Goal: Information Seeking & Learning: Compare options

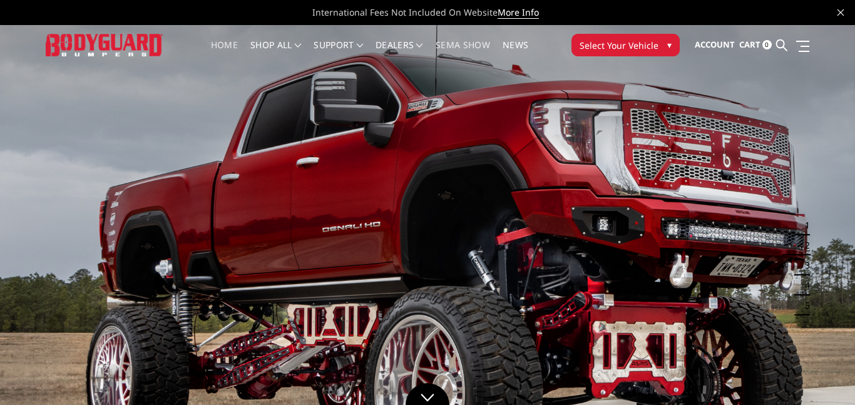
click at [459, 43] on link "SEMA Show" at bounding box center [463, 53] width 54 height 24
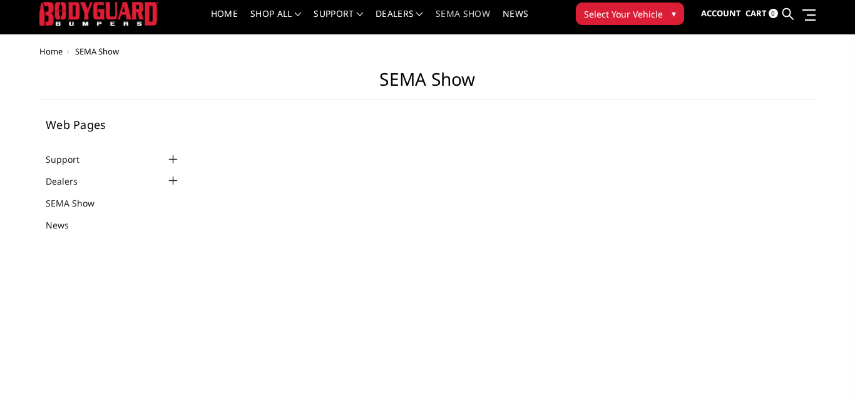
select select "US"
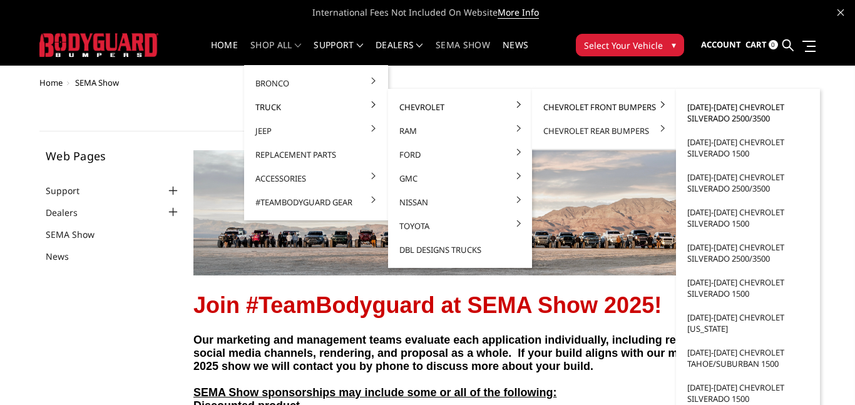
click at [707, 109] on link "[DATE]-[DATE] Chevrolet Silverado 2500/3500" at bounding box center [748, 112] width 134 height 35
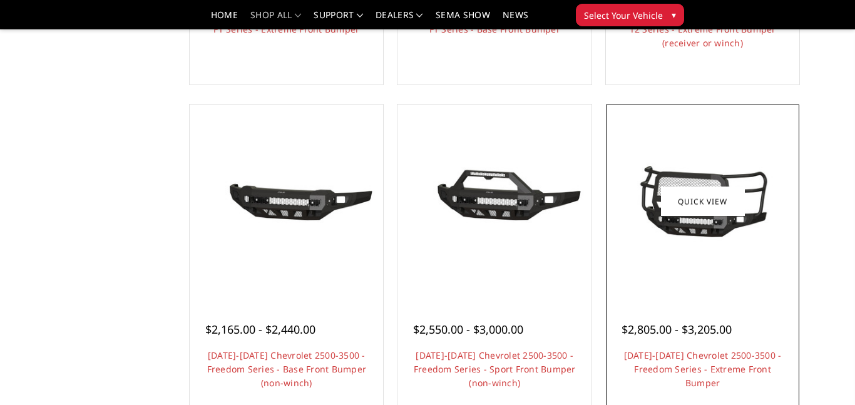
scroll to position [712, 0]
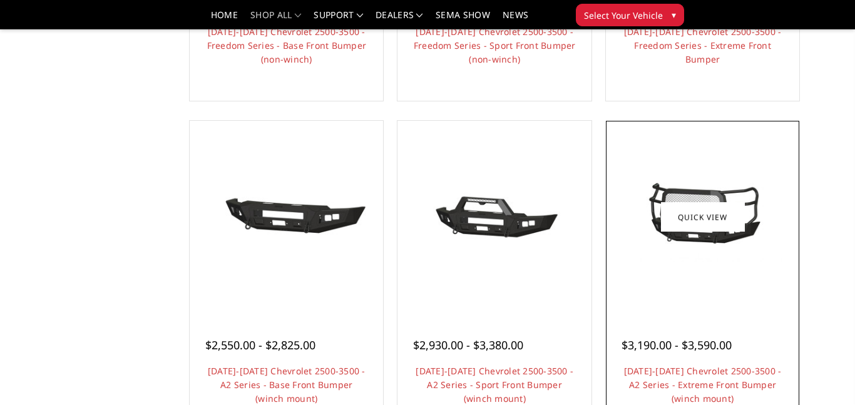
click at [684, 346] on div "$3,190.00 - $3,590.00" at bounding box center [676, 345] width 110 height 17
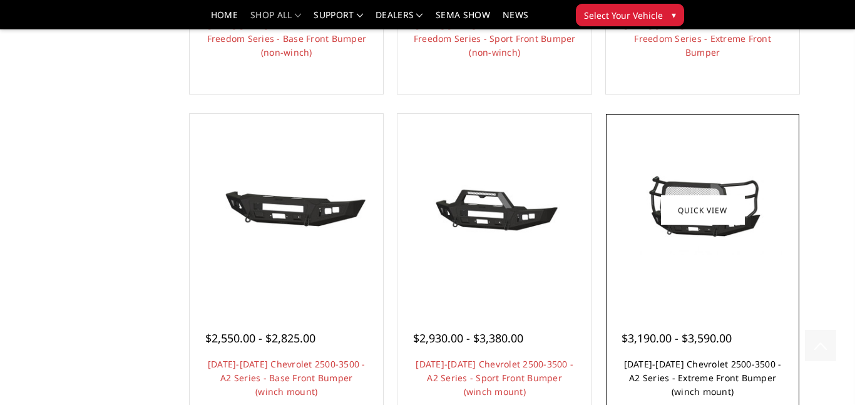
scroll to position [761, 0]
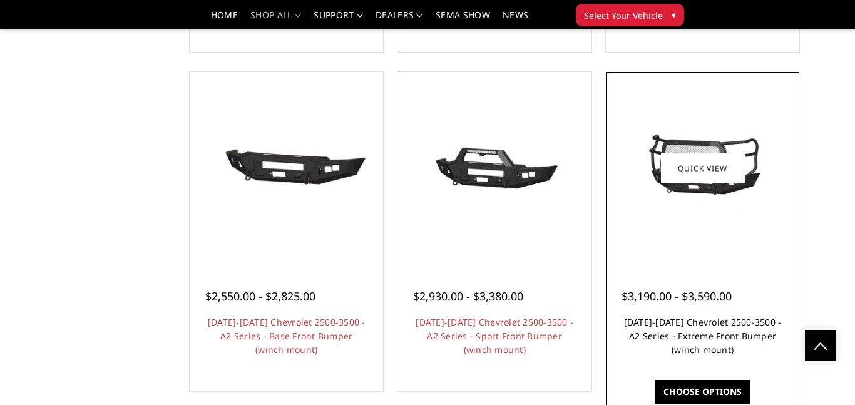
click at [653, 335] on link "2024-2025 Chevrolet 2500-3500 - A2 Series - Extreme Front Bumper (winch mount)" at bounding box center [703, 335] width 158 height 39
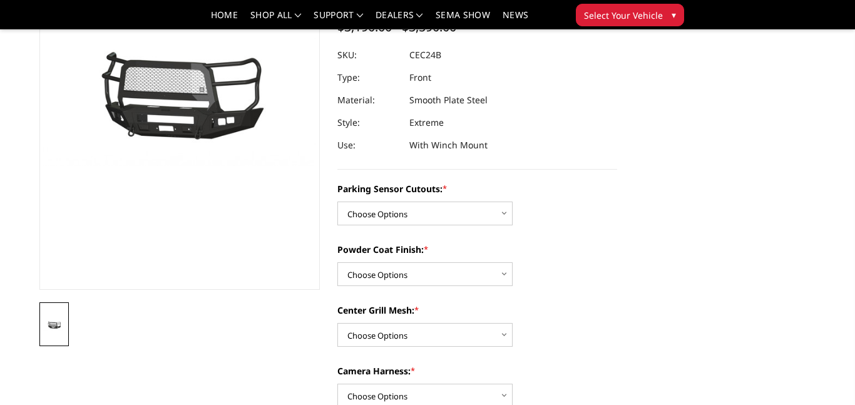
scroll to position [151, 0]
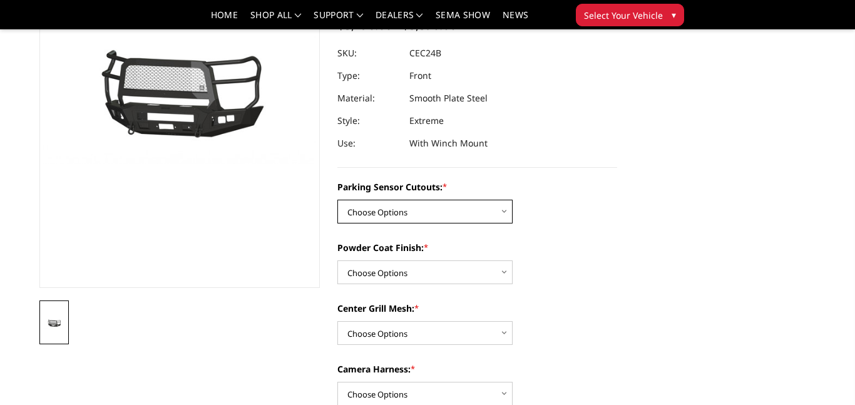
click at [462, 212] on select "Choose Options No - Without Parking Sensor Cutouts Yes - With Parking Sensor Cu…" at bounding box center [424, 212] width 175 height 24
select select "2245"
click at [337, 200] on select "Choose Options No - Without Parking Sensor Cutouts Yes - With Parking Sensor Cu…" at bounding box center [424, 212] width 175 height 24
click at [442, 269] on select "Choose Options Bare Metal Textured Black Powder Coat" at bounding box center [424, 272] width 175 height 24
select select "2247"
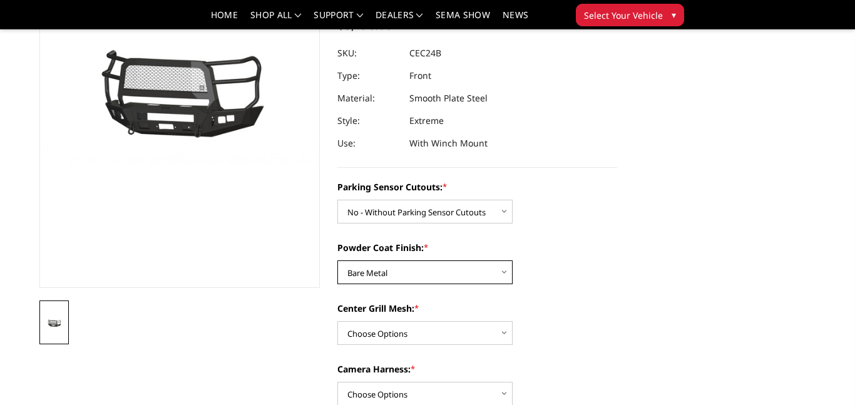
click at [337, 260] on select "Choose Options Bare Metal Textured Black Powder Coat" at bounding box center [424, 272] width 175 height 24
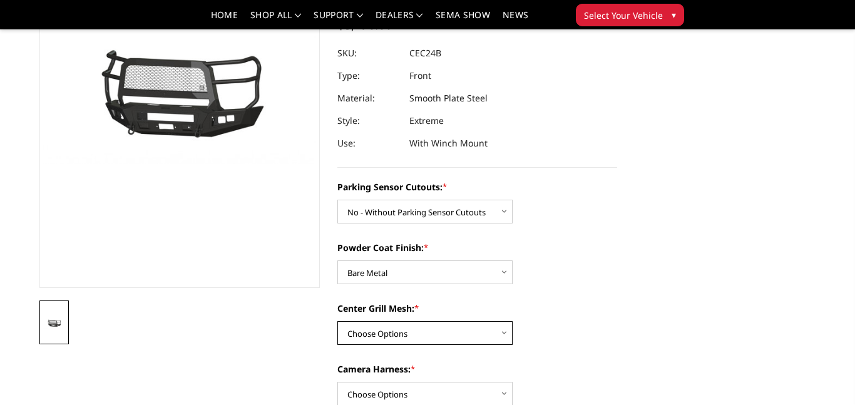
click at [450, 336] on select "Choose Options With Center Grill Mesh Without Center Grill Mesh" at bounding box center [424, 333] width 175 height 24
select select "2249"
click at [337, 321] on select "Choose Options With Center Grill Mesh Without Center Grill Mesh" at bounding box center [424, 333] width 175 height 24
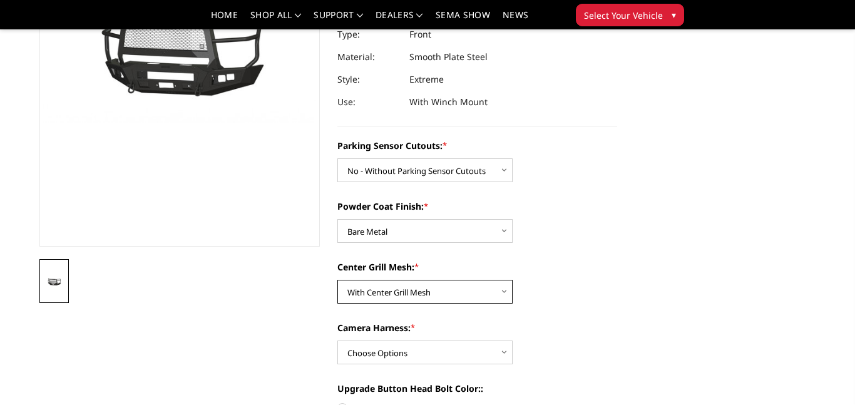
scroll to position [218, 0]
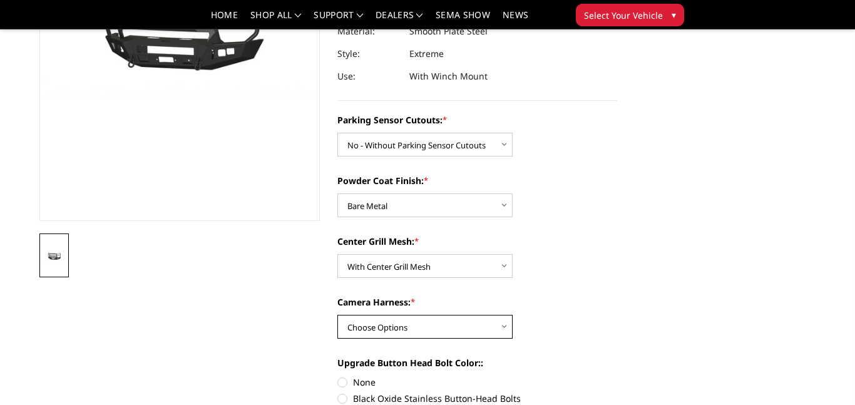
click at [496, 325] on select "Choose Options WITH Camera Harness WITHOUT Camera Harness" at bounding box center [424, 327] width 175 height 24
select select "2251"
click at [337, 315] on select "Choose Options WITH Camera Harness WITHOUT Camera Harness" at bounding box center [424, 327] width 175 height 24
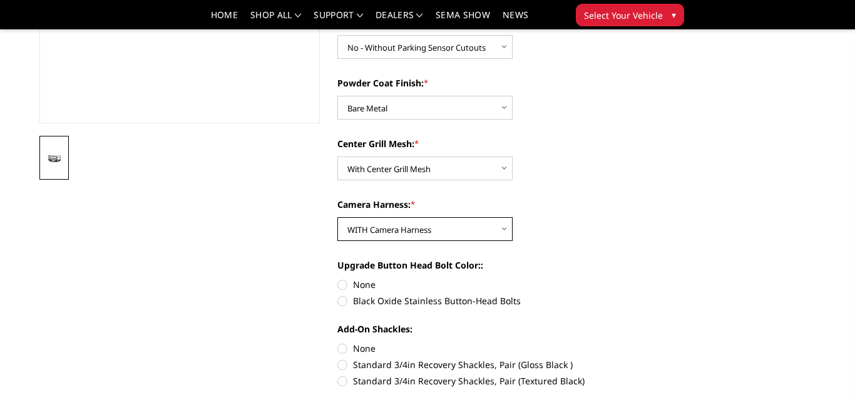
scroll to position [321, 0]
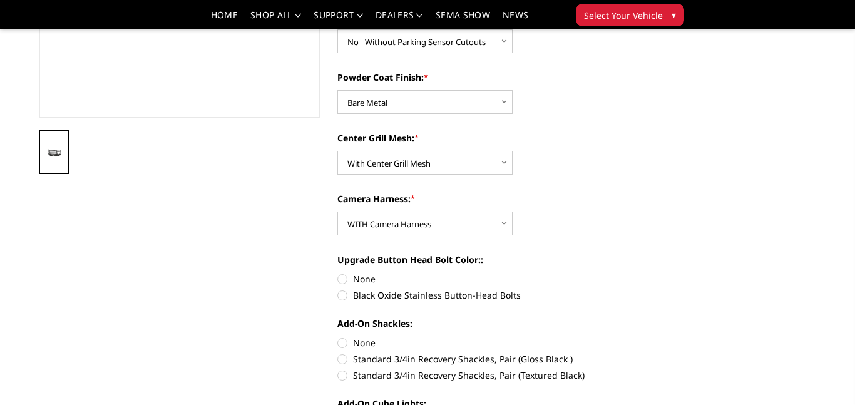
click at [344, 280] on label "None" at bounding box center [477, 278] width 280 height 13
click at [338, 273] on input "None" at bounding box center [337, 272] width 1 height 1
radio input "true"
click at [339, 342] on label "None" at bounding box center [477, 342] width 280 height 13
click at [338, 337] on input "None" at bounding box center [337, 336] width 1 height 1
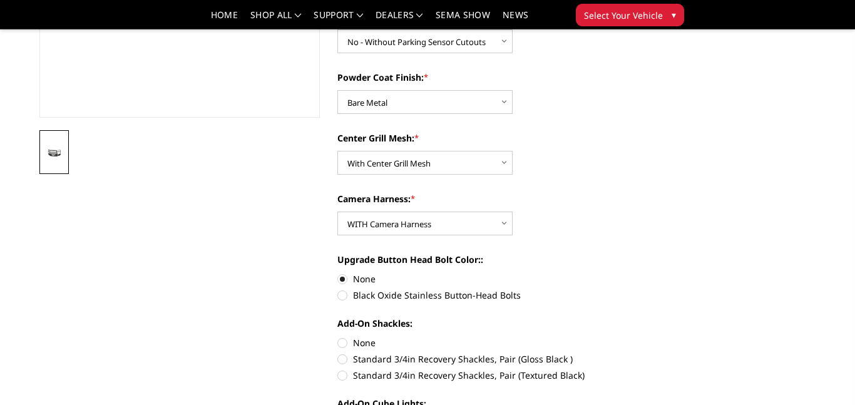
radio input "true"
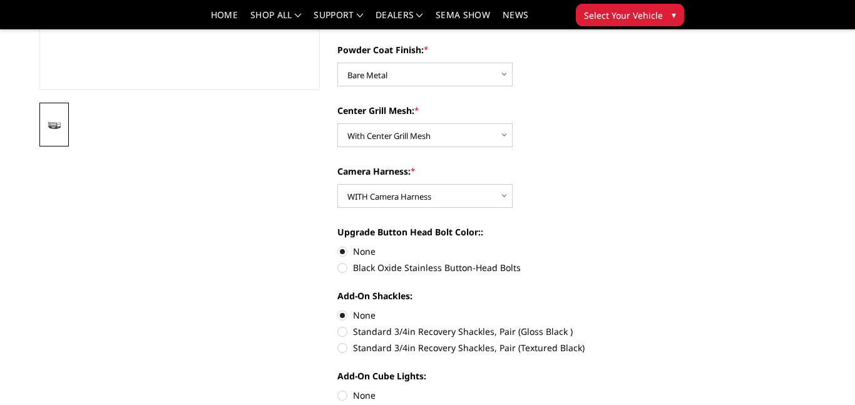
scroll to position [387, 0]
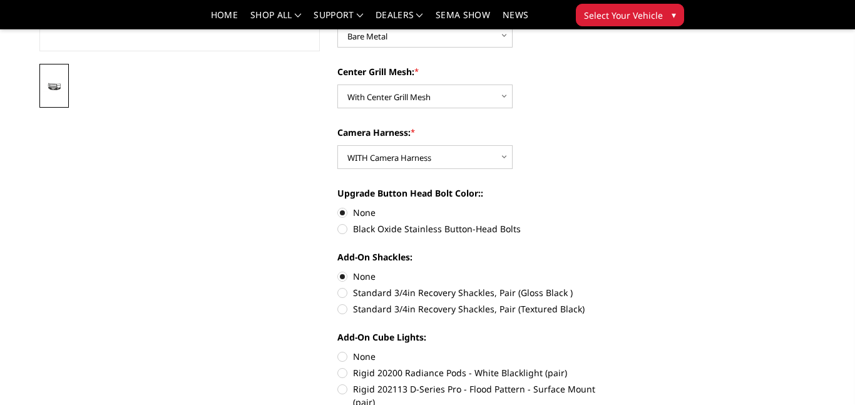
click at [339, 355] on label "None" at bounding box center [477, 356] width 280 height 13
click at [338, 350] on input "None" at bounding box center [337, 350] width 1 height 1
radio input "true"
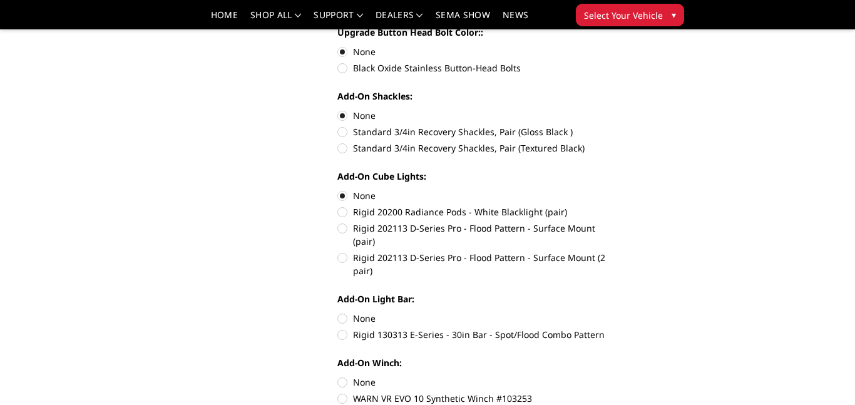
scroll to position [552, 0]
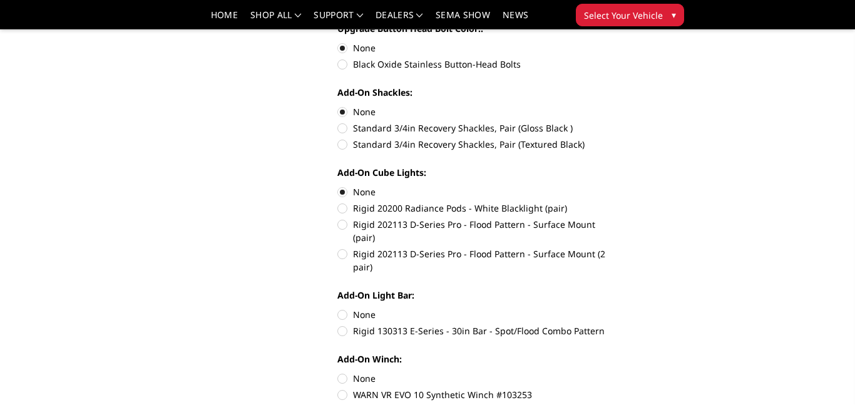
click at [344, 308] on label "None" at bounding box center [477, 314] width 280 height 13
click at [338, 308] on input "None" at bounding box center [337, 308] width 1 height 1
radio input "true"
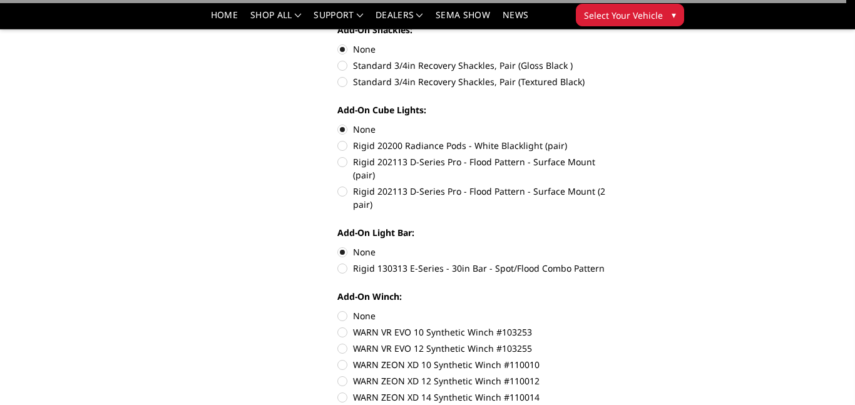
scroll to position [627, 0]
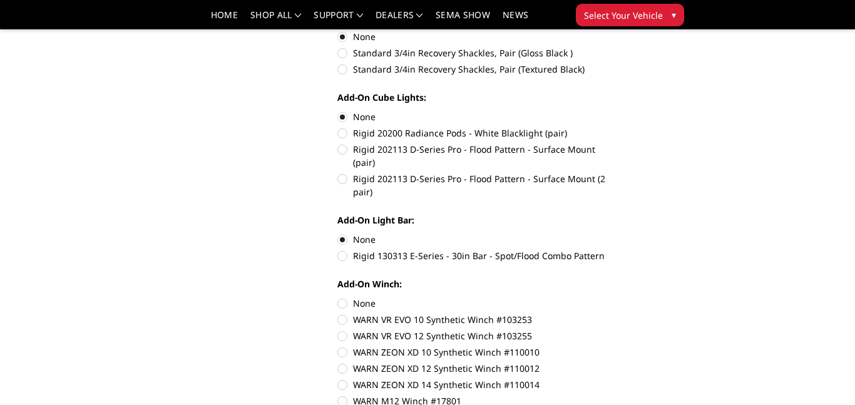
click at [341, 297] on label "None" at bounding box center [477, 303] width 280 height 13
click at [338, 297] on input "None" at bounding box center [337, 297] width 1 height 1
radio input "true"
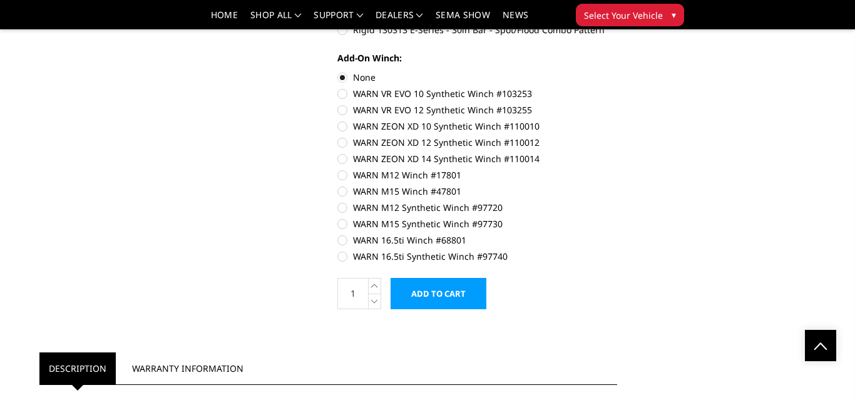
scroll to position [0, 0]
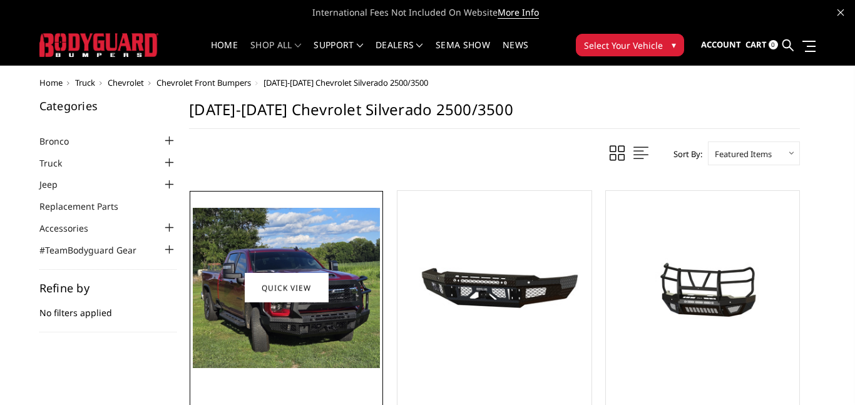
click at [281, 235] on img at bounding box center [286, 288] width 187 height 160
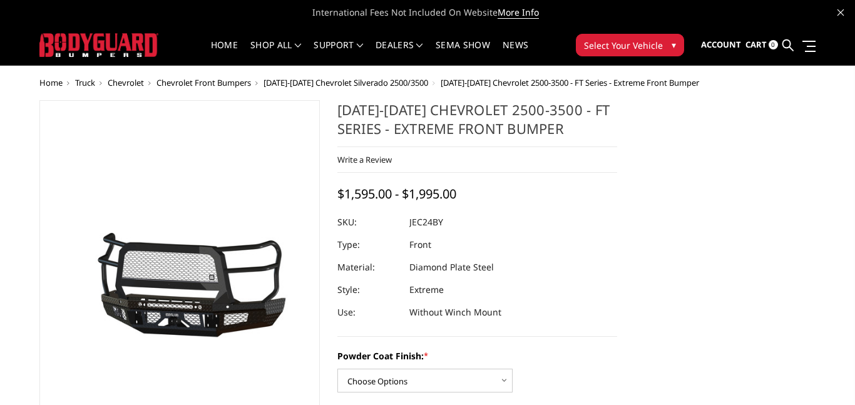
click at [251, 312] on img at bounding box center [46, 288] width 801 height 375
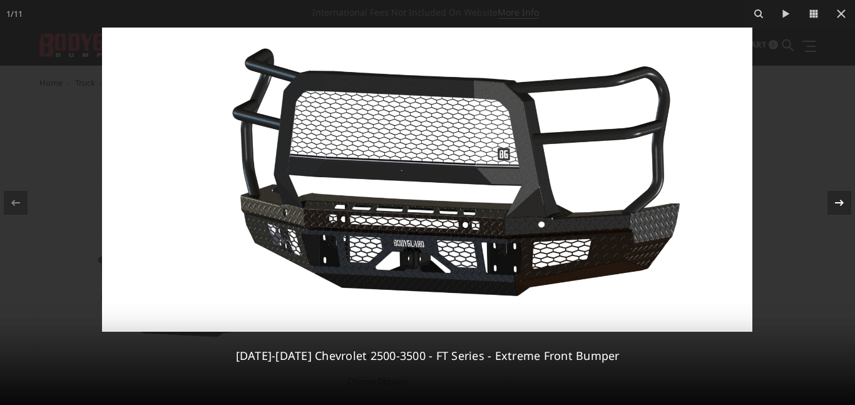
click at [835, 205] on icon at bounding box center [839, 202] width 15 height 15
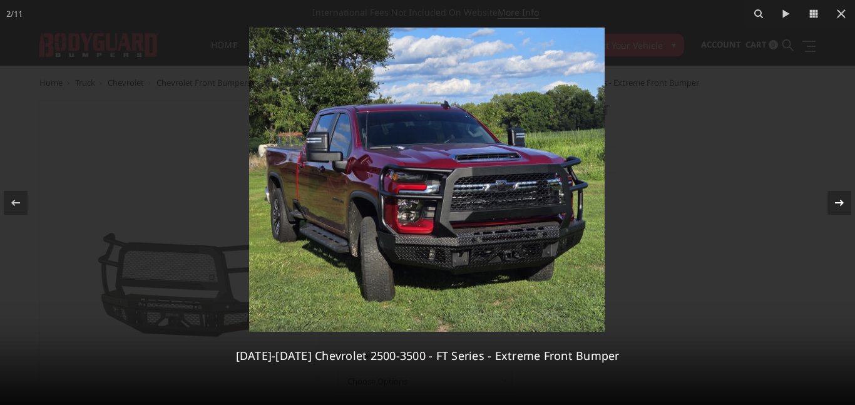
click at [835, 205] on icon at bounding box center [839, 202] width 15 height 15
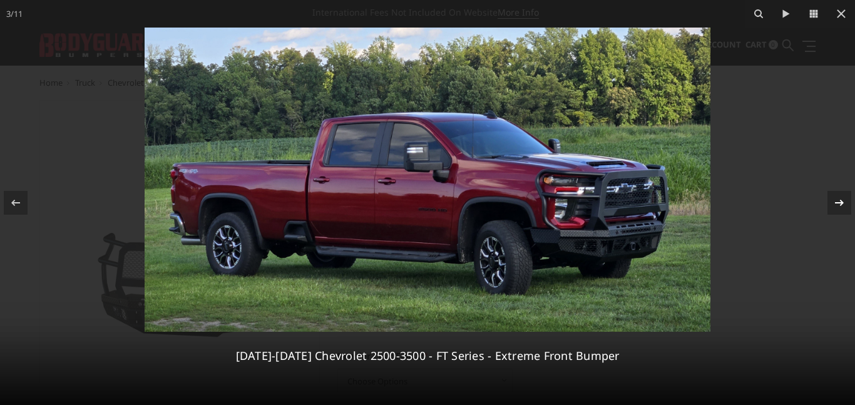
click at [832, 205] on icon at bounding box center [839, 202] width 15 height 15
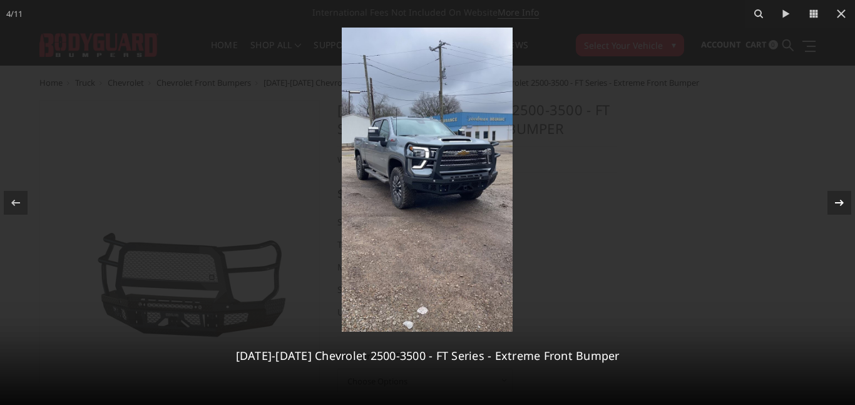
click at [832, 205] on icon at bounding box center [839, 202] width 15 height 15
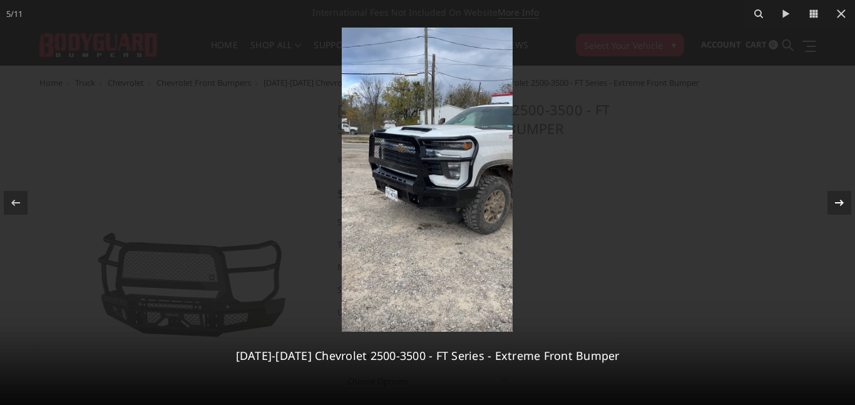
click at [832, 205] on icon at bounding box center [839, 202] width 15 height 15
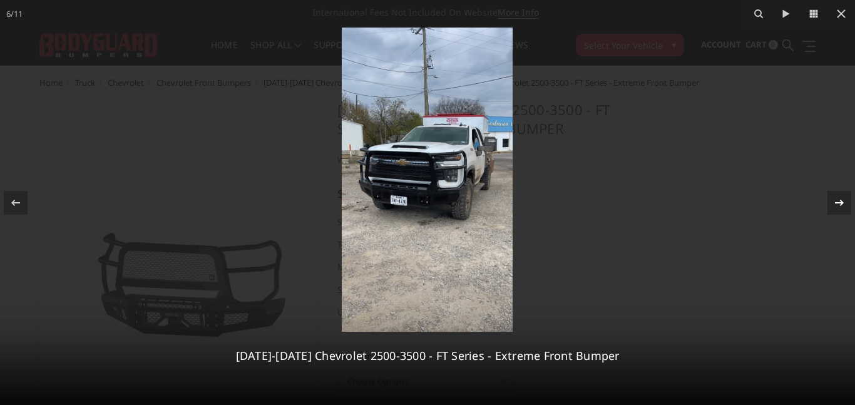
click at [832, 205] on icon at bounding box center [839, 202] width 15 height 15
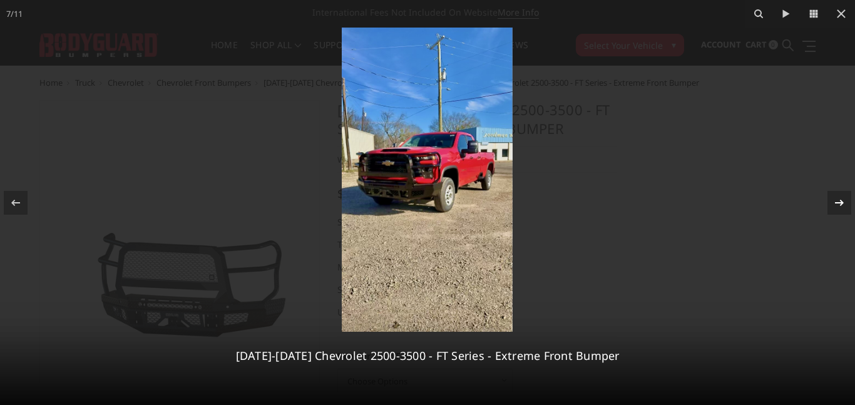
click at [832, 205] on icon at bounding box center [839, 202] width 15 height 15
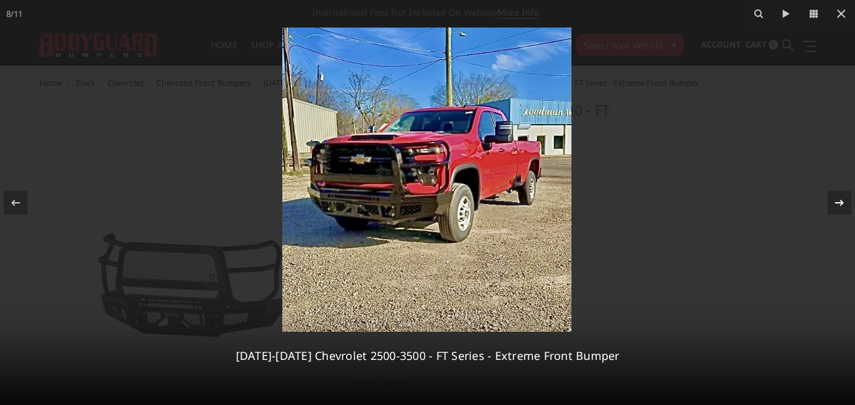
click at [830, 206] on div at bounding box center [839, 203] width 24 height 24
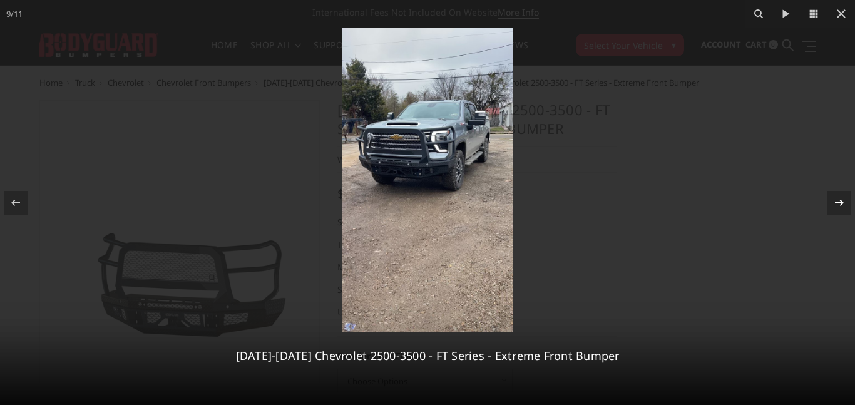
click at [830, 206] on div at bounding box center [839, 203] width 24 height 24
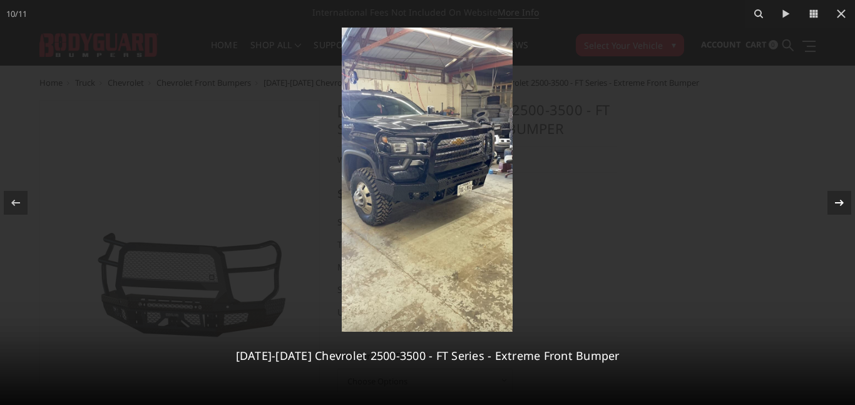
click at [830, 206] on div at bounding box center [839, 203] width 24 height 24
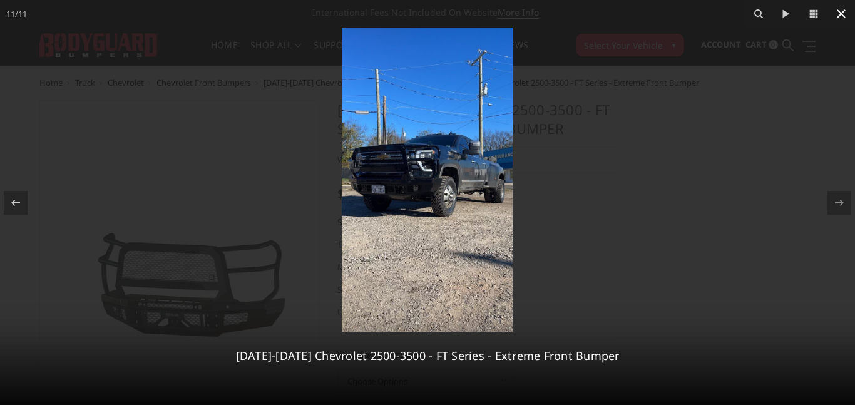
click at [837, 11] on icon at bounding box center [841, 13] width 9 height 9
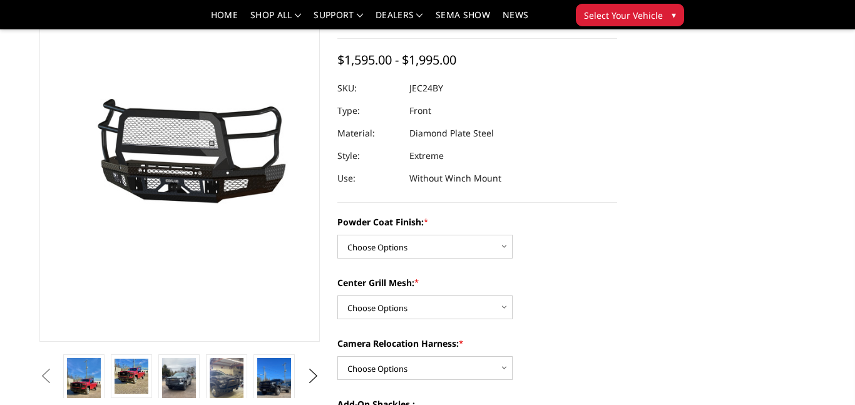
scroll to position [98, 0]
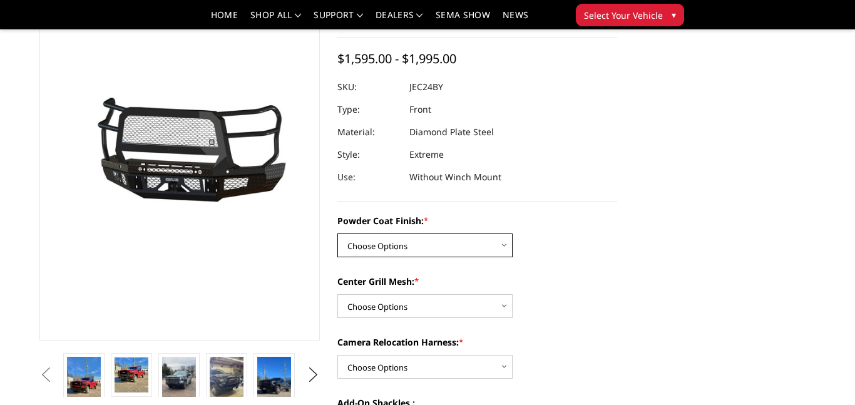
click at [473, 247] on select "Choose Options Bare Metal Gloss Black Powder Coat Textured Black Powder Coat" at bounding box center [424, 245] width 175 height 24
select select "3277"
click at [337, 233] on select "Choose Options Bare Metal Gloss Black Powder Coat Textured Black Powder Coat" at bounding box center [424, 245] width 175 height 24
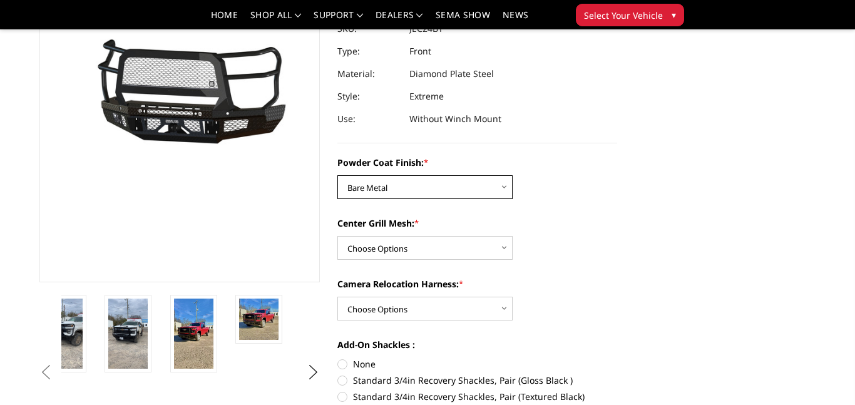
scroll to position [158, 0]
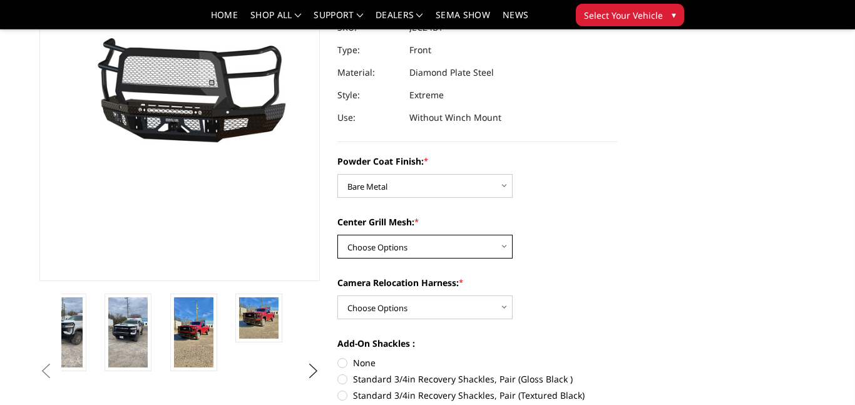
click at [499, 252] on select "Choose Options WITH Expanded Metal in Center Grill WITHOUT Expanded Metal in Ce…" at bounding box center [424, 247] width 175 height 24
select select "3280"
click at [337, 235] on select "Choose Options WITH Expanded Metal in Center Grill WITHOUT Expanded Metal in Ce…" at bounding box center [424, 247] width 175 height 24
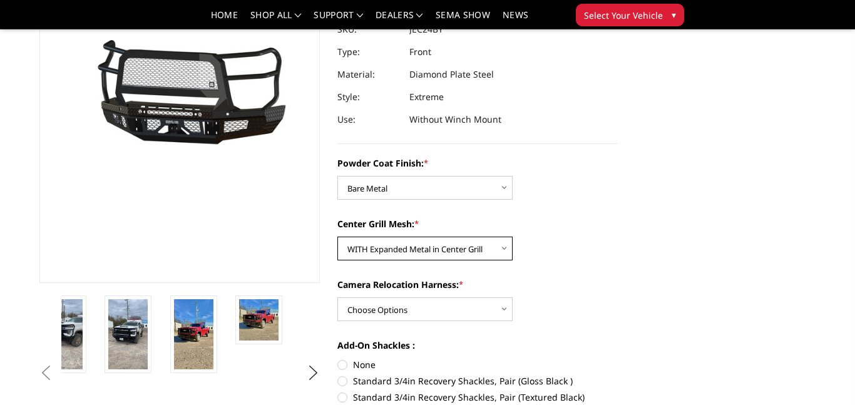
scroll to position [159, 0]
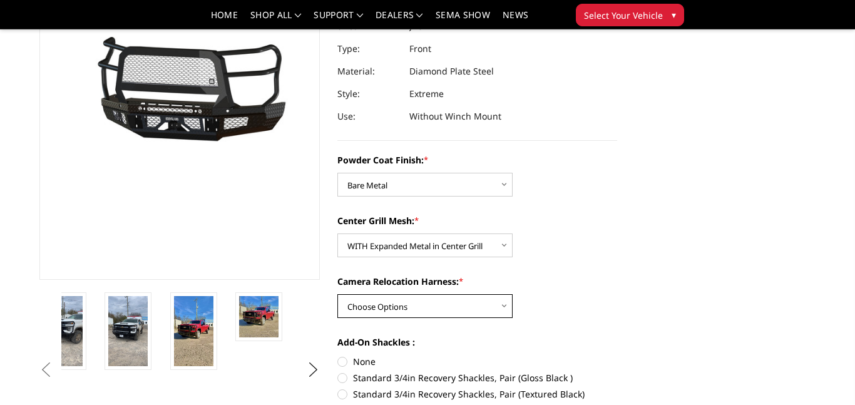
click at [484, 304] on select "Choose Options WITH Camera Relocation Harness WITHOUT Camera Relocation Harness" at bounding box center [424, 306] width 175 height 24
select select "3282"
click at [337, 294] on select "Choose Options WITH Camera Relocation Harness WITHOUT Camera Relocation Harness" at bounding box center [424, 306] width 175 height 24
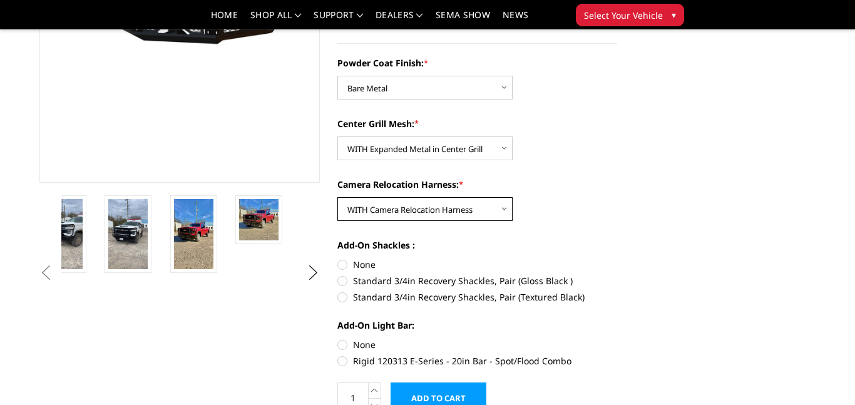
scroll to position [291, 0]
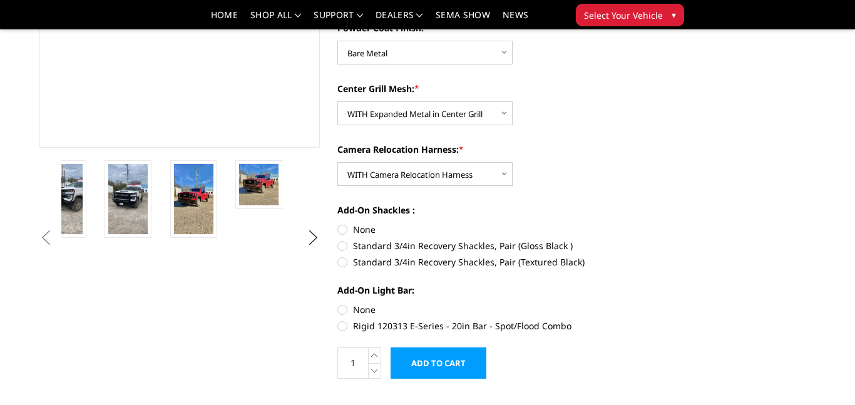
click at [344, 228] on label "None" at bounding box center [477, 229] width 280 height 13
click at [338, 223] on input "None" at bounding box center [337, 223] width 1 height 1
radio input "true"
click at [344, 306] on label "None" at bounding box center [477, 309] width 280 height 13
click at [338, 303] on input "None" at bounding box center [337, 303] width 1 height 1
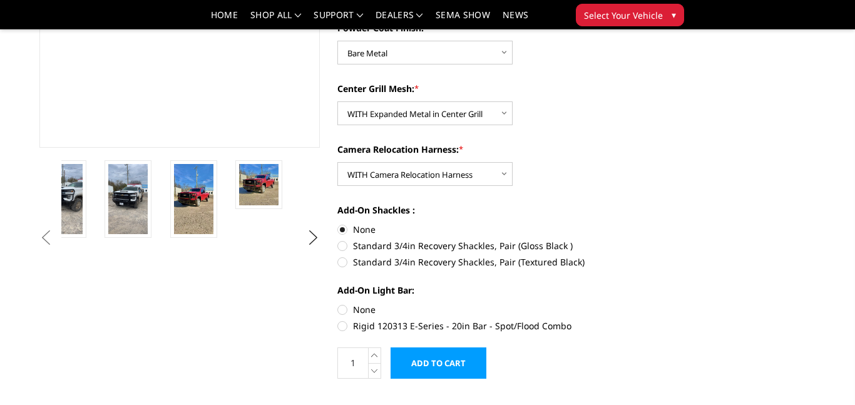
radio input "true"
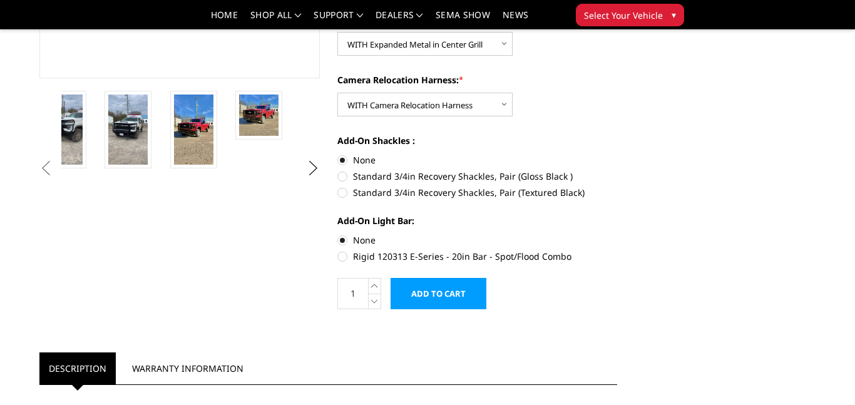
scroll to position [352, 0]
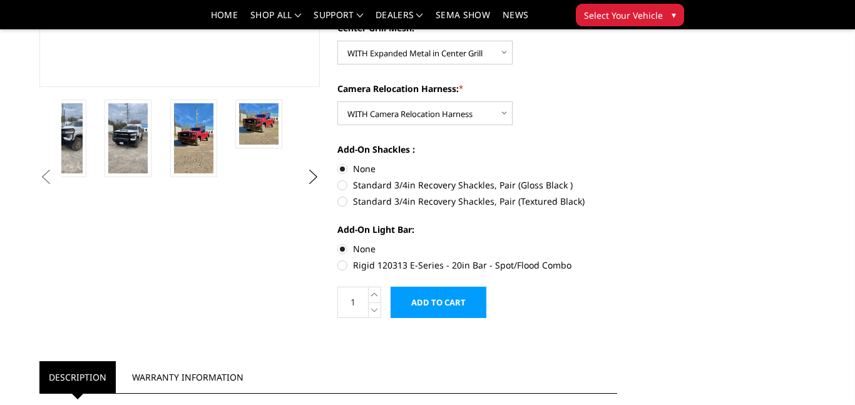
click at [339, 185] on label "Standard 3/4in Recovery Shackles, Pair (Gloss Black )" at bounding box center [477, 184] width 280 height 13
click at [617, 163] on input "Standard 3/4in Recovery Shackles, Pair (Gloss Black )" at bounding box center [617, 162] width 1 height 1
radio input "true"
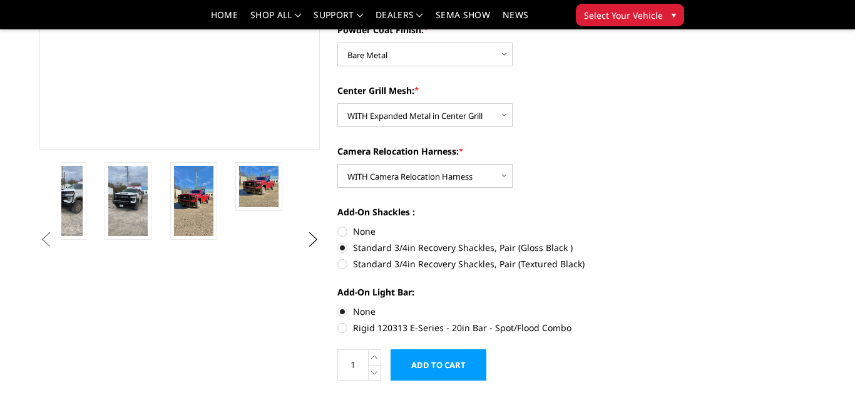
scroll to position [294, 0]
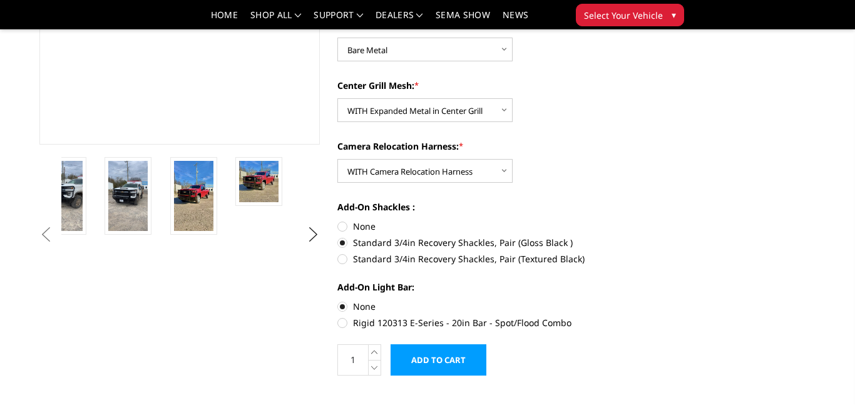
click at [343, 322] on label "Rigid 120313 E-Series - 20in Bar - Spot/Flood Combo" at bounding box center [477, 322] width 280 height 13
click at [617, 300] on input "Rigid 120313 E-Series - 20in Bar - Spot/Flood Combo" at bounding box center [617, 300] width 1 height 1
radio input "true"
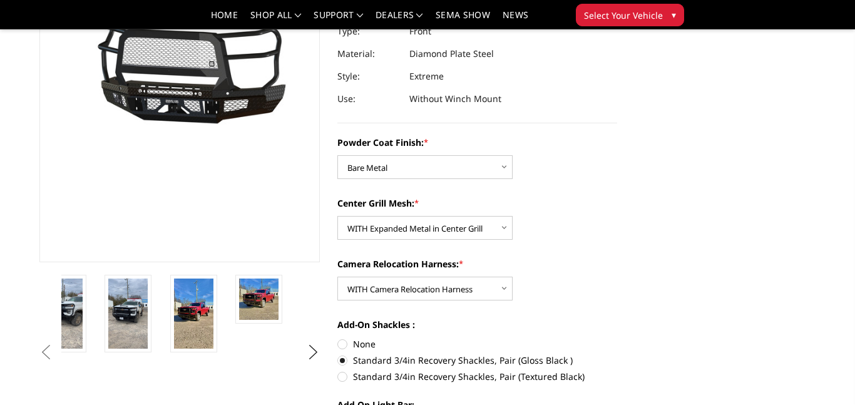
scroll to position [178, 0]
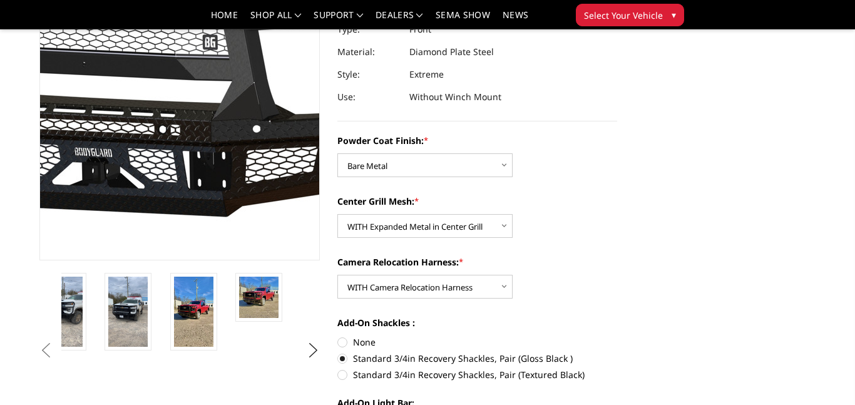
click at [214, 140] on img at bounding box center [115, 73] width 801 height 375
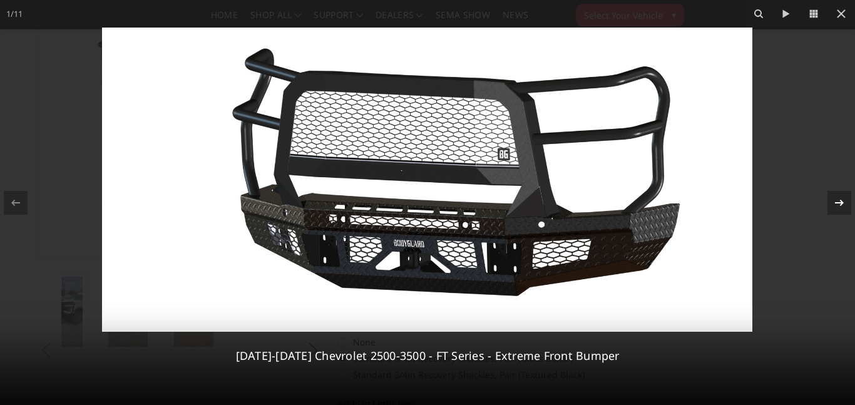
click at [835, 200] on icon at bounding box center [839, 202] width 15 height 15
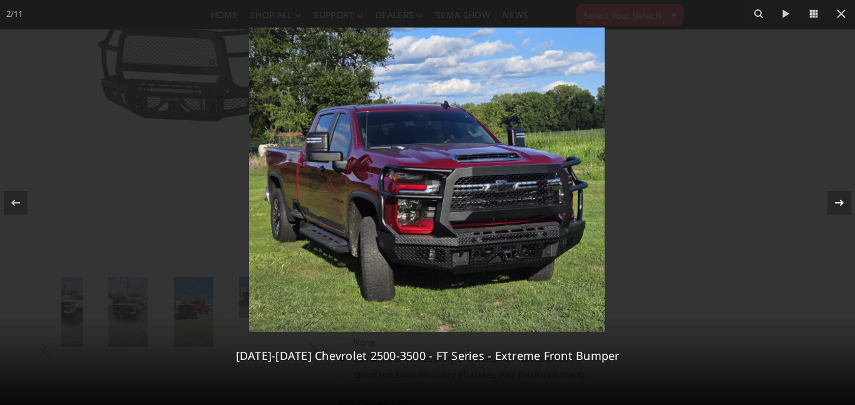
click at [835, 200] on icon at bounding box center [839, 202] width 15 height 15
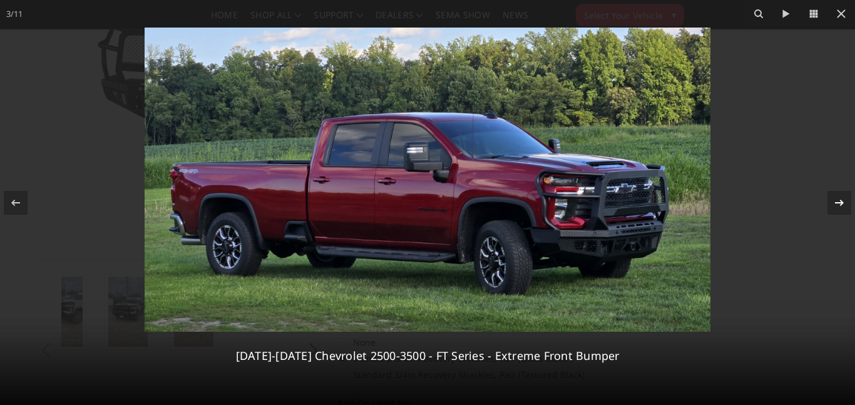
click at [835, 200] on icon at bounding box center [839, 202] width 15 height 15
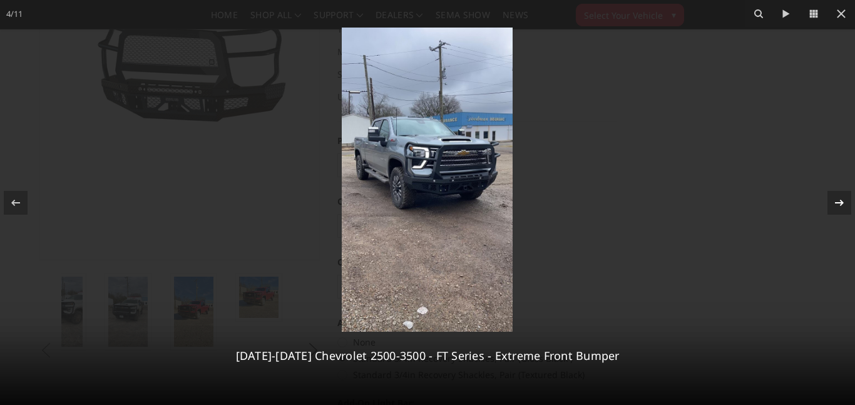
click at [835, 200] on icon at bounding box center [839, 202] width 15 height 15
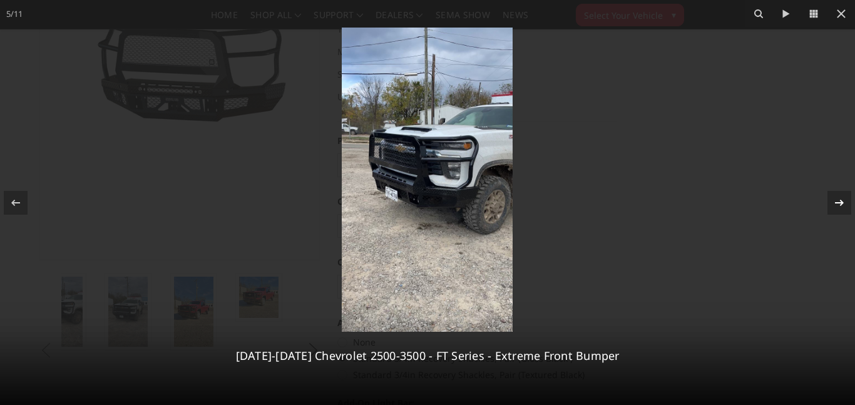
click at [835, 200] on icon at bounding box center [839, 202] width 15 height 15
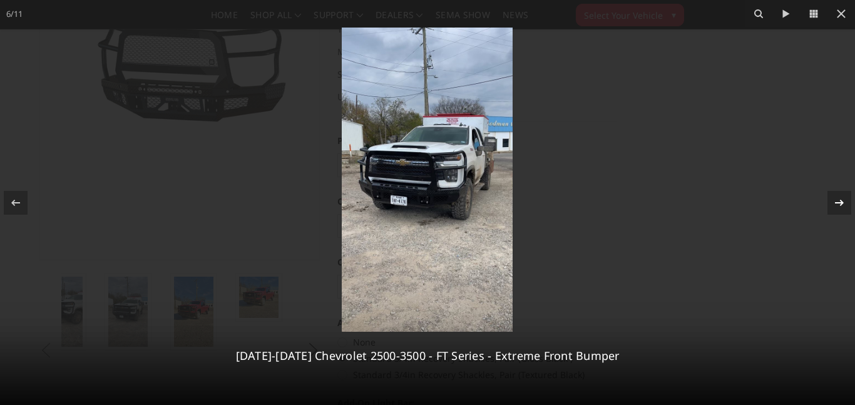
click at [835, 200] on icon at bounding box center [839, 202] width 15 height 15
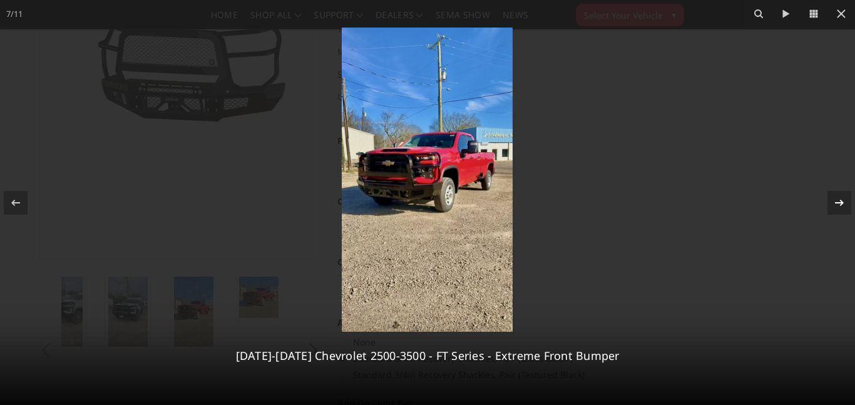
click at [835, 200] on icon at bounding box center [839, 202] width 15 height 15
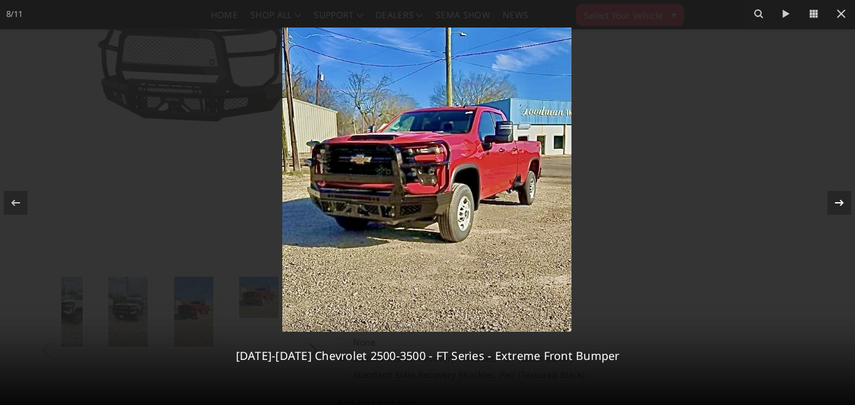
click at [835, 200] on icon at bounding box center [839, 202] width 15 height 15
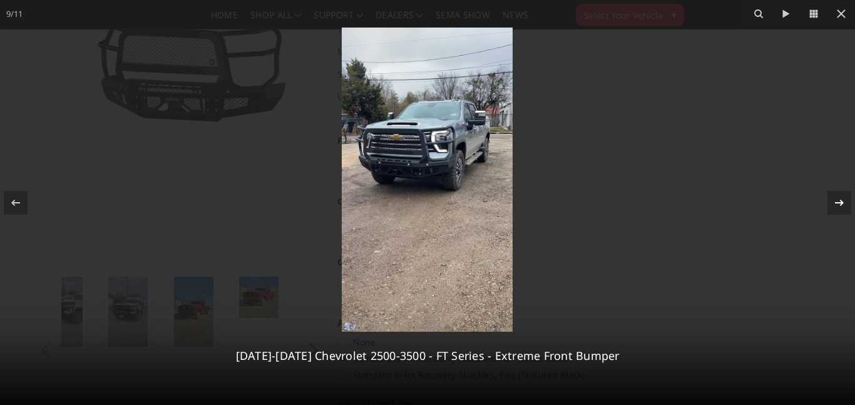
click at [835, 200] on icon at bounding box center [839, 202] width 15 height 15
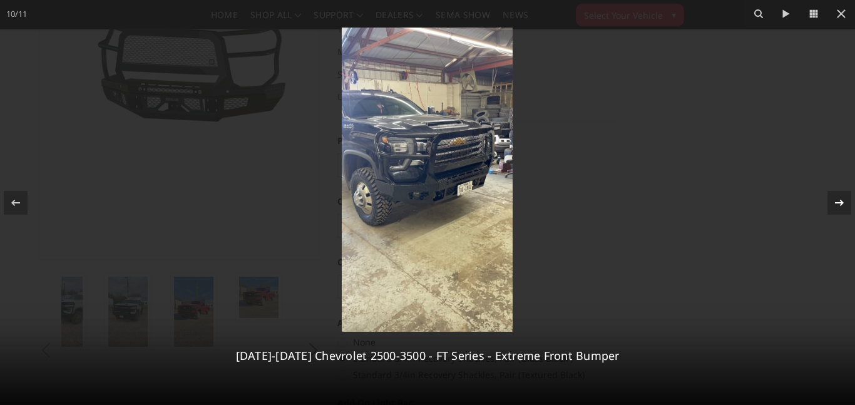
click at [835, 200] on icon at bounding box center [839, 202] width 15 height 15
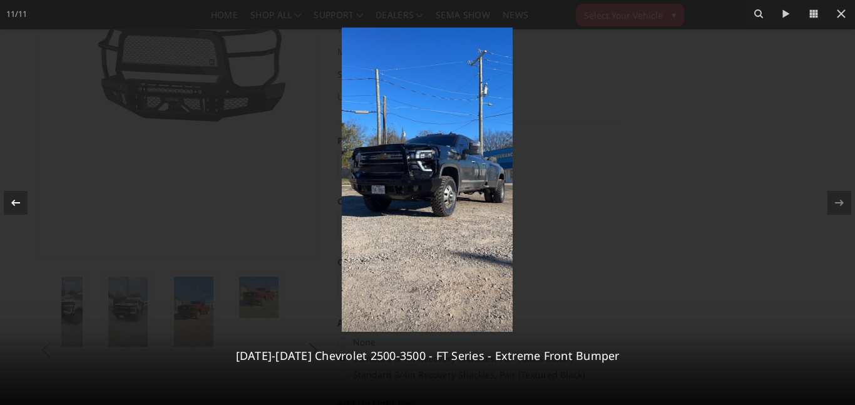
click at [14, 210] on div at bounding box center [16, 203] width 24 height 24
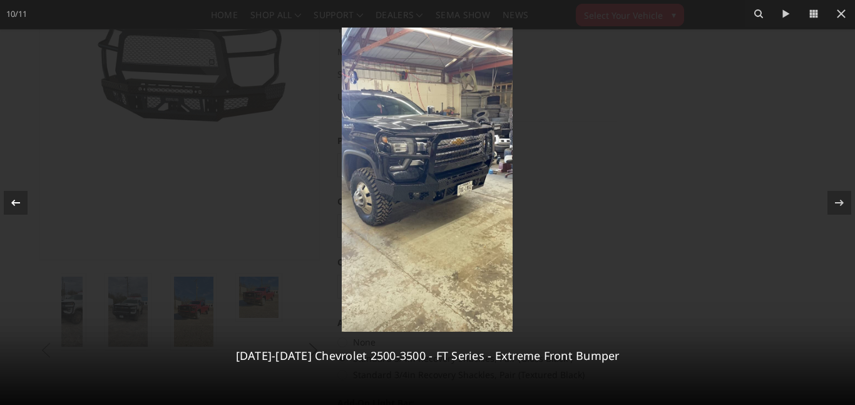
click at [14, 210] on icon at bounding box center [15, 202] width 15 height 15
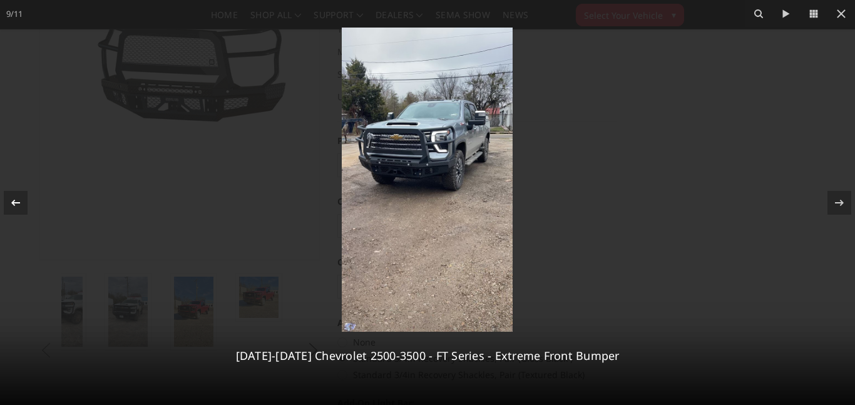
click at [14, 210] on icon at bounding box center [15, 202] width 15 height 15
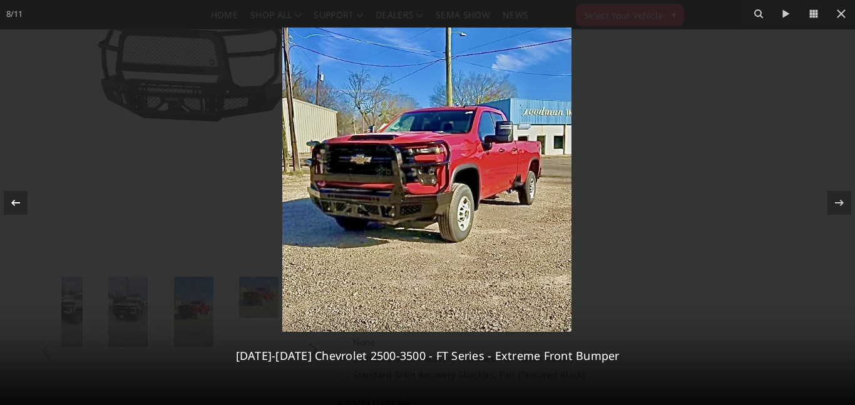
click at [14, 210] on icon at bounding box center [15, 202] width 15 height 15
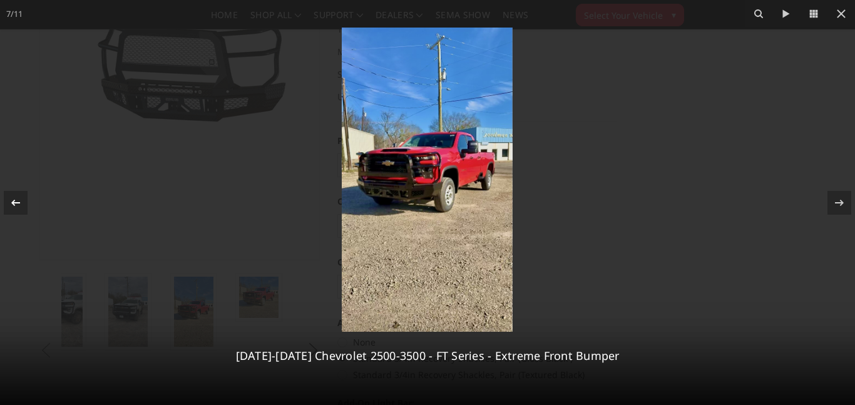
click at [14, 210] on icon at bounding box center [15, 202] width 15 height 15
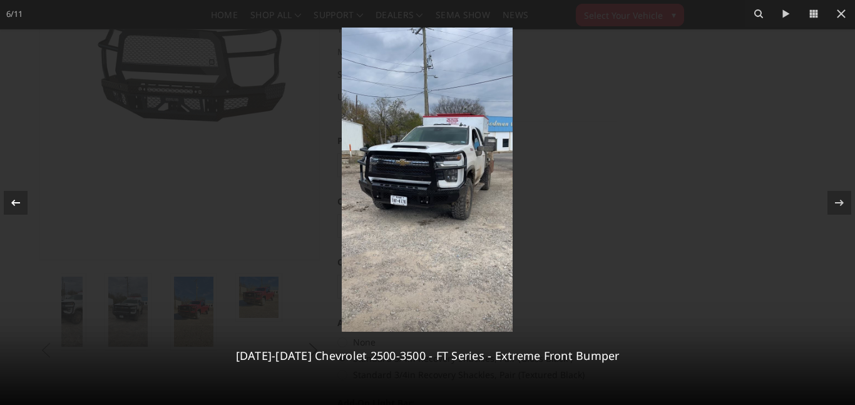
click at [14, 210] on icon at bounding box center [15, 202] width 15 height 15
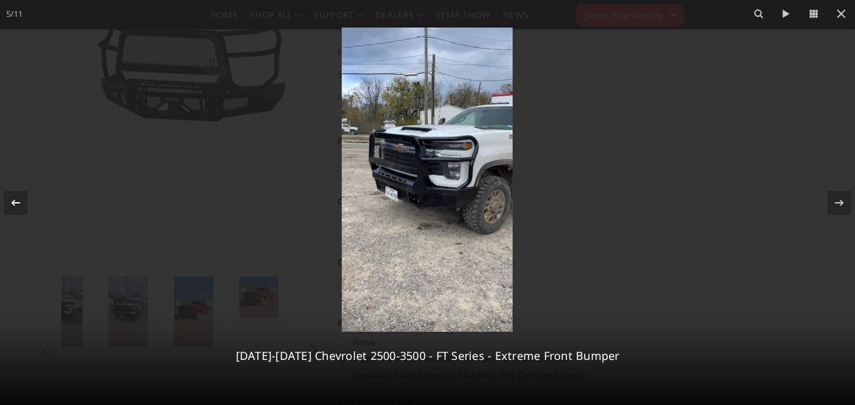
click at [14, 210] on icon at bounding box center [15, 202] width 15 height 15
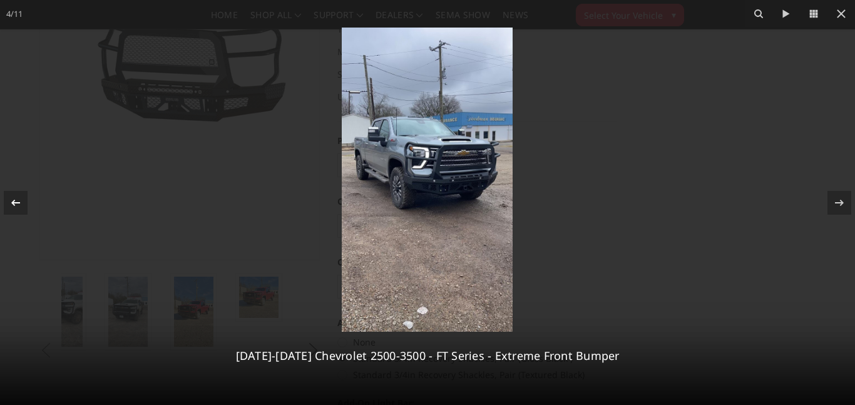
click at [14, 210] on icon at bounding box center [15, 202] width 15 height 15
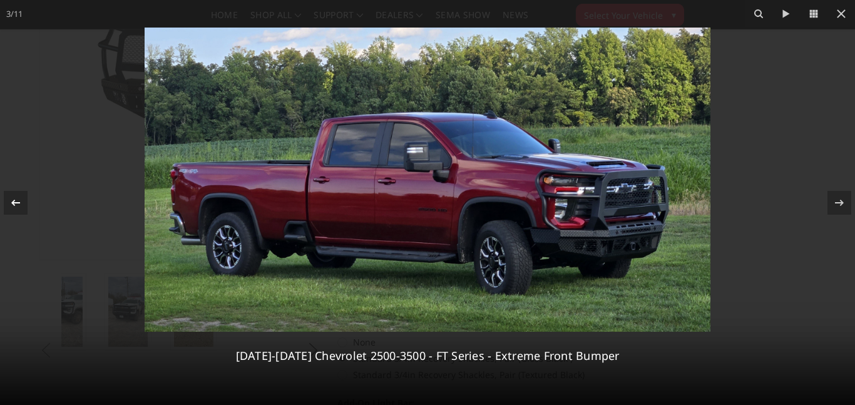
click at [14, 210] on icon at bounding box center [15, 202] width 15 height 15
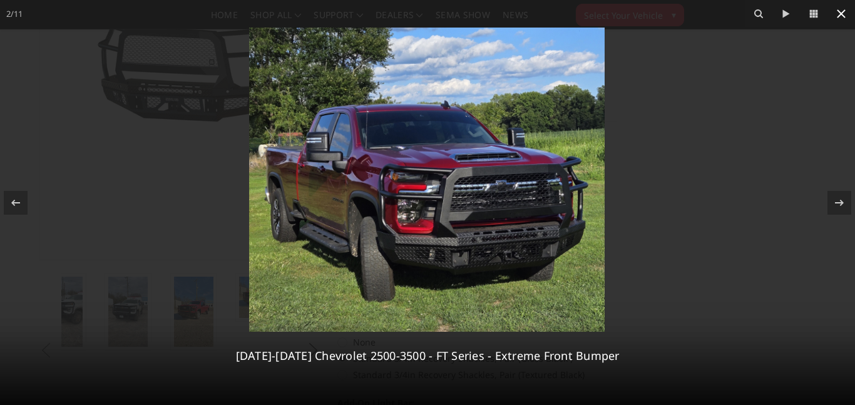
click at [842, 19] on icon at bounding box center [841, 13] width 15 height 15
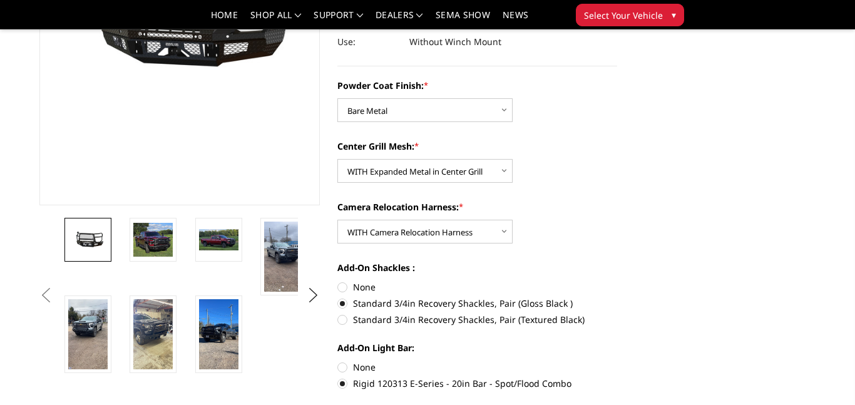
scroll to position [289, 0]
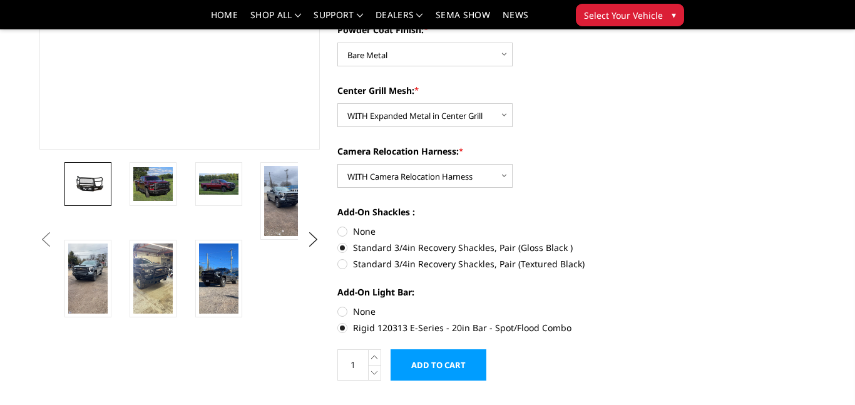
click at [354, 327] on label "Rigid 120313 E-Series - 20in Bar - Spot/Flood Combo" at bounding box center [477, 327] width 280 height 13
click at [617, 305] on input "Rigid 120313 E-Series - 20in Bar - Spot/Flood Combo" at bounding box center [617, 305] width 1 height 1
drag, startPoint x: 360, startPoint y: 327, endPoint x: 472, endPoint y: 329, distance: 112.0
click at [472, 329] on label "Rigid 120313 E-Series - 20in Bar - Spot/Flood Combo" at bounding box center [477, 327] width 280 height 13
click at [617, 305] on input "Rigid 120313 E-Series - 20in Bar - Spot/Flood Combo" at bounding box center [617, 305] width 1 height 1
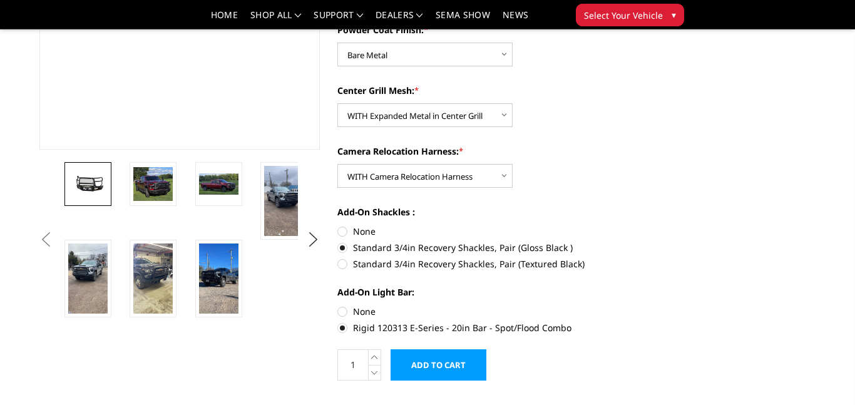
drag, startPoint x: 579, startPoint y: 324, endPoint x: 521, endPoint y: 327, distance: 57.7
click at [521, 327] on label "Rigid 120313 E-Series - 20in Bar - Spot/Flood Combo" at bounding box center [477, 327] width 280 height 13
click at [617, 305] on input "Rigid 120313 E-Series - 20in Bar - Spot/Flood Combo" at bounding box center [617, 305] width 1 height 1
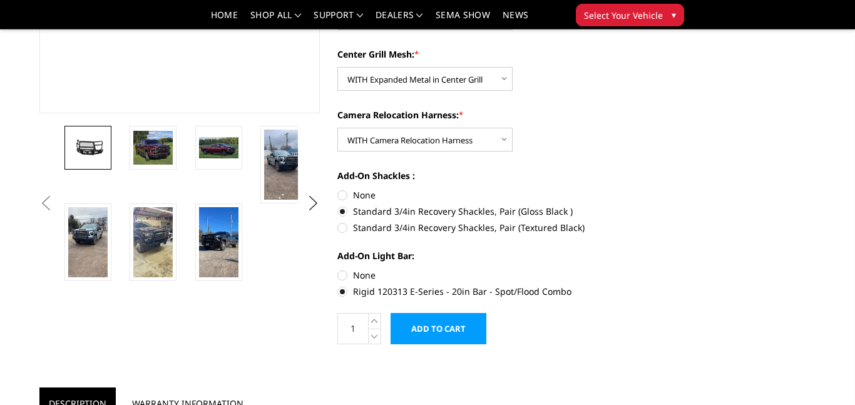
scroll to position [335, 0]
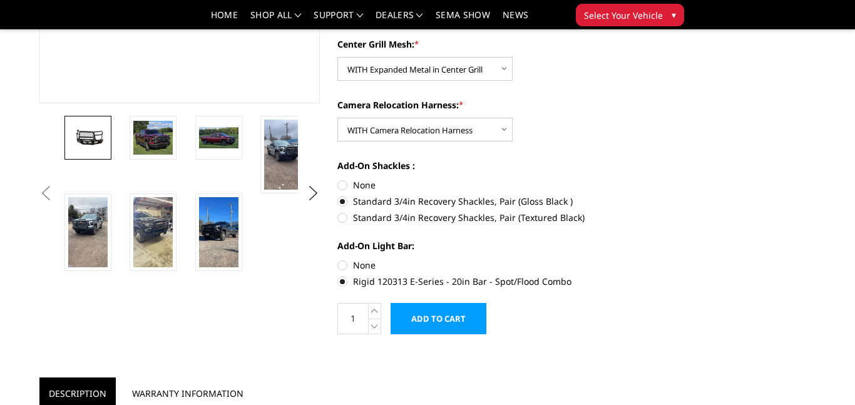
drag, startPoint x: 569, startPoint y: 275, endPoint x: 444, endPoint y: 277, distance: 125.2
click at [444, 277] on label "Rigid 120313 E-Series - 20in Bar - Spot/Flood Combo" at bounding box center [477, 281] width 280 height 13
click at [617, 259] on input "Rigid 120313 E-Series - 20in Bar - Spot/Flood Combo" at bounding box center [617, 258] width 1 height 1
drag, startPoint x: 349, startPoint y: 277, endPoint x: 519, endPoint y: 292, distance: 170.8
click at [519, 292] on form "Powder Coat Finish: * Choose Options Bare Metal Gloss Black Powder Coat Texture…" at bounding box center [477, 155] width 280 height 357
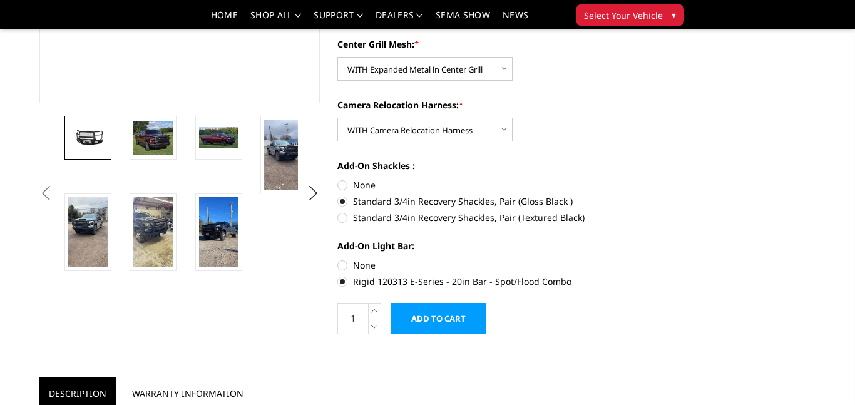
drag, startPoint x: 590, startPoint y: 392, endPoint x: 390, endPoint y: 261, distance: 239.5
click at [391, 261] on div "Previous" at bounding box center [328, 399] width 595 height 1342
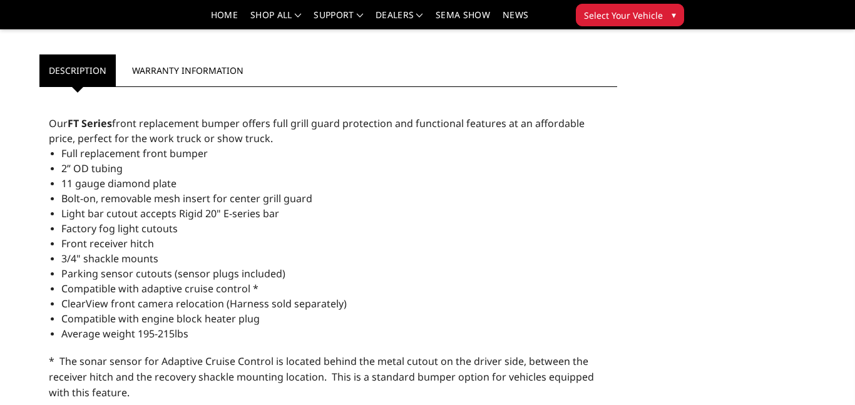
scroll to position [690, 0]
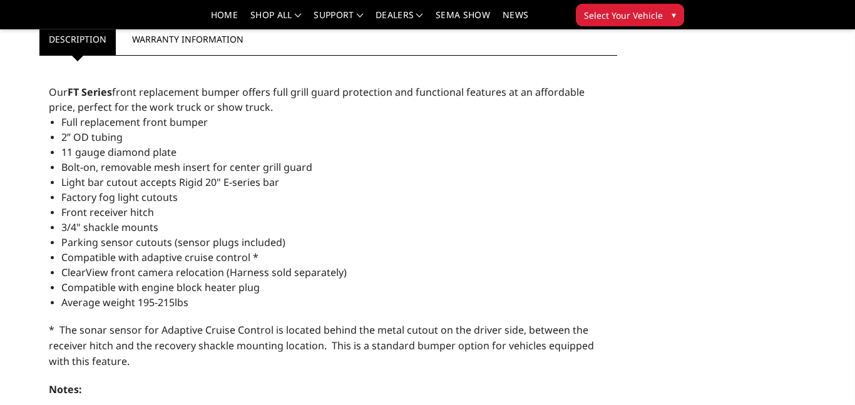
drag, startPoint x: 63, startPoint y: 181, endPoint x: 272, endPoint y: 185, distance: 209.0
click at [272, 185] on span "Light bar cutout accepts Rigid 20" E-series bar" at bounding box center [170, 182] width 218 height 14
click at [310, 205] on li "Front receiver hitch" at bounding box center [334, 212] width 546 height 15
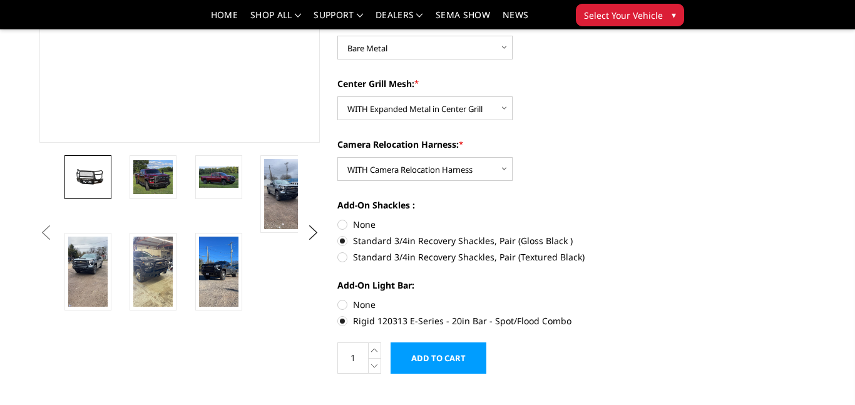
scroll to position [346, 0]
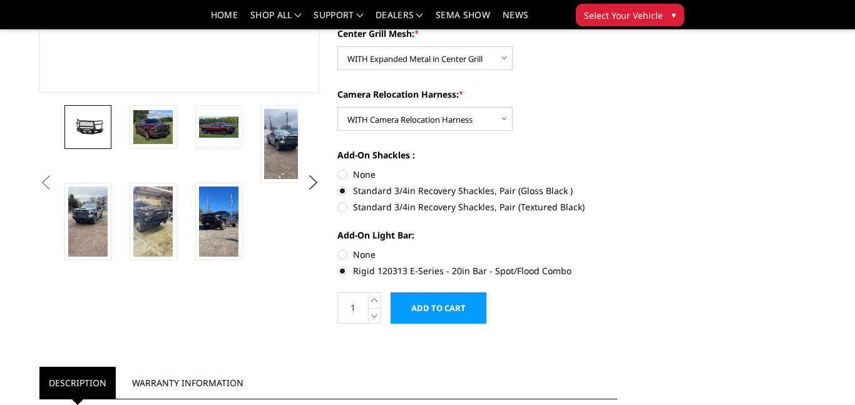
click at [342, 255] on label "None" at bounding box center [477, 254] width 280 height 13
click at [338, 248] on input "None" at bounding box center [337, 248] width 1 height 1
radio input "true"
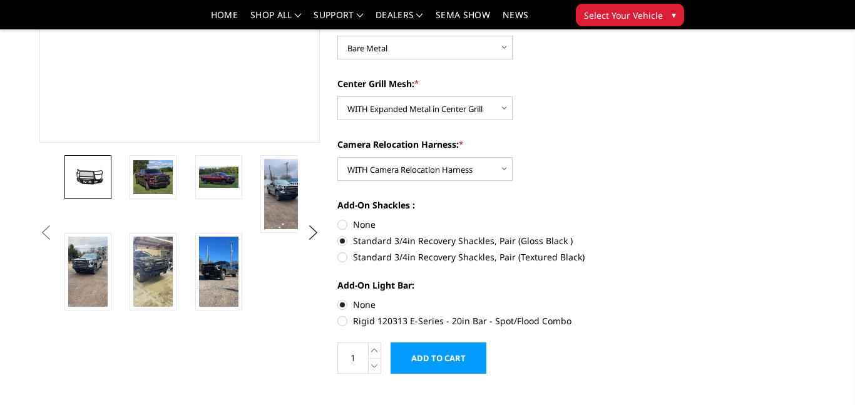
scroll to position [335, 0]
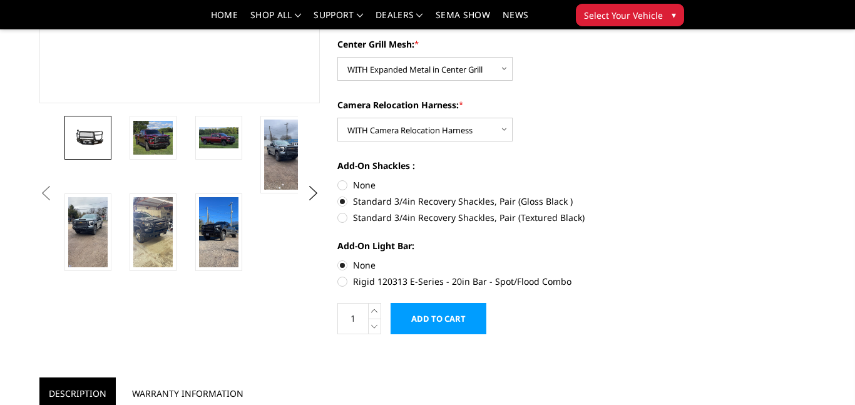
click at [345, 265] on label "None" at bounding box center [477, 264] width 280 height 13
click at [338, 259] on input "None" at bounding box center [337, 258] width 1 height 1
click at [343, 183] on label "None" at bounding box center [477, 184] width 280 height 13
click at [338, 179] on input "None" at bounding box center [337, 178] width 1 height 1
radio input "true"
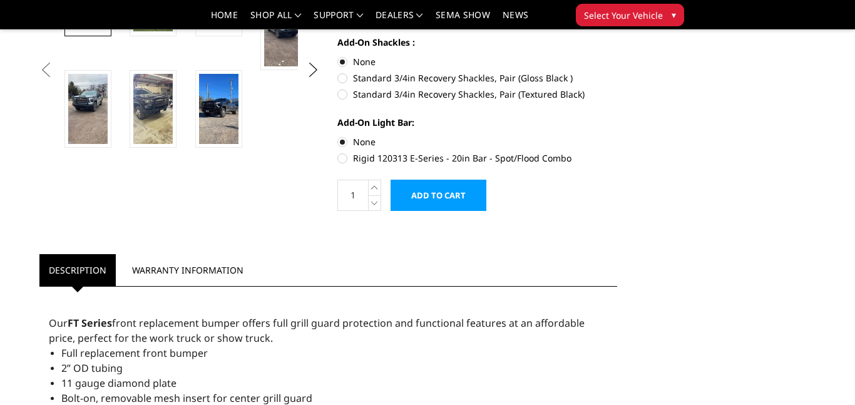
scroll to position [499, 0]
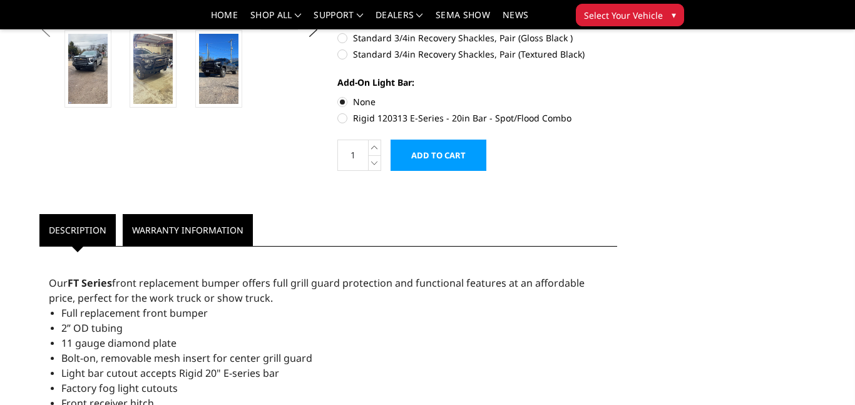
click at [142, 241] on link "Warranty Information" at bounding box center [188, 230] width 130 height 32
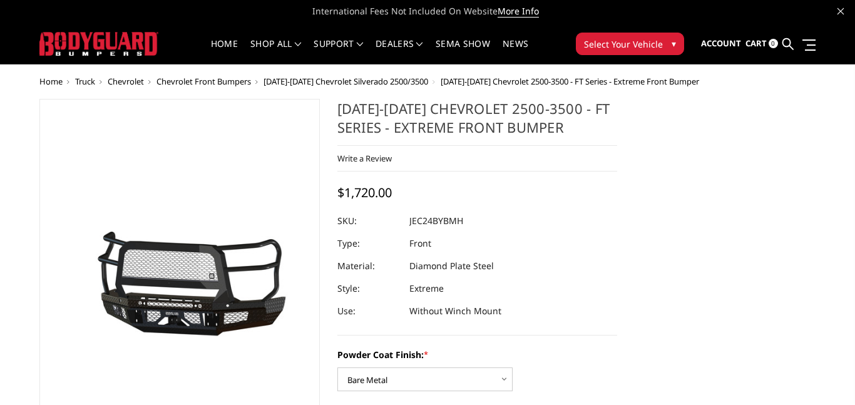
scroll to position [0, 0]
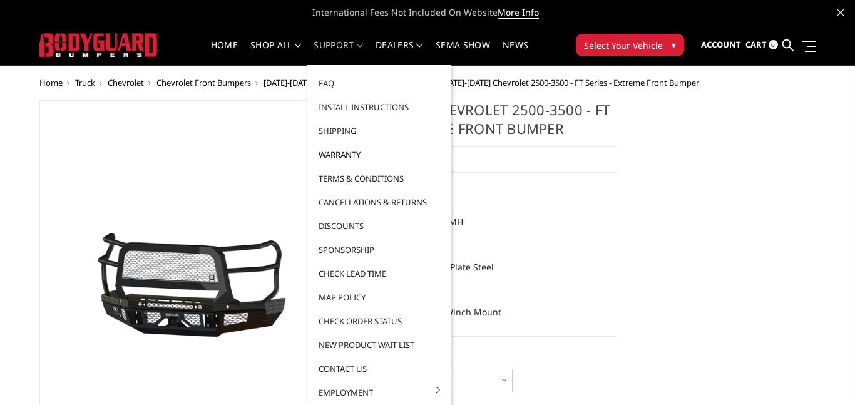
click at [332, 156] on link "Warranty" at bounding box center [379, 155] width 134 height 24
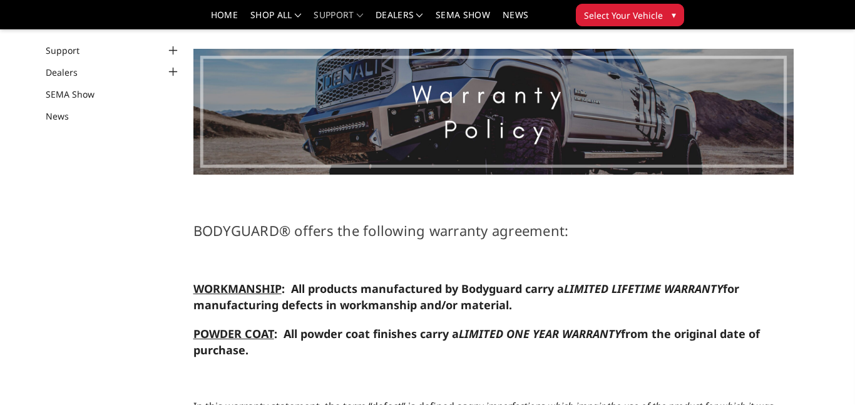
scroll to position [103, 0]
select select "US"
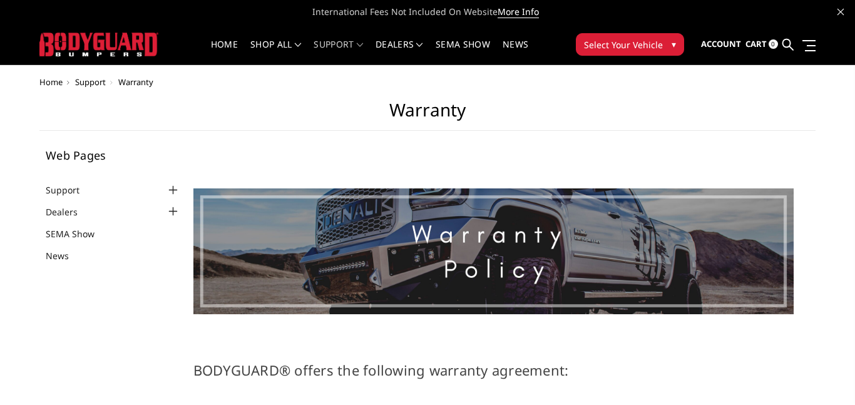
scroll to position [0, 0]
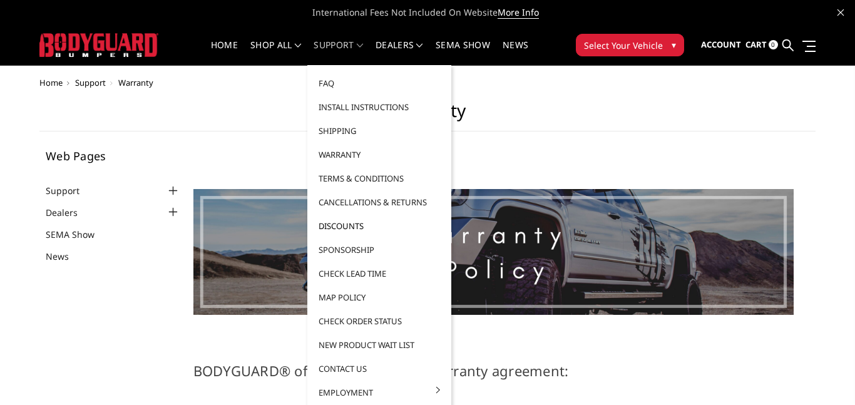
click at [325, 225] on link "Discounts" at bounding box center [379, 226] width 134 height 24
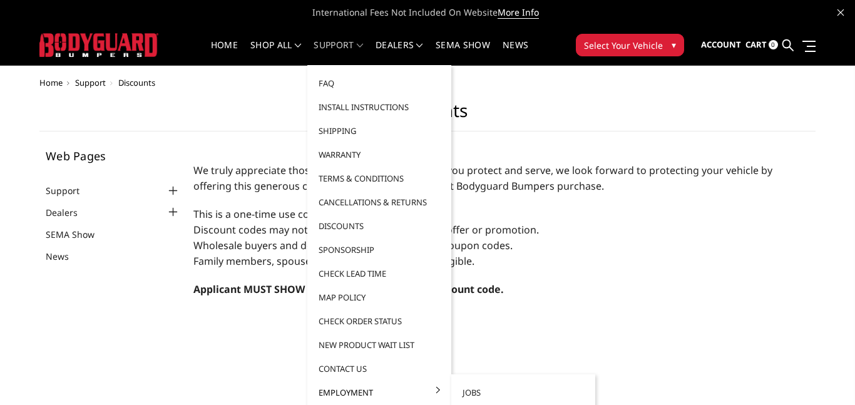
click at [392, 390] on link "Employment" at bounding box center [379, 392] width 134 height 24
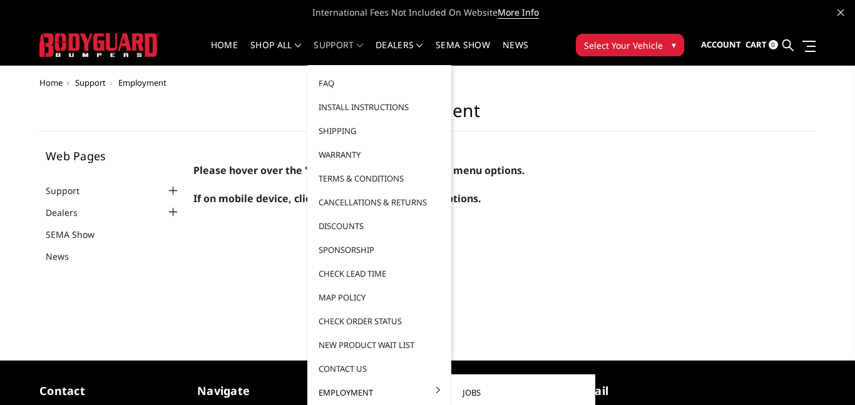
click at [473, 392] on link "Jobs" at bounding box center [523, 392] width 134 height 24
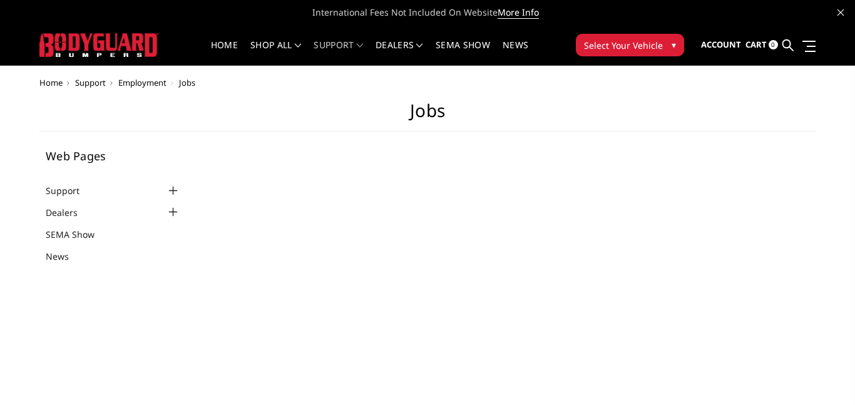
select select "US"
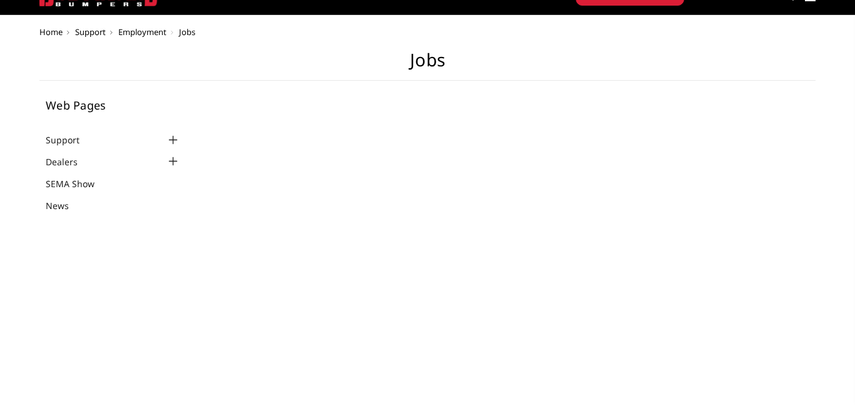
scroll to position [54, 0]
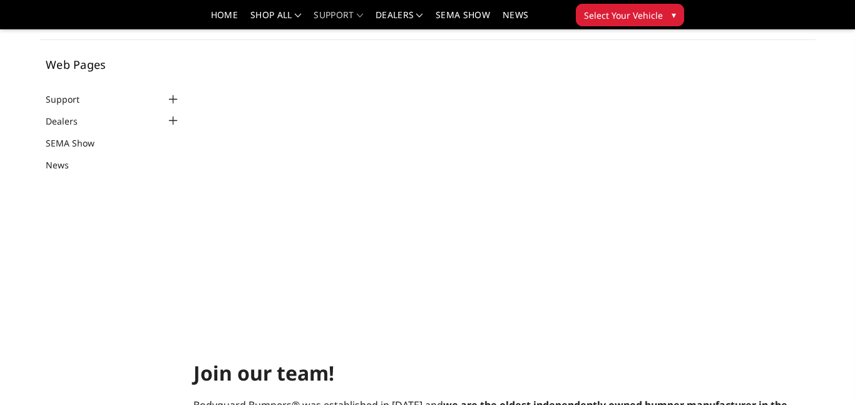
click at [170, 121] on div at bounding box center [173, 120] width 15 height 15
click at [66, 119] on link "Dealers" at bounding box center [70, 121] width 48 height 13
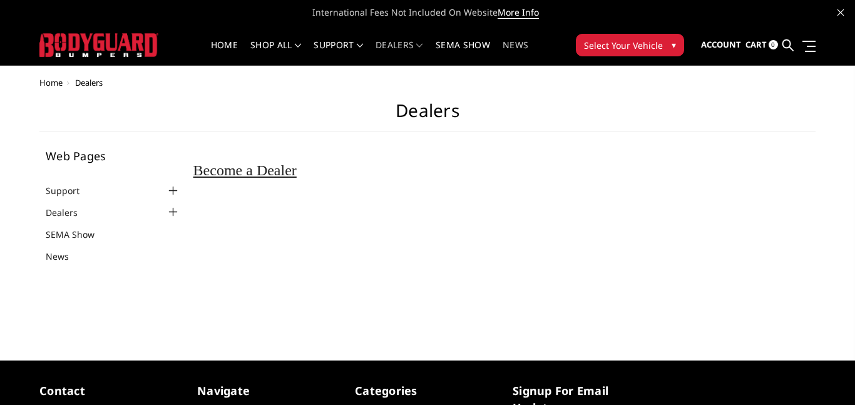
click at [512, 47] on link "News" at bounding box center [515, 53] width 26 height 24
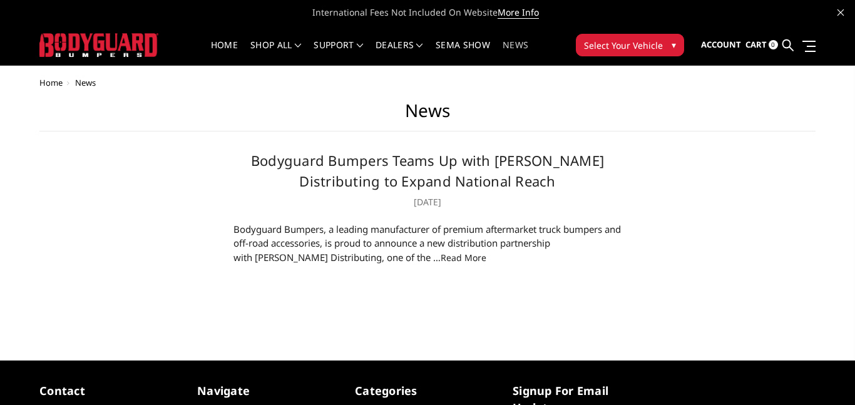
click at [441, 255] on link "read more" at bounding box center [464, 258] width 46 height 12
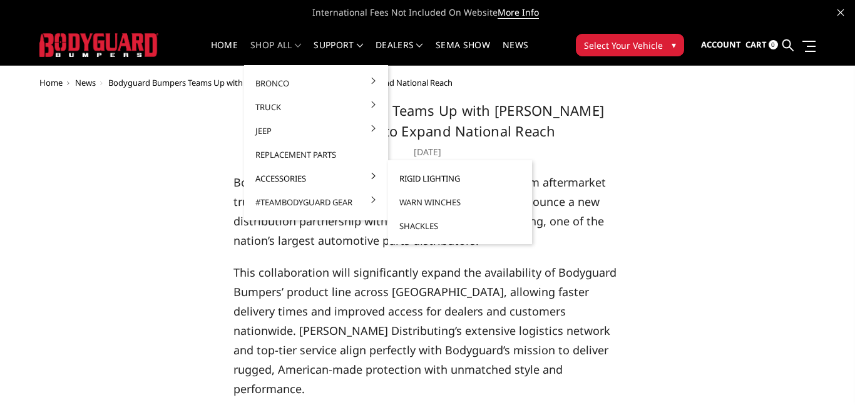
click at [421, 176] on link "Rigid Lighting" at bounding box center [460, 178] width 134 height 24
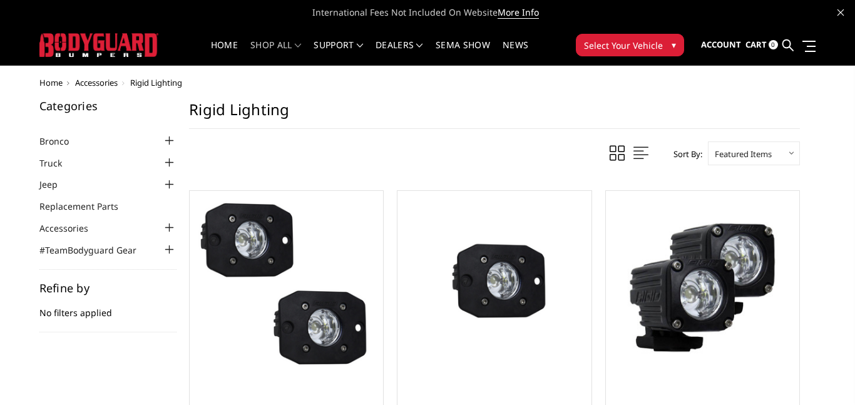
click at [173, 228] on div at bounding box center [168, 227] width 15 height 15
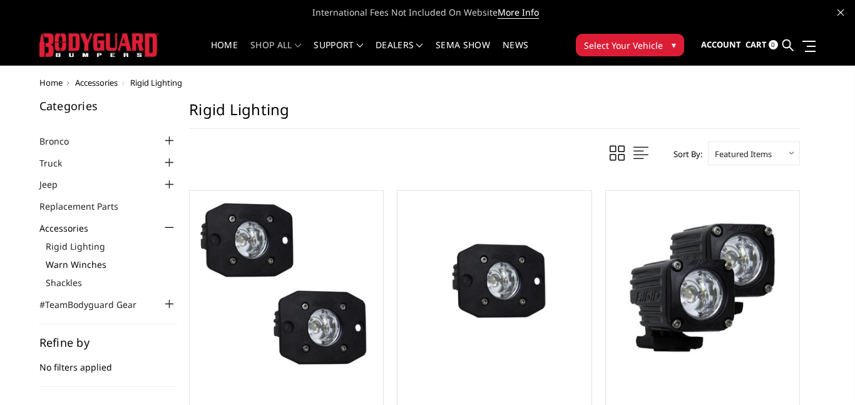
click at [69, 267] on link "Warn Winches" at bounding box center [111, 264] width 131 height 13
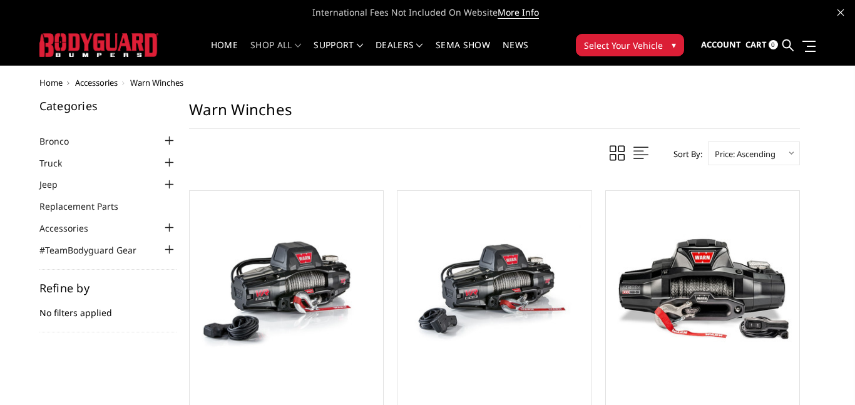
click at [167, 227] on div at bounding box center [168, 227] width 15 height 15
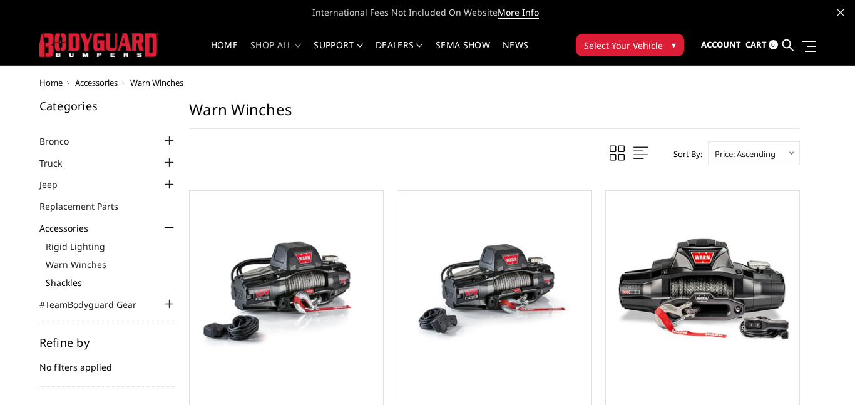
click at [53, 283] on link "Shackles" at bounding box center [111, 282] width 131 height 13
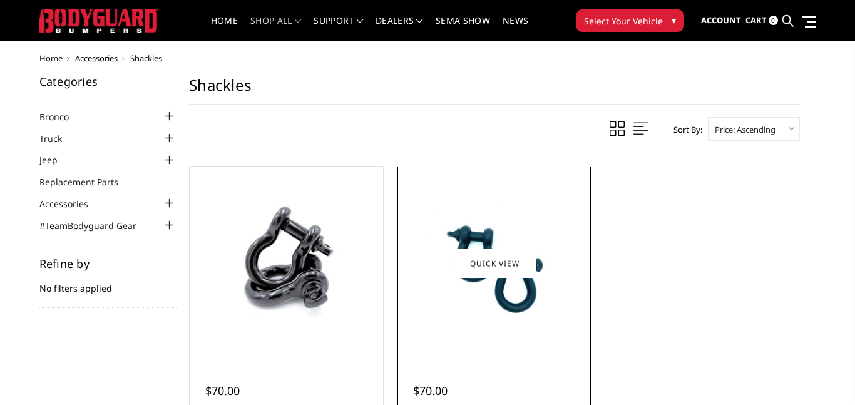
scroll to position [20, 0]
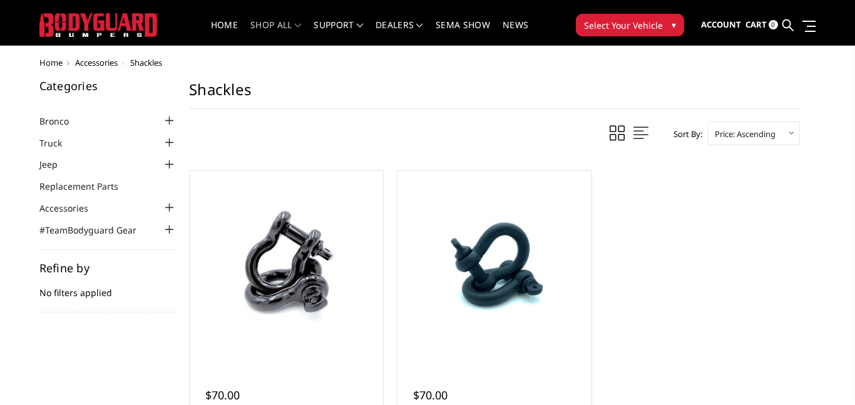
click at [166, 229] on div at bounding box center [168, 229] width 15 height 15
click at [57, 245] on link "Caps" at bounding box center [111, 248] width 131 height 13
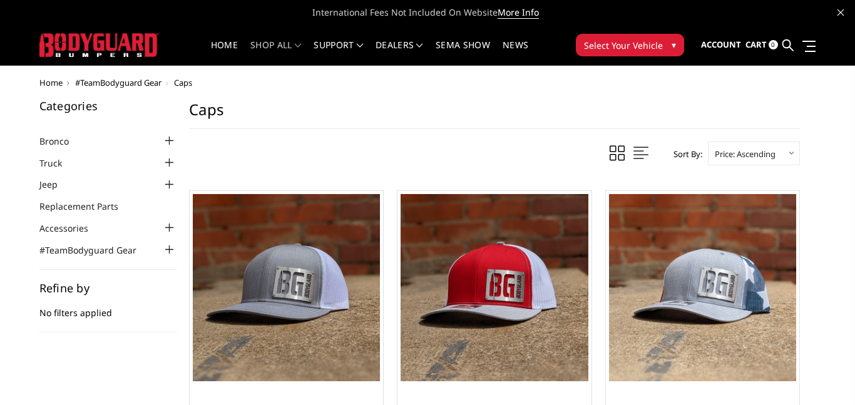
click at [673, 44] on span "▾" at bounding box center [673, 44] width 4 height 13
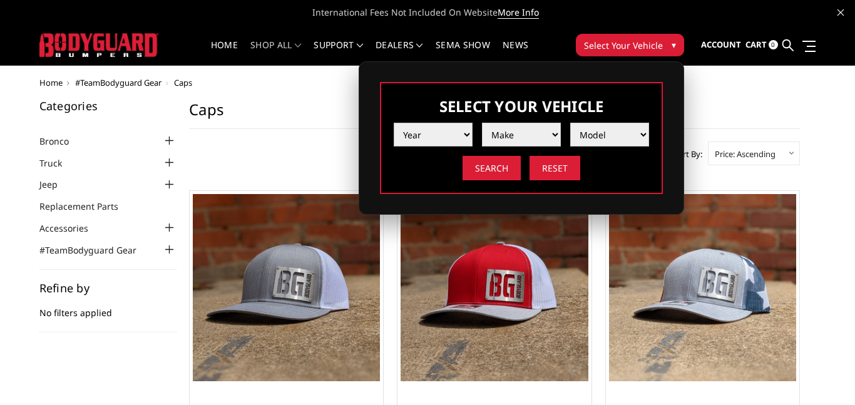
click at [457, 137] on select "Year 2025 2024 2023 2022 2021 2020 2019 2018 2017 2016 2015 2014 2013 2012 2011…" at bounding box center [433, 135] width 79 height 24
select select "yr_2024"
click at [394, 123] on select "Year 2025 2024 2023 2022 2021 2020 2019 2018 2017 2016 2015 2014 2013 2012 2011…" at bounding box center [433, 135] width 79 height 24
click at [529, 137] on select "Make Chevrolet Ford GMC Ram Toyota" at bounding box center [521, 135] width 79 height 24
select select "mk_chevrolet"
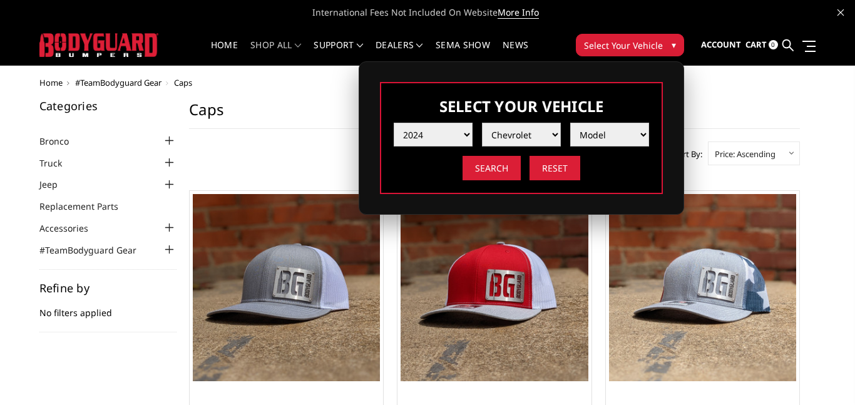
click at [482, 123] on select "Make Chevrolet Ford GMC Ram Toyota" at bounding box center [521, 135] width 79 height 24
click at [595, 134] on select "Model Silverado 1500 Silverado 2500 / 3500 Silverado 4500 / 5500 / 6500" at bounding box center [609, 135] width 79 height 24
select select "md_silverado-2500-3500"
click at [570, 123] on select "Model Silverado 1500 Silverado 2500 / 3500 Silverado 4500 / 5500 / 6500" at bounding box center [609, 135] width 79 height 24
click at [499, 173] on input "Search" at bounding box center [491, 168] width 58 height 24
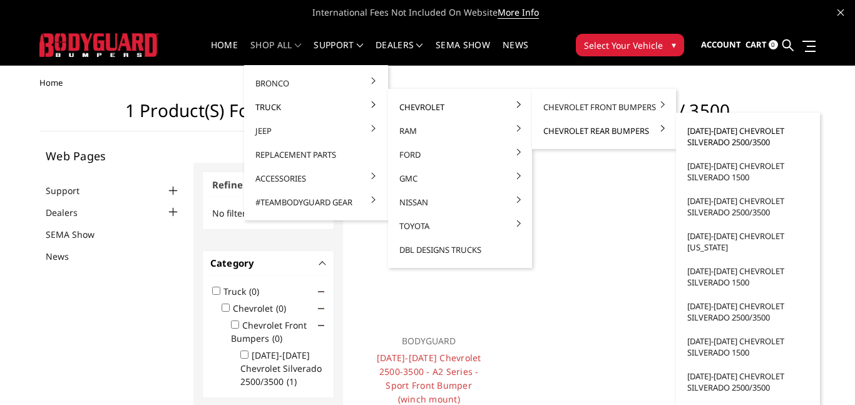
click at [695, 135] on link "[DATE]-[DATE] Chevrolet Silverado 2500/3500" at bounding box center [748, 136] width 134 height 35
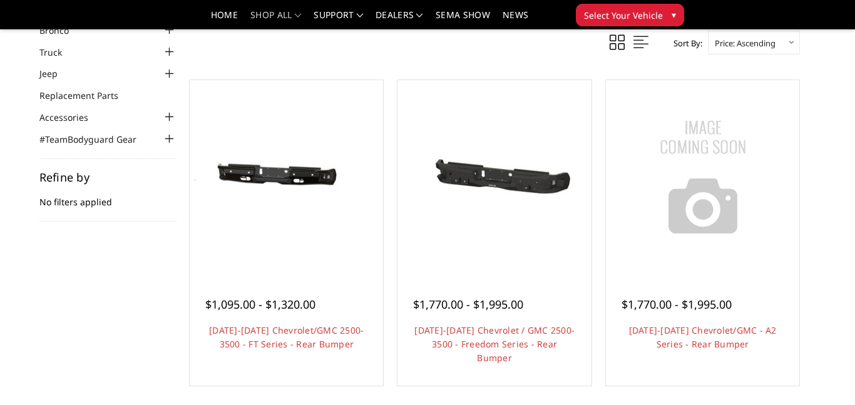
scroll to position [103, 0]
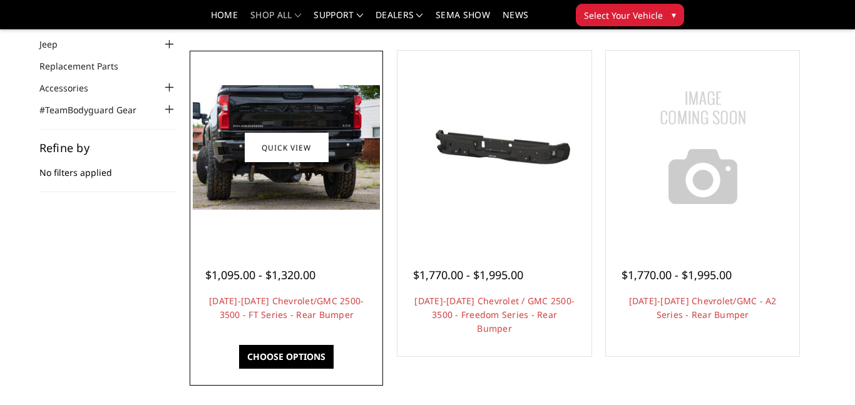
click at [291, 201] on img at bounding box center [286, 147] width 187 height 125
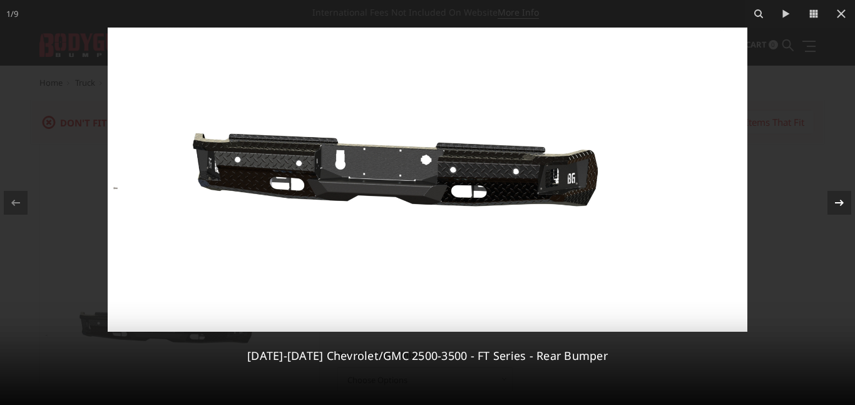
click at [837, 204] on icon at bounding box center [839, 202] width 15 height 15
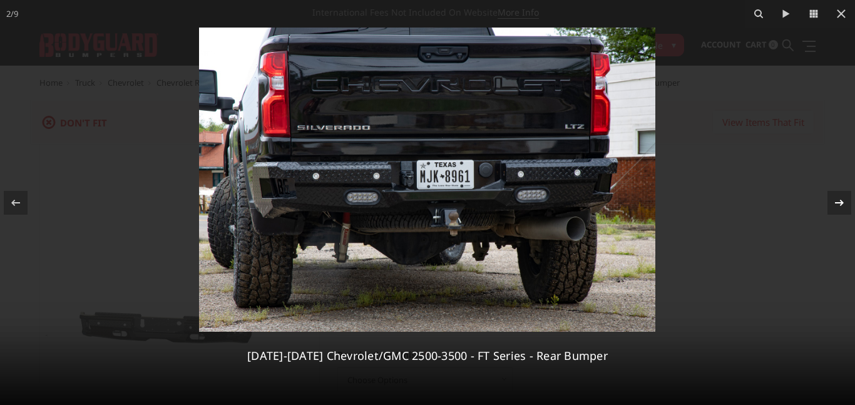
click at [837, 204] on icon at bounding box center [839, 202] width 15 height 15
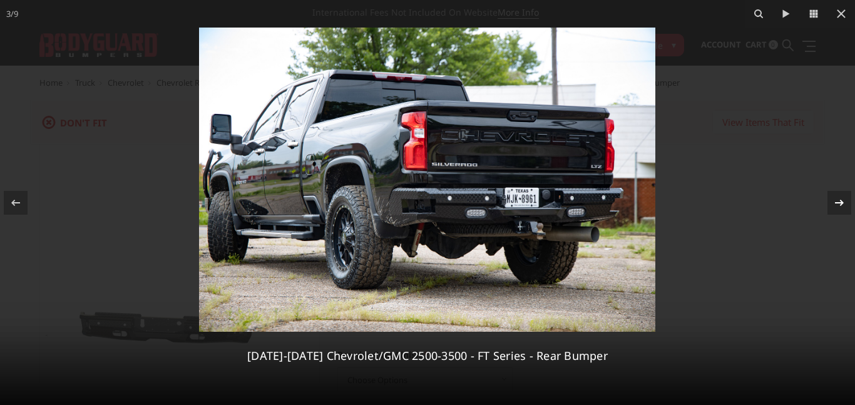
click at [837, 204] on icon at bounding box center [839, 202] width 15 height 15
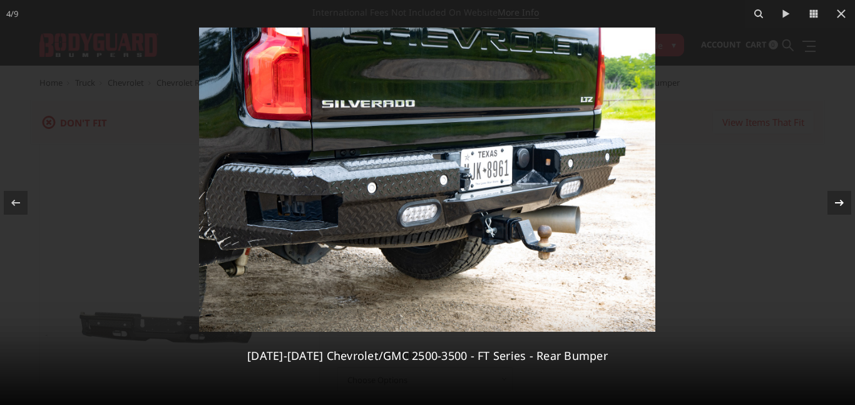
click at [837, 204] on icon at bounding box center [839, 202] width 15 height 15
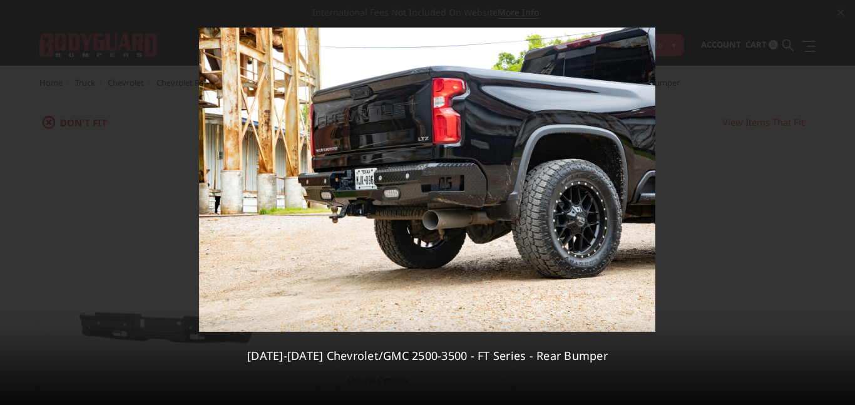
click at [837, 204] on icon at bounding box center [839, 202] width 15 height 15
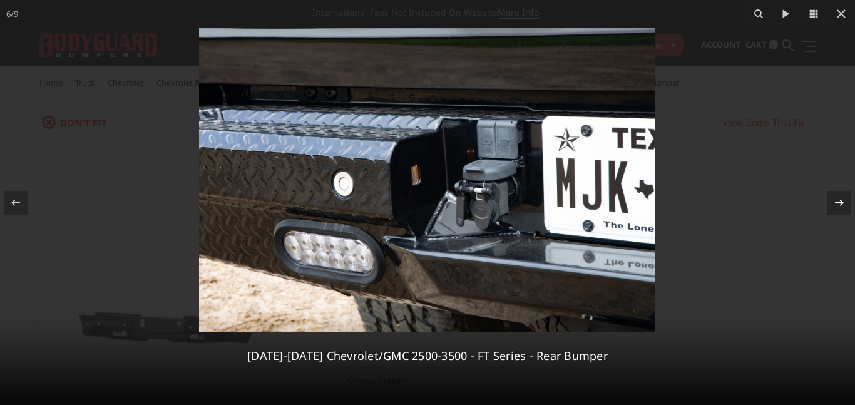
click at [837, 204] on icon at bounding box center [839, 202] width 15 height 15
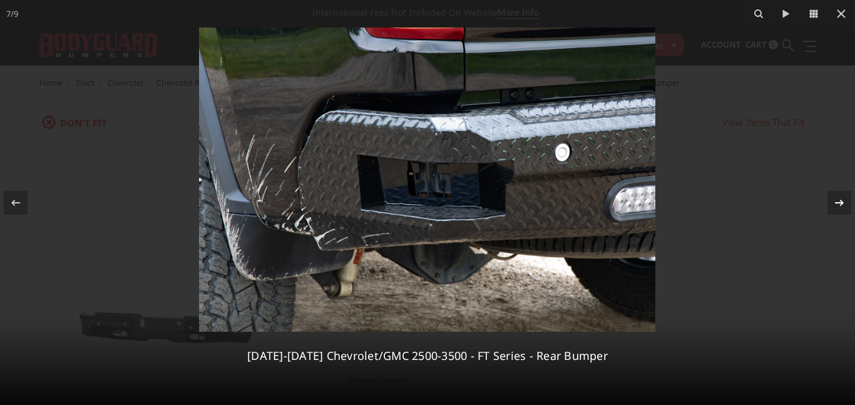
click at [837, 204] on icon at bounding box center [839, 202] width 15 height 15
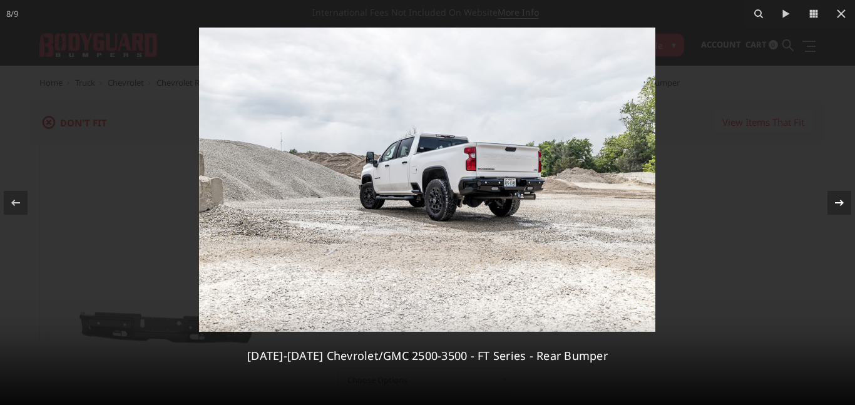
click at [837, 204] on icon at bounding box center [839, 202] width 15 height 15
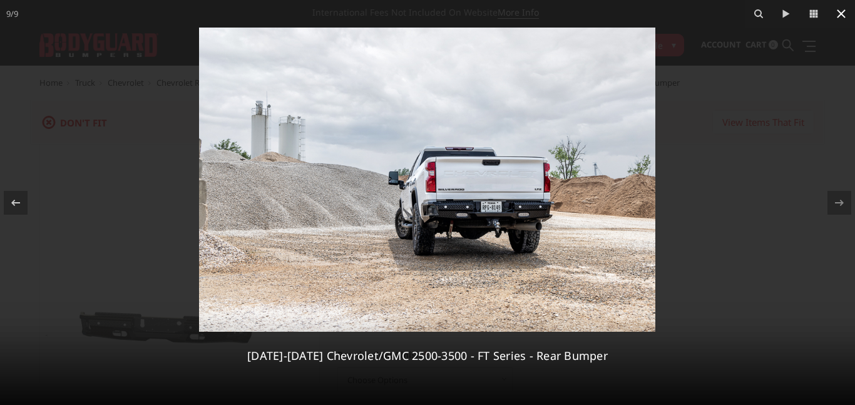
click at [844, 14] on icon at bounding box center [841, 13] width 15 height 15
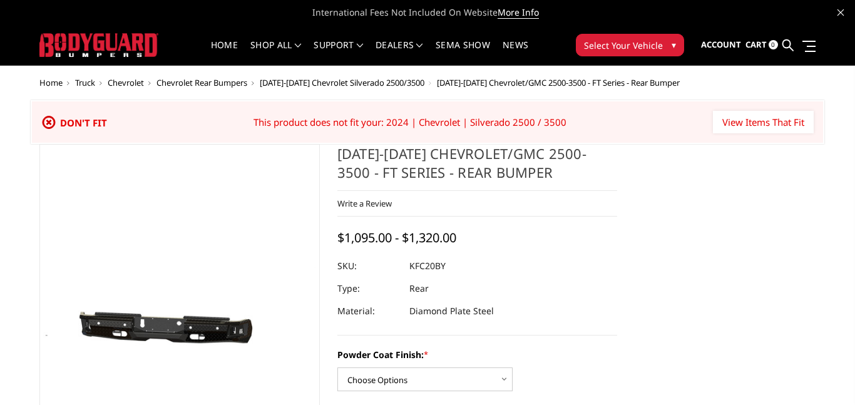
scroll to position [0, 191]
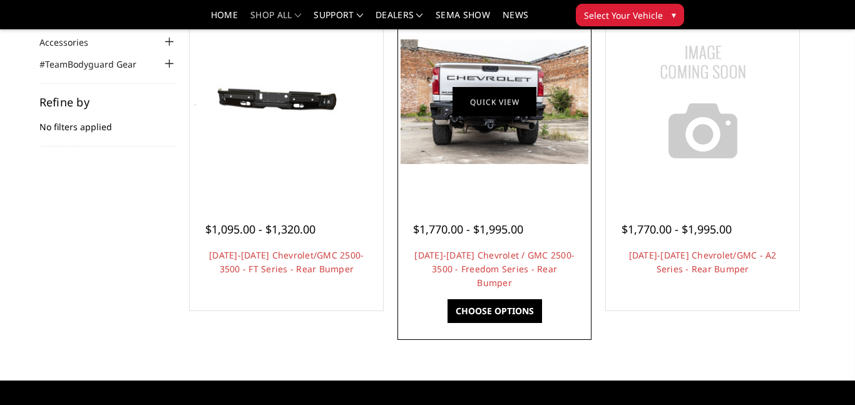
scroll to position [83, 0]
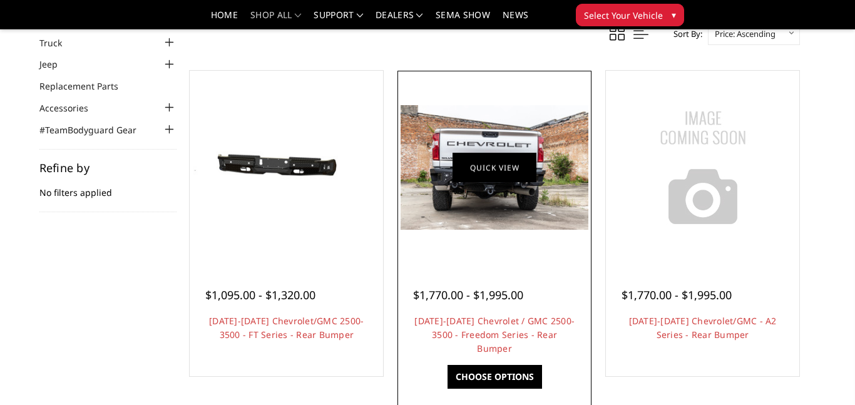
click at [508, 171] on link "Quick view" at bounding box center [494, 167] width 84 height 29
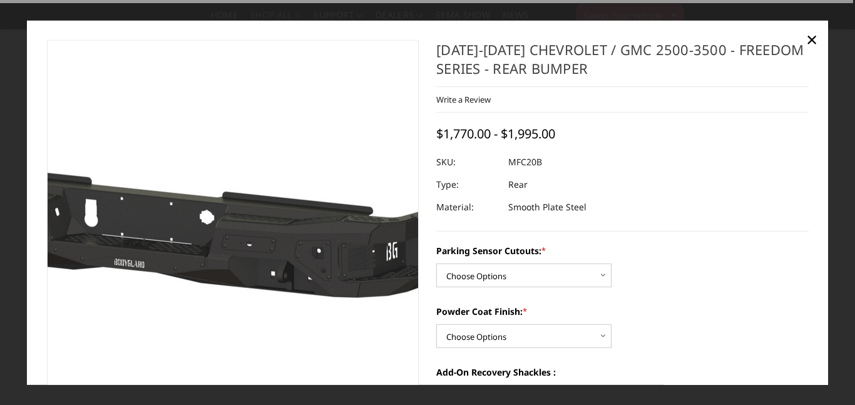
click at [310, 230] on img at bounding box center [139, 228] width 801 height 381
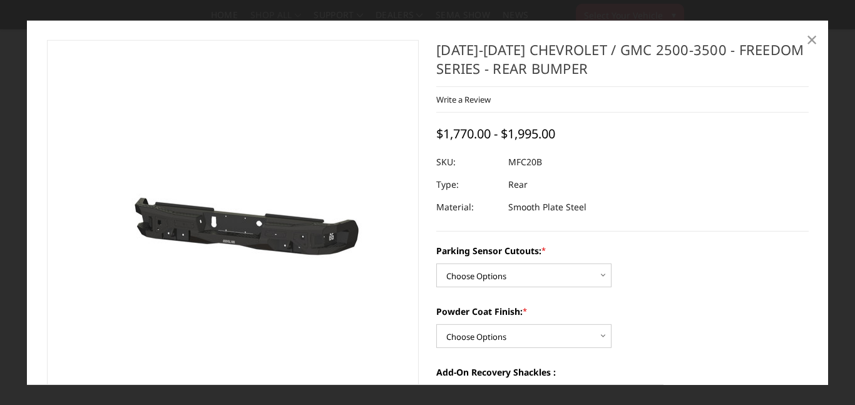
click at [803, 37] on link "×" at bounding box center [812, 39] width 20 height 20
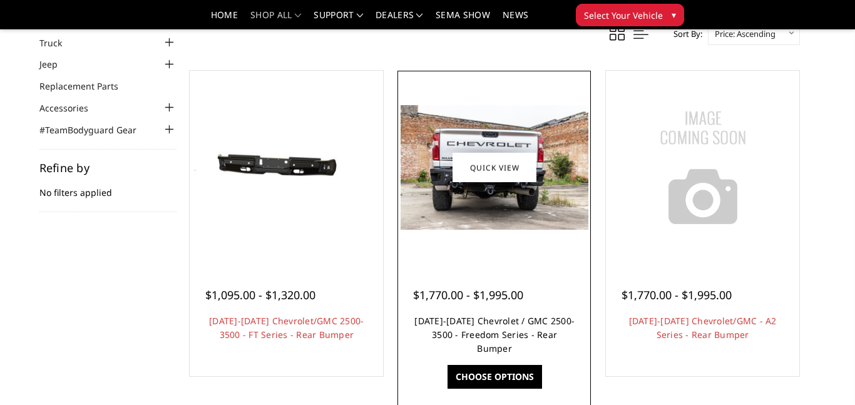
click at [452, 335] on link "2020-2025 Chevrolet / GMC 2500-3500 - Freedom Series - Rear Bumper" at bounding box center [494, 334] width 160 height 39
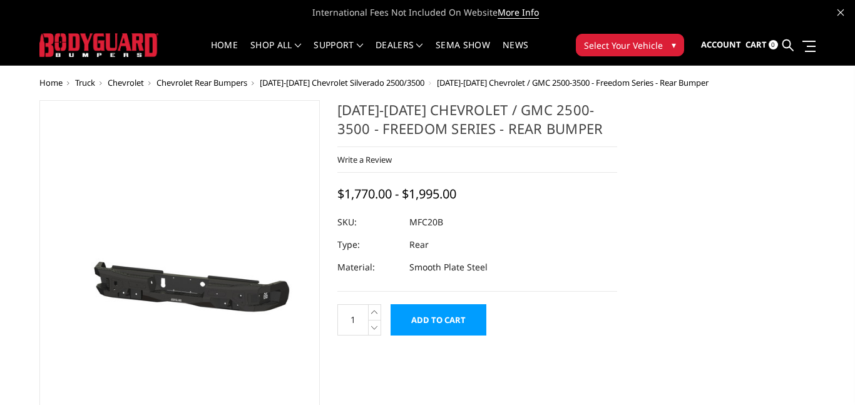
click at [238, 232] on img at bounding box center [179, 288] width 273 height 130
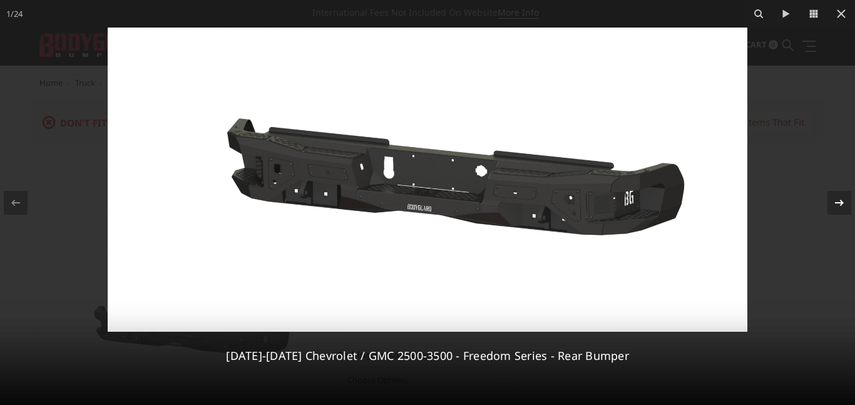
click at [835, 195] on icon at bounding box center [839, 202] width 15 height 15
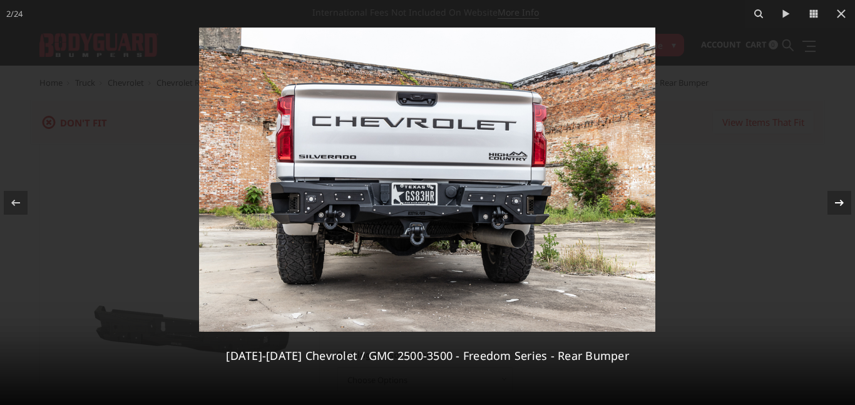
click at [832, 197] on icon at bounding box center [839, 202] width 15 height 15
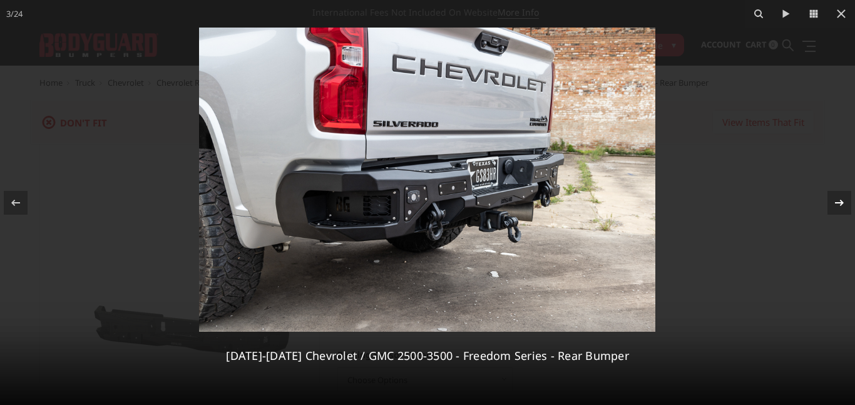
click at [831, 197] on div "3 / 24 2020-2025 Chevrolet / GMC 2500-3500 - Freedom Series - Rear Bumper" at bounding box center [427, 202] width 855 height 405
click at [837, 202] on icon at bounding box center [839, 202] width 9 height 6
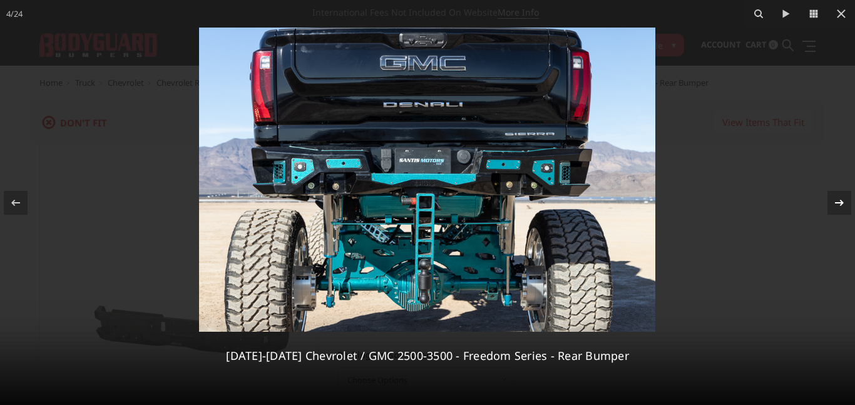
click at [837, 202] on icon at bounding box center [839, 202] width 9 height 6
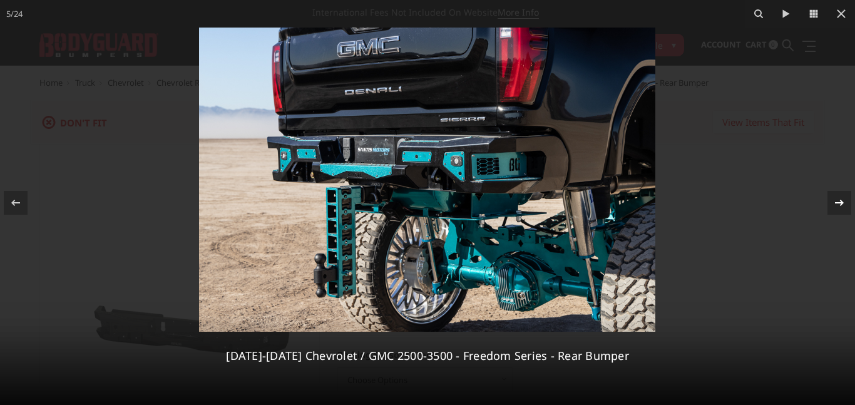
click at [837, 202] on icon at bounding box center [839, 202] width 9 height 6
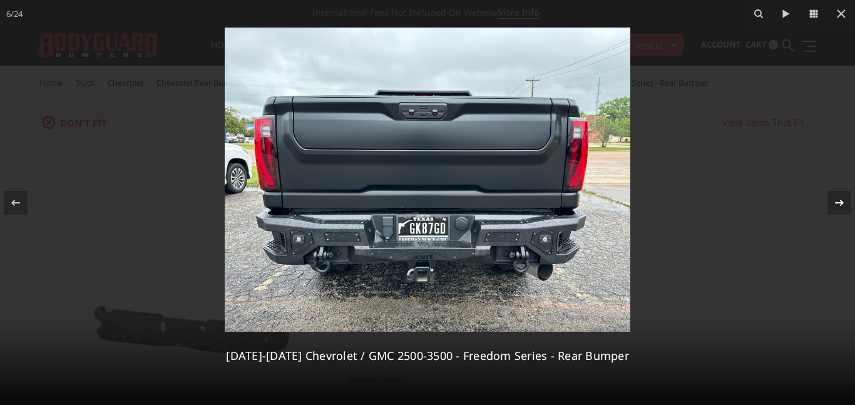
click at [837, 202] on icon at bounding box center [839, 202] width 9 height 6
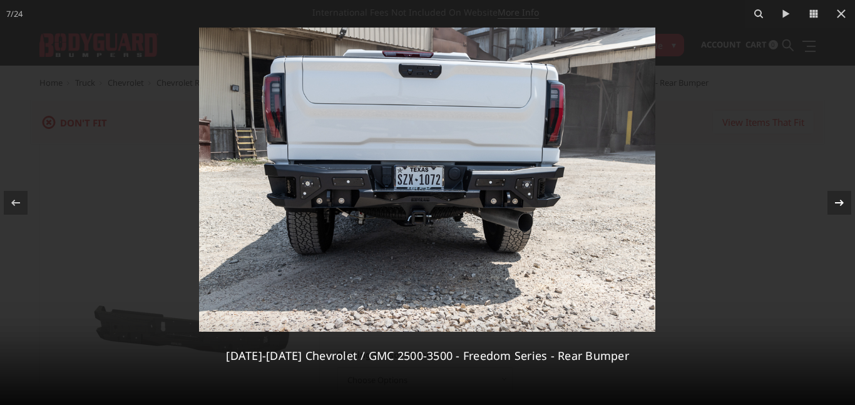
click at [837, 202] on icon at bounding box center [839, 202] width 9 height 6
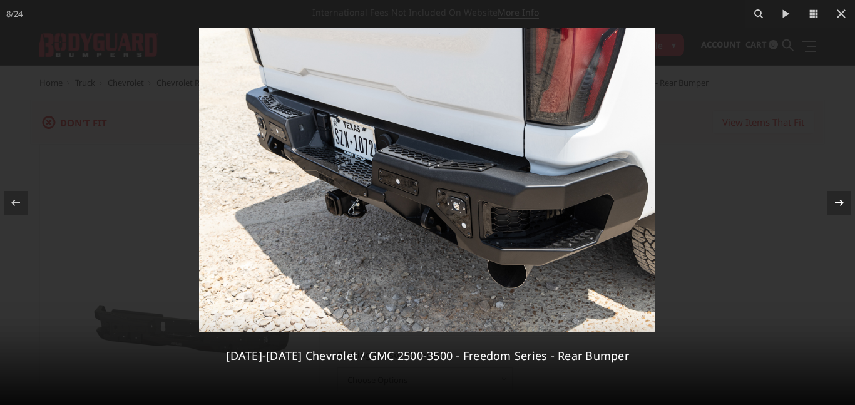
click at [837, 202] on icon at bounding box center [839, 202] width 9 height 6
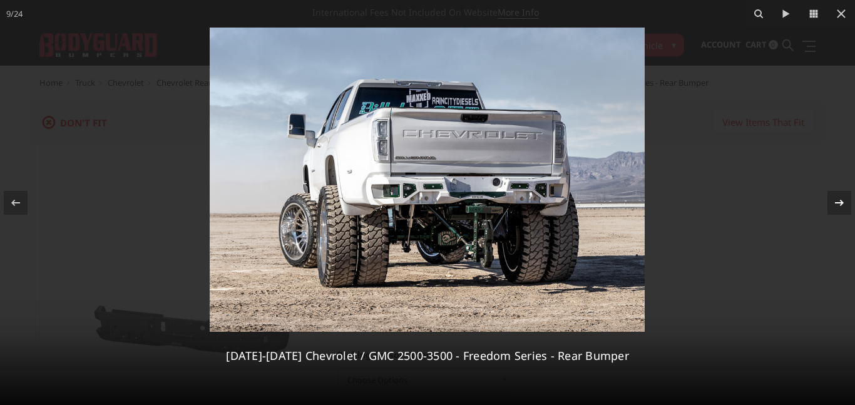
click at [837, 202] on icon at bounding box center [839, 202] width 9 height 6
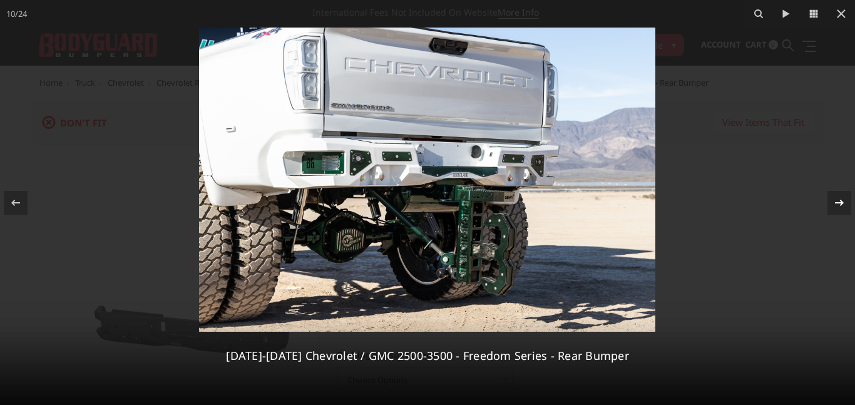
click at [837, 202] on icon at bounding box center [839, 202] width 9 height 6
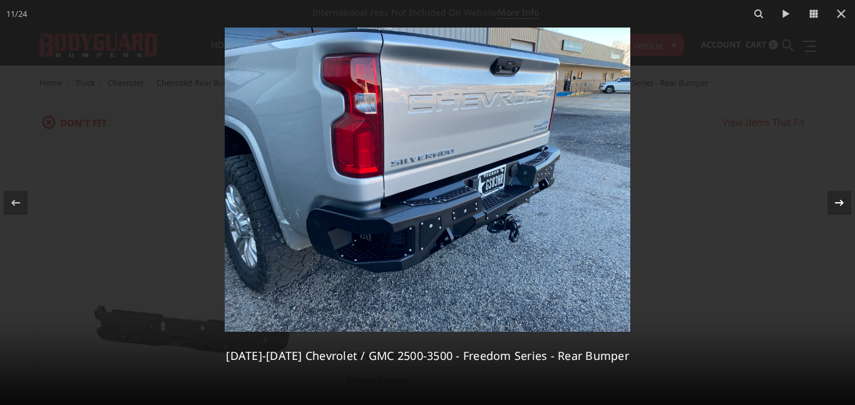
click at [837, 202] on icon at bounding box center [839, 202] width 9 height 6
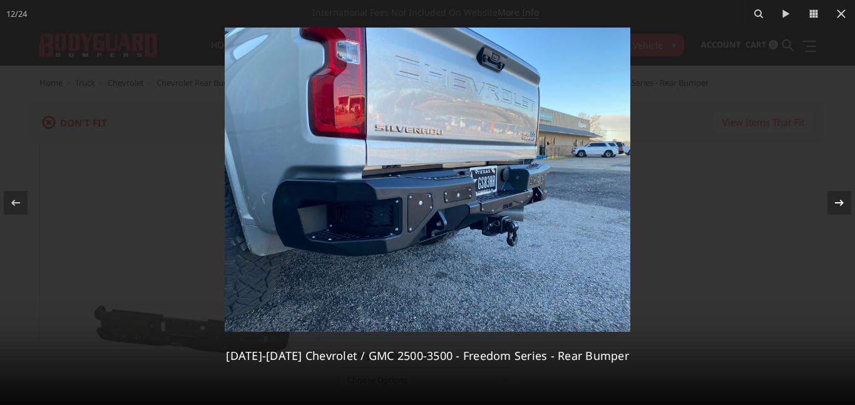
click at [837, 202] on icon at bounding box center [839, 202] width 9 height 6
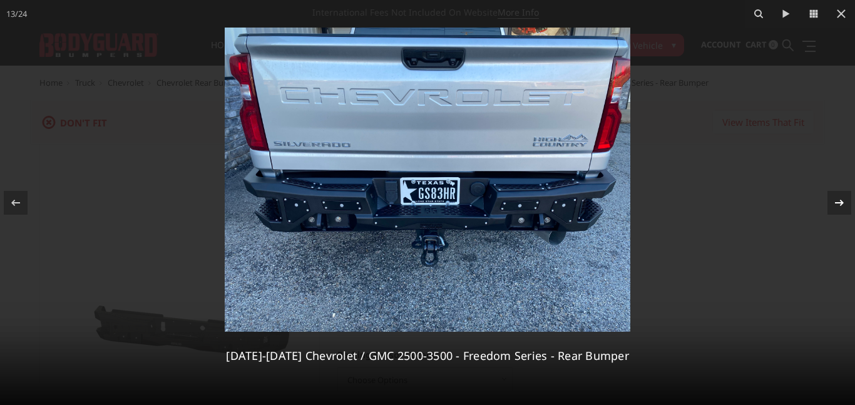
click at [837, 202] on icon at bounding box center [839, 202] width 9 height 6
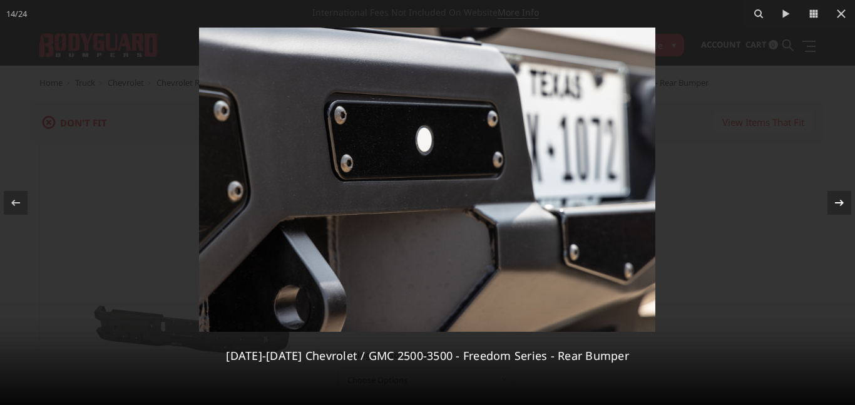
click at [837, 202] on icon at bounding box center [839, 202] width 9 height 6
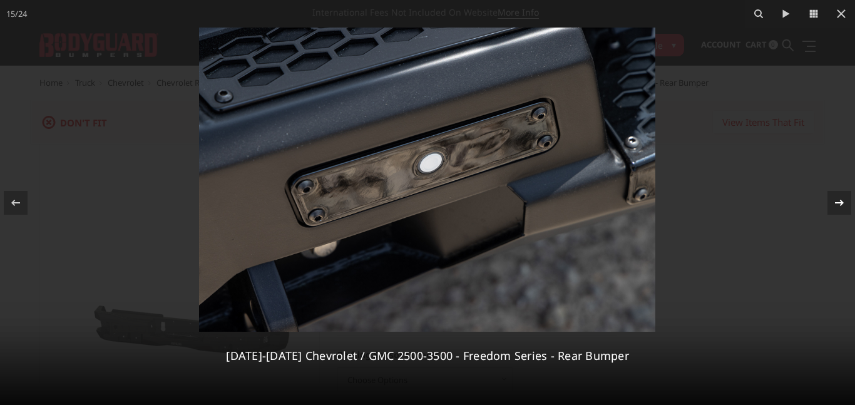
click at [837, 202] on icon at bounding box center [839, 202] width 9 height 6
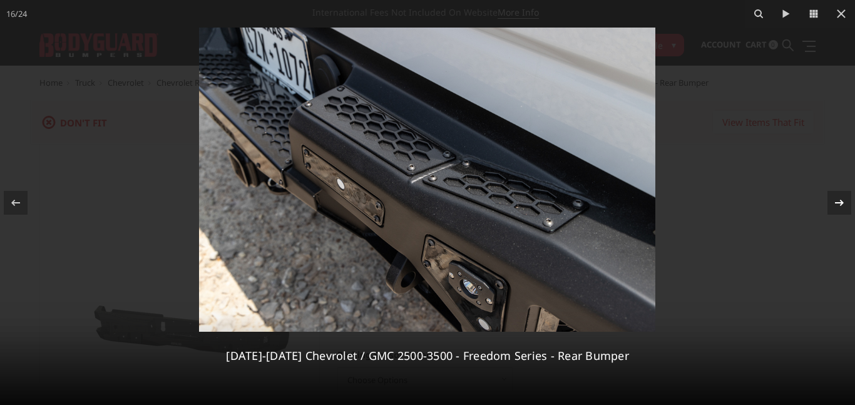
click at [837, 202] on icon at bounding box center [839, 202] width 9 height 6
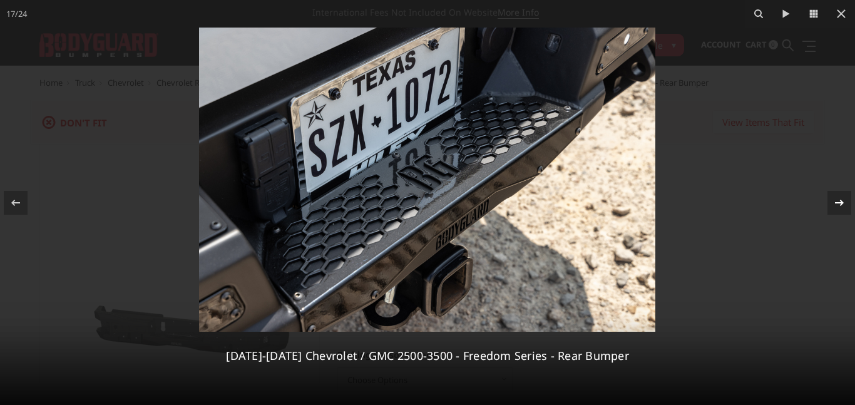
click at [837, 202] on icon at bounding box center [839, 202] width 9 height 6
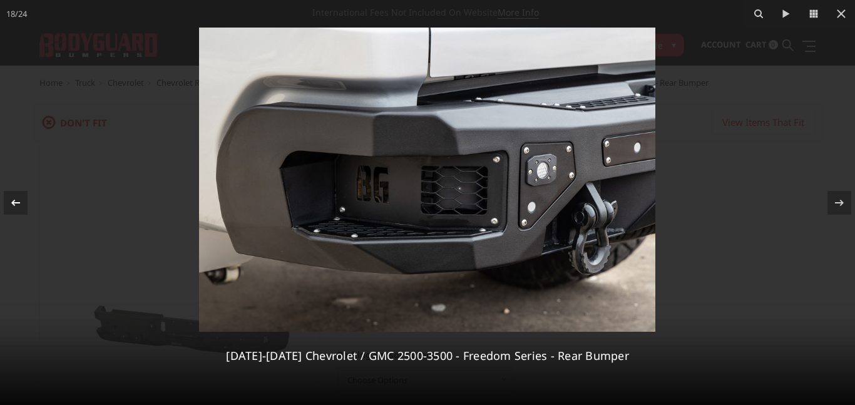
click at [8, 201] on icon at bounding box center [15, 202] width 15 height 15
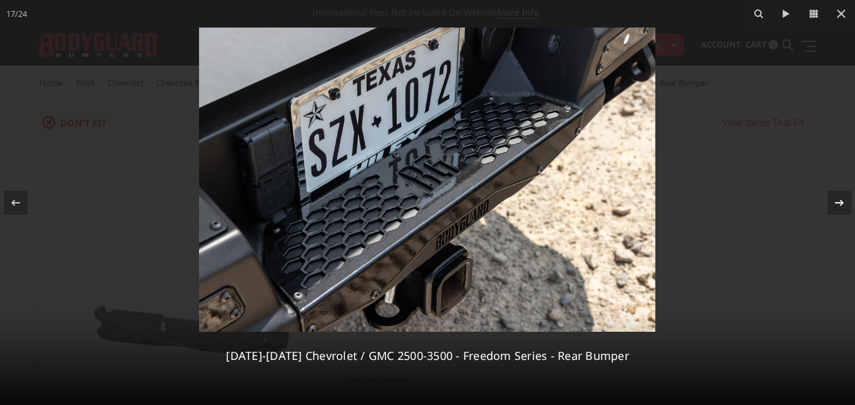
click at [838, 205] on icon at bounding box center [839, 202] width 15 height 15
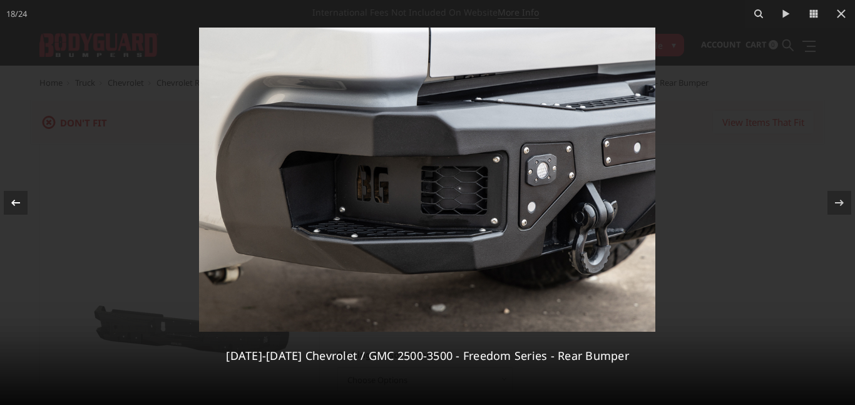
click at [27, 201] on div at bounding box center [16, 203] width 24 height 24
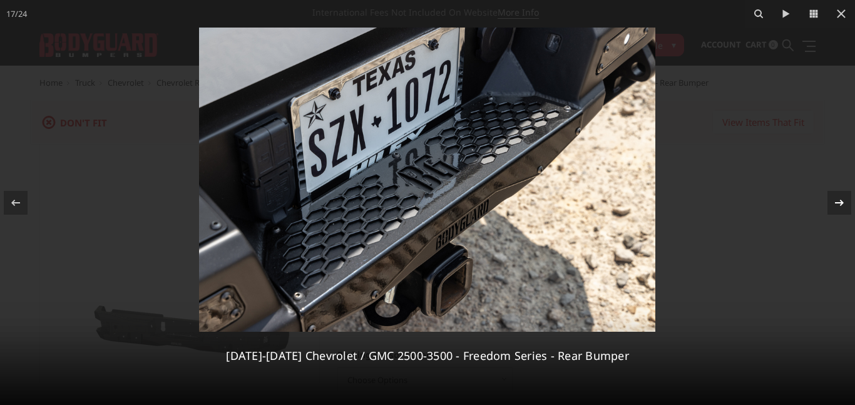
click at [839, 201] on icon at bounding box center [839, 202] width 9 height 6
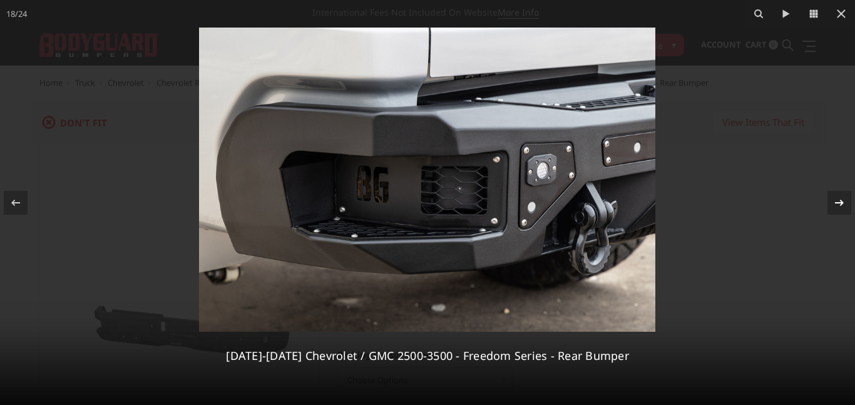
click at [838, 201] on icon at bounding box center [839, 202] width 9 height 6
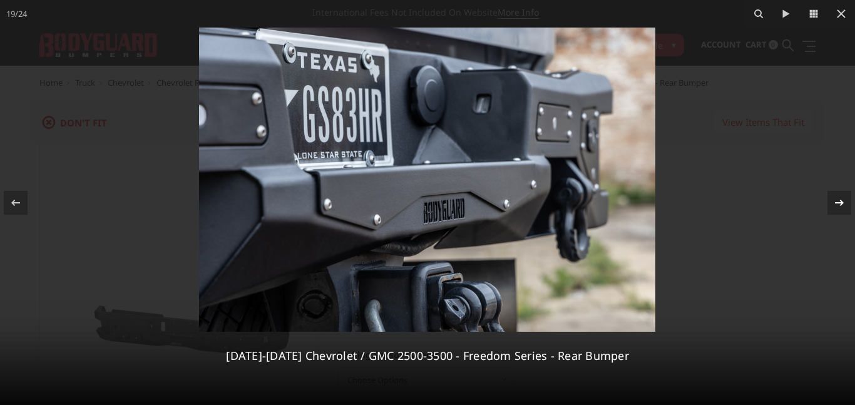
click at [837, 201] on icon at bounding box center [839, 202] width 15 height 15
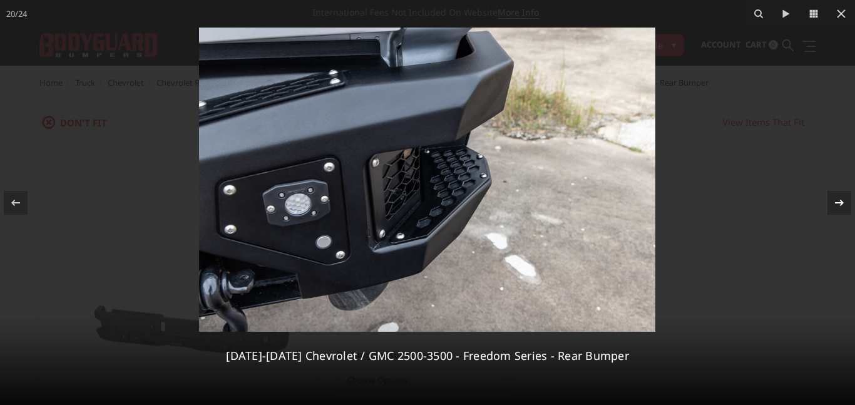
click at [850, 200] on div at bounding box center [839, 203] width 24 height 24
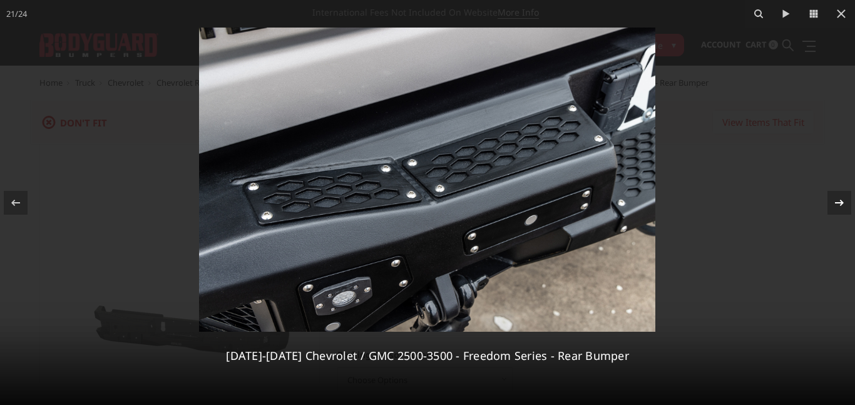
click at [849, 201] on div at bounding box center [839, 203] width 24 height 24
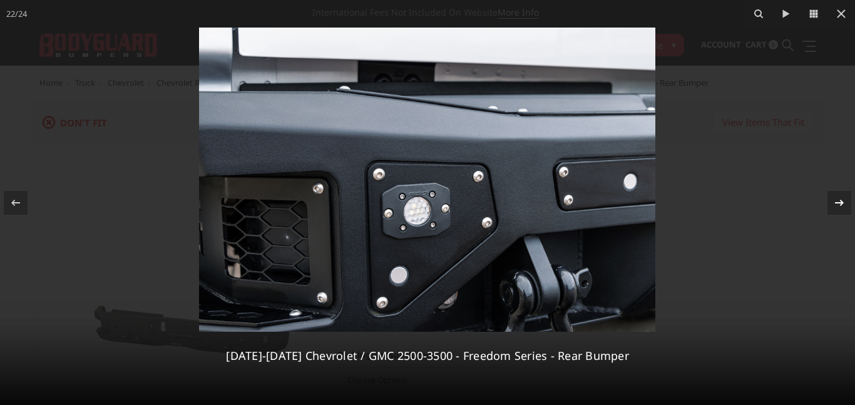
click at [849, 201] on div at bounding box center [839, 203] width 24 height 24
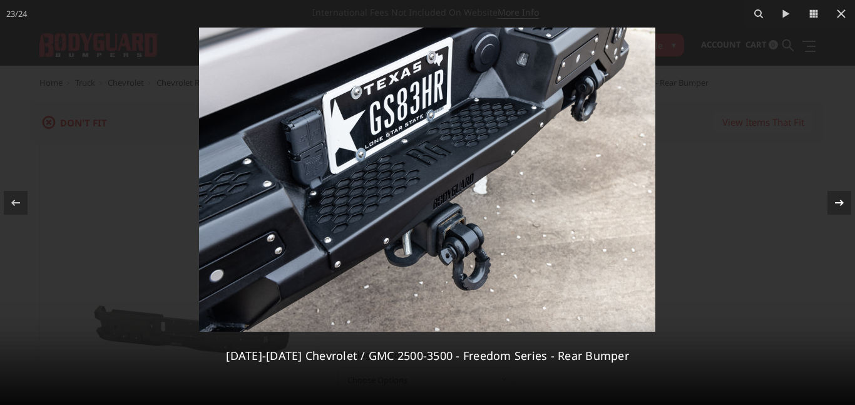
click at [849, 201] on div at bounding box center [839, 203] width 24 height 24
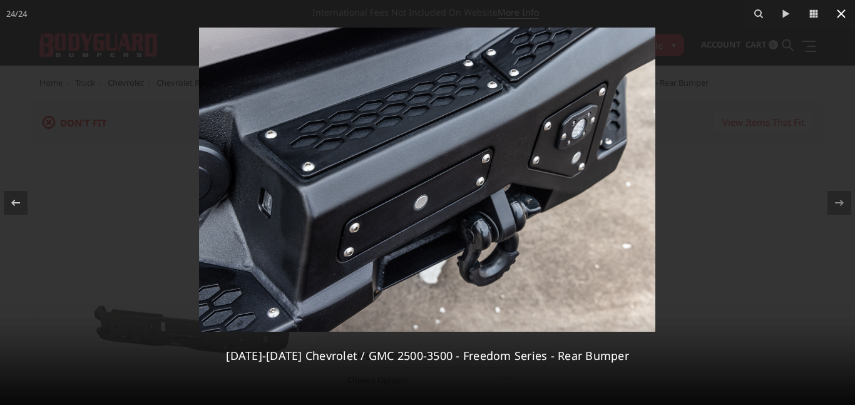
click at [845, 16] on icon at bounding box center [841, 13] width 15 height 15
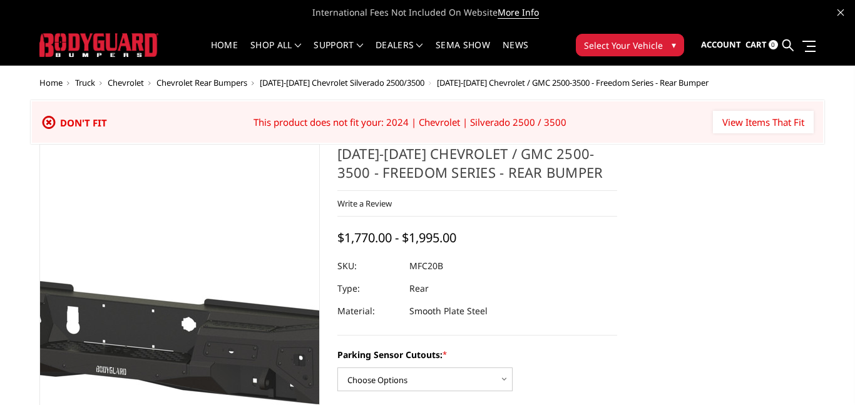
scroll to position [0, 905]
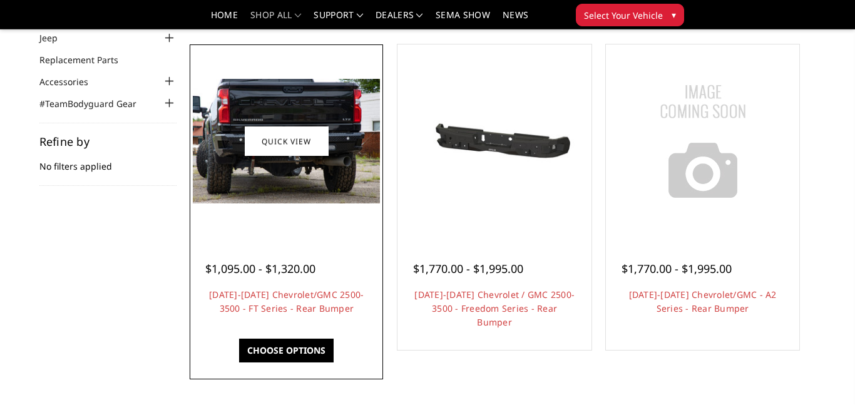
scroll to position [125, 0]
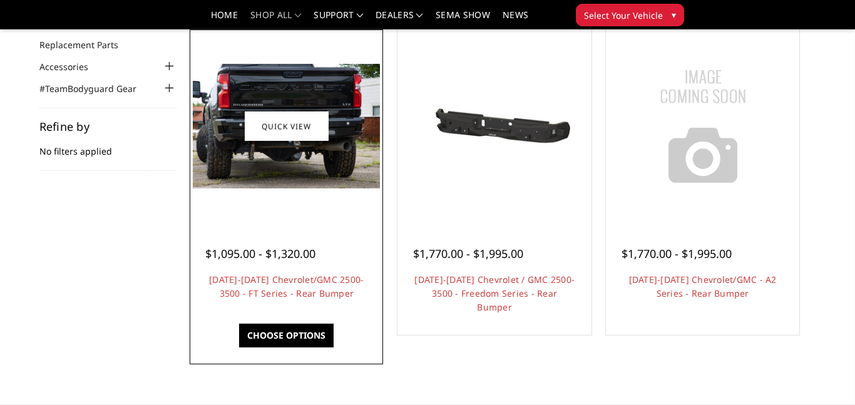
click at [234, 240] on div at bounding box center [286, 238] width 162 height 13
click at [246, 299] on link "[DATE]-[DATE] Chevrolet/GMC 2500-3500 - FT Series - Rear Bumper" at bounding box center [286, 286] width 155 height 26
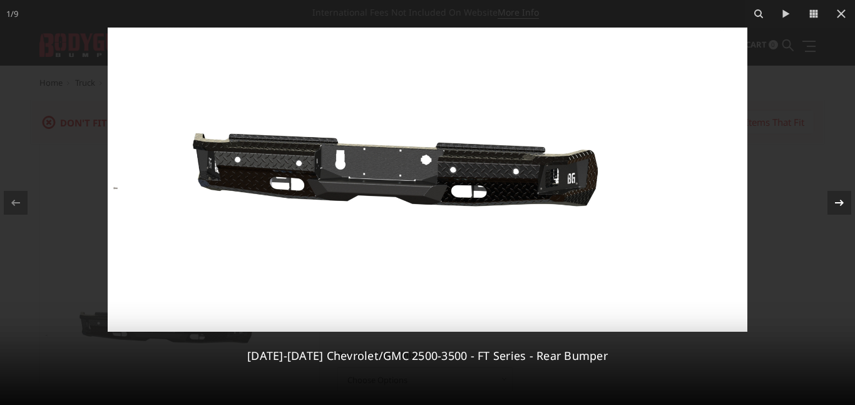
click at [834, 200] on icon at bounding box center [839, 202] width 15 height 15
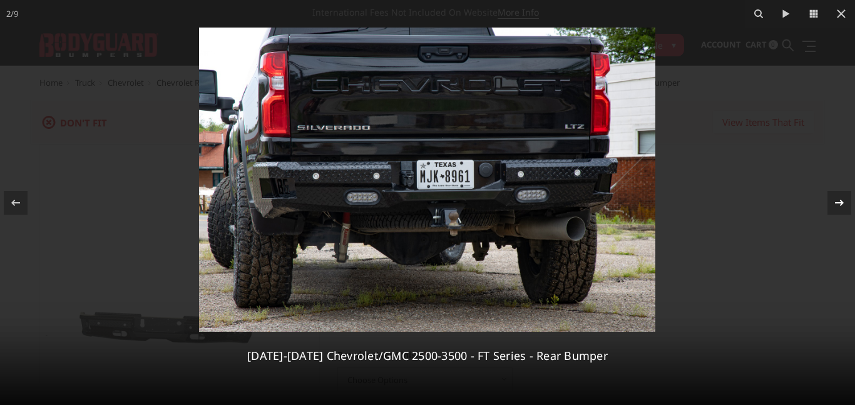
click at [834, 200] on icon at bounding box center [839, 202] width 15 height 15
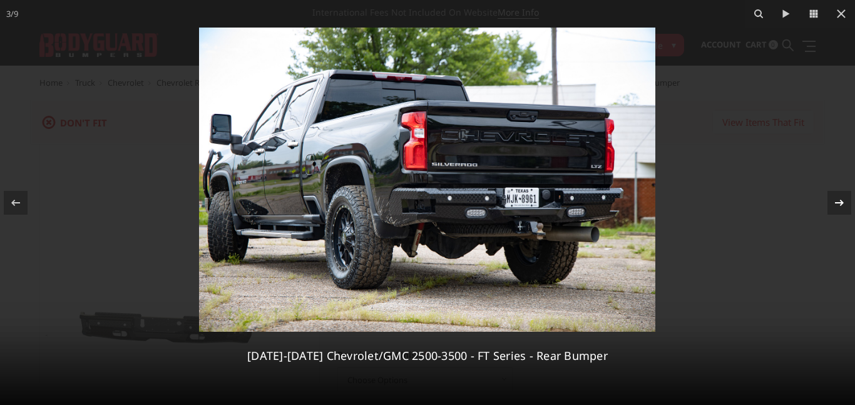
click at [834, 200] on icon at bounding box center [839, 202] width 15 height 15
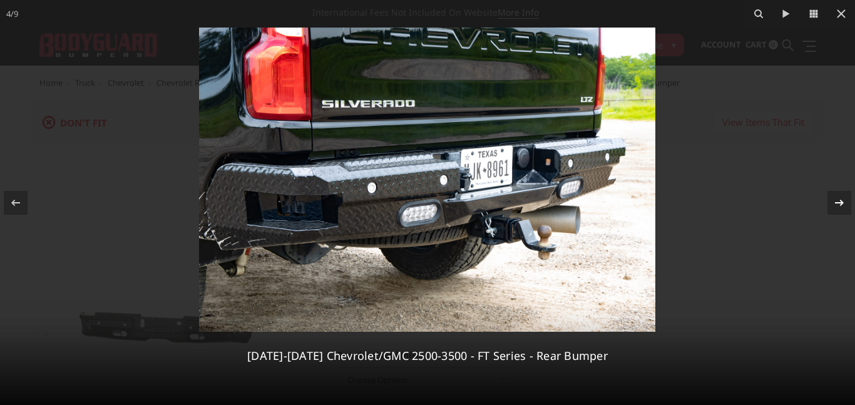
click at [834, 200] on icon at bounding box center [839, 202] width 15 height 15
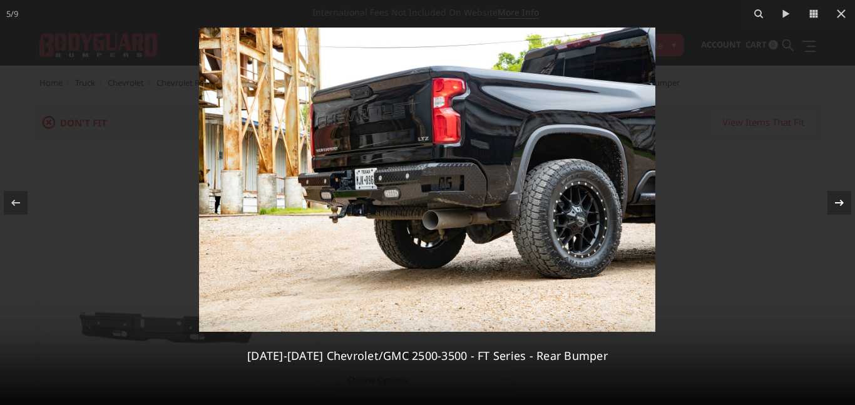
click at [834, 200] on icon at bounding box center [839, 202] width 15 height 15
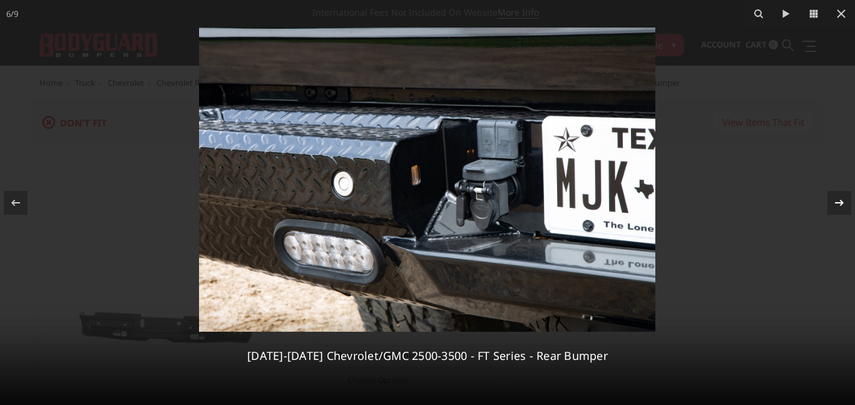
click at [834, 200] on icon at bounding box center [839, 202] width 15 height 15
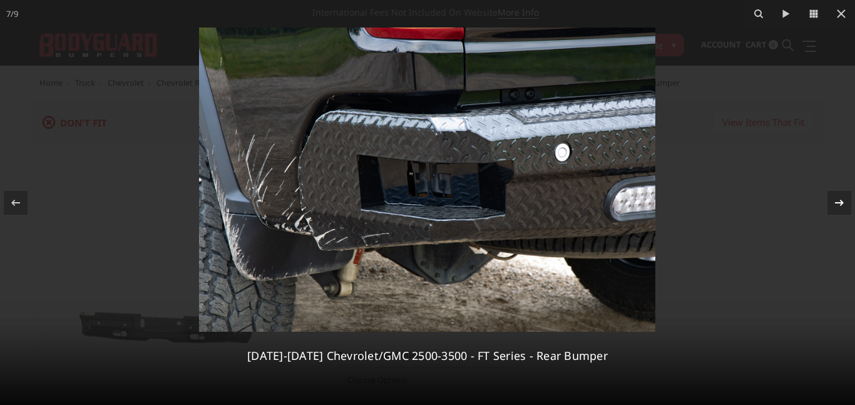
click at [834, 200] on icon at bounding box center [839, 202] width 15 height 15
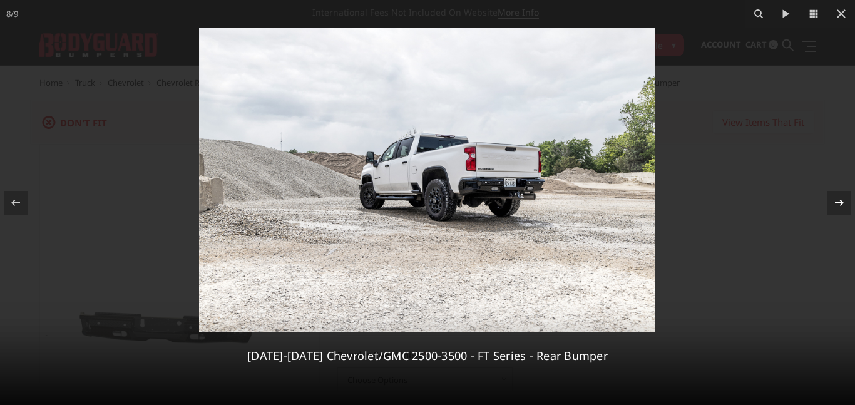
click at [834, 200] on icon at bounding box center [839, 202] width 15 height 15
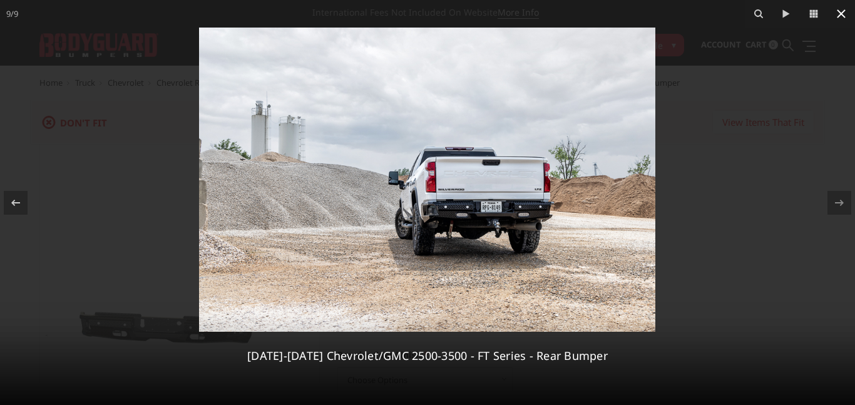
click at [839, 12] on icon at bounding box center [841, 13] width 9 height 9
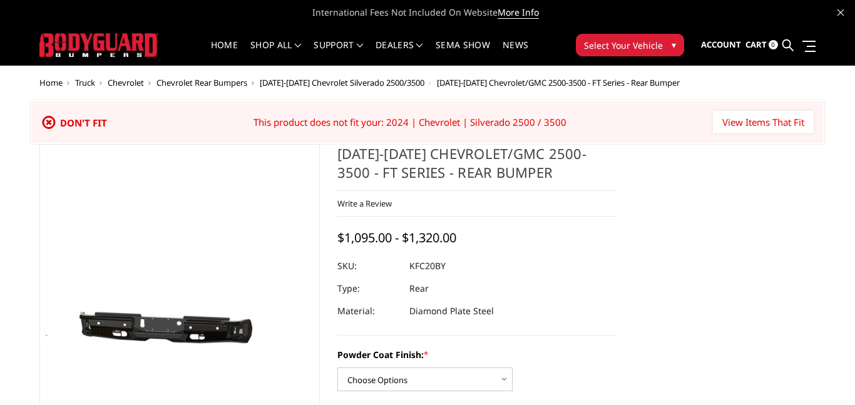
scroll to position [0, 191]
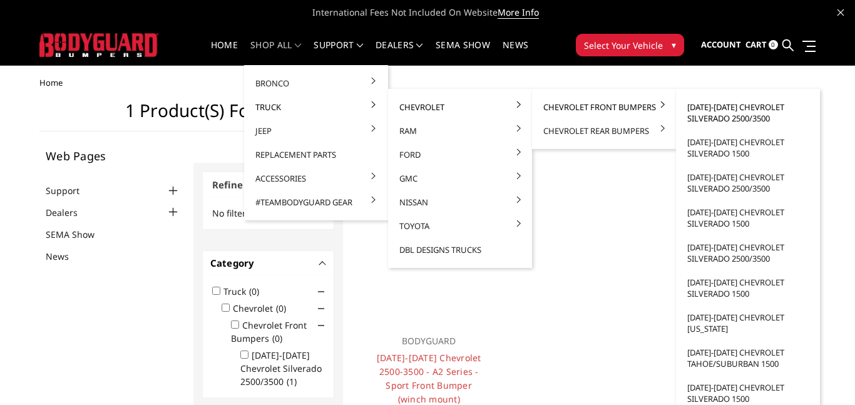
click at [711, 113] on link "[DATE]-[DATE] Chevrolet Silverado 2500/3500" at bounding box center [748, 112] width 134 height 35
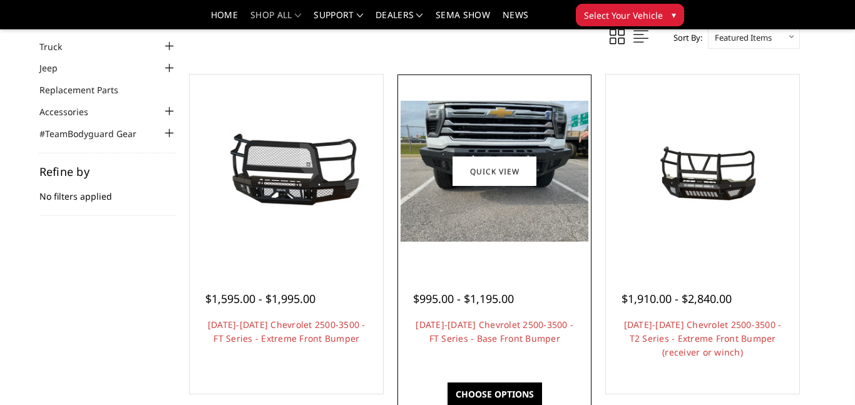
scroll to position [83, 0]
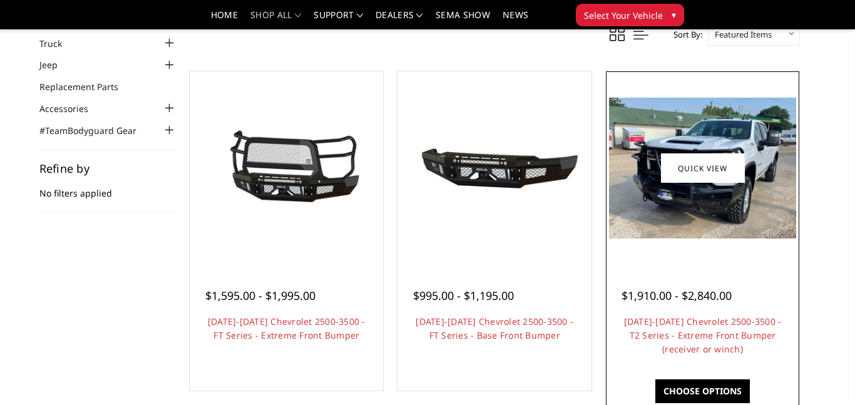
click at [710, 228] on img at bounding box center [702, 168] width 187 height 141
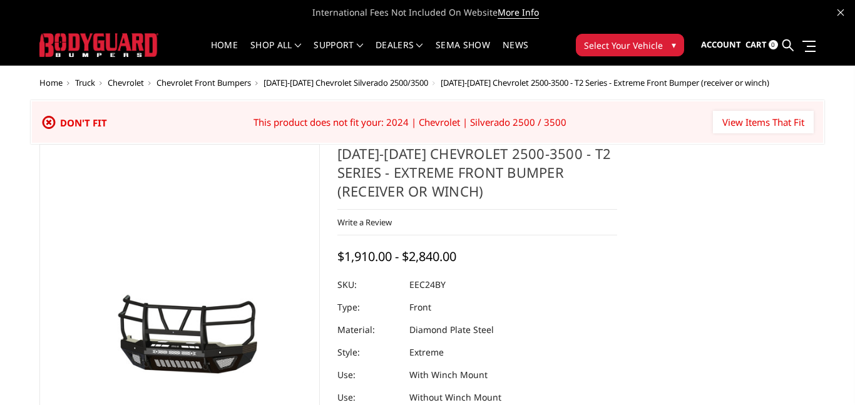
click at [223, 251] on figure at bounding box center [179, 331] width 280 height 375
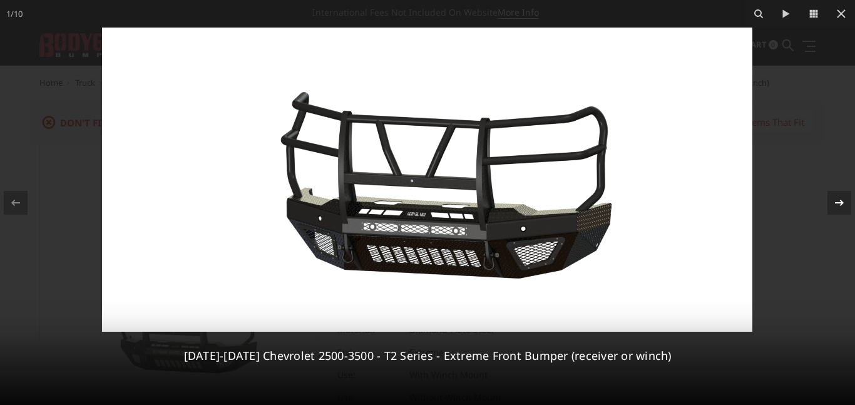
click at [843, 203] on icon at bounding box center [839, 202] width 15 height 15
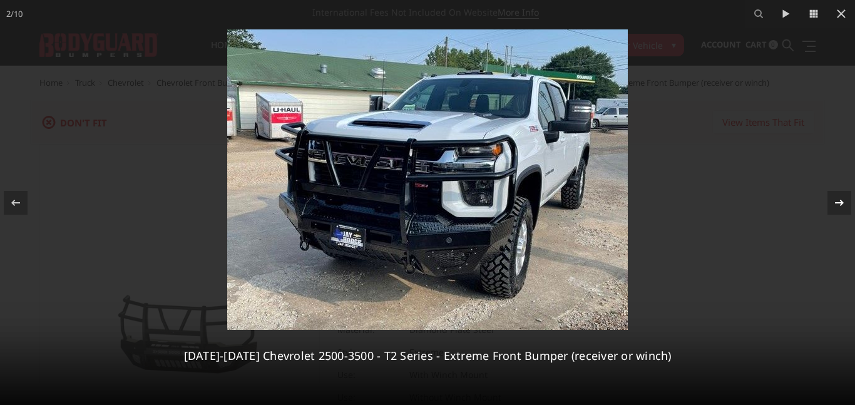
click at [843, 203] on icon at bounding box center [839, 202] width 15 height 15
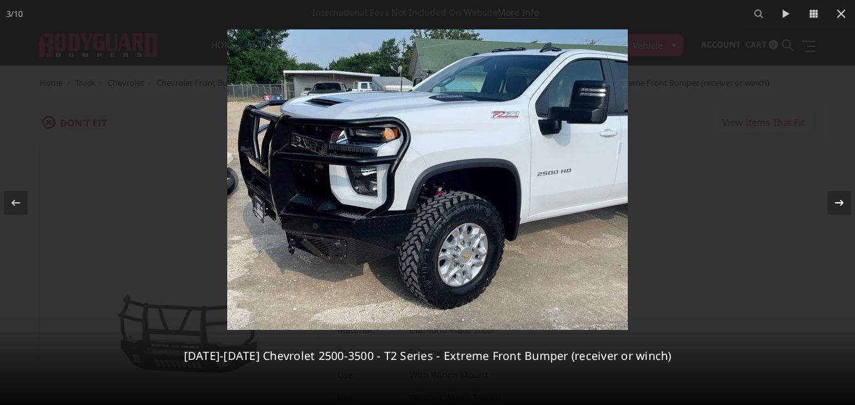
click at [843, 203] on icon at bounding box center [839, 202] width 15 height 15
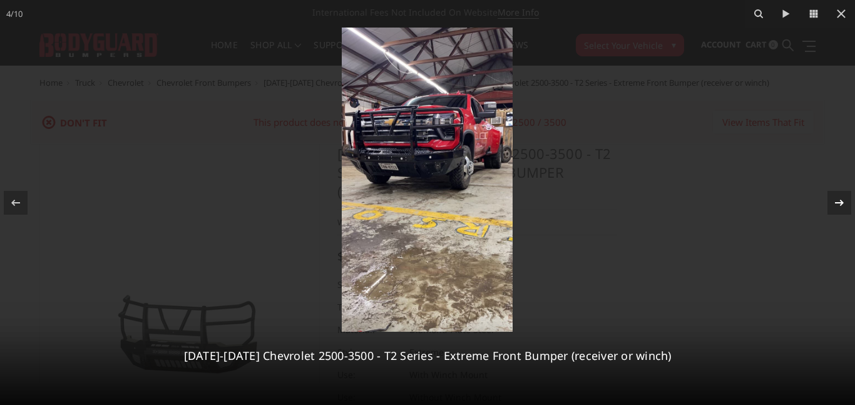
click at [843, 203] on icon at bounding box center [839, 202] width 15 height 15
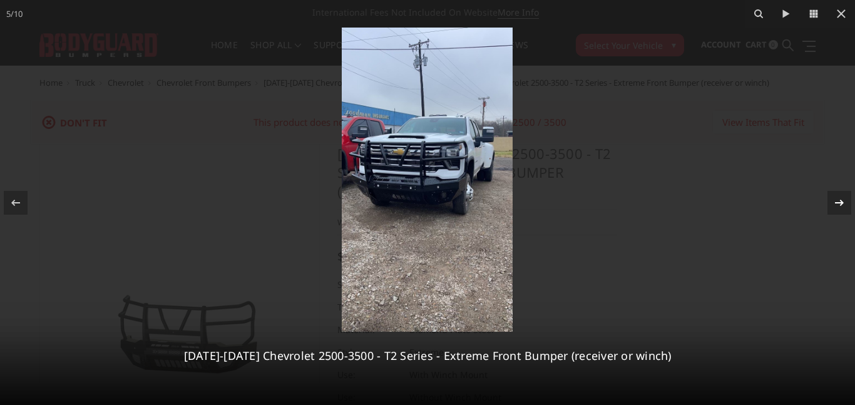
click at [843, 203] on icon at bounding box center [839, 202] width 15 height 15
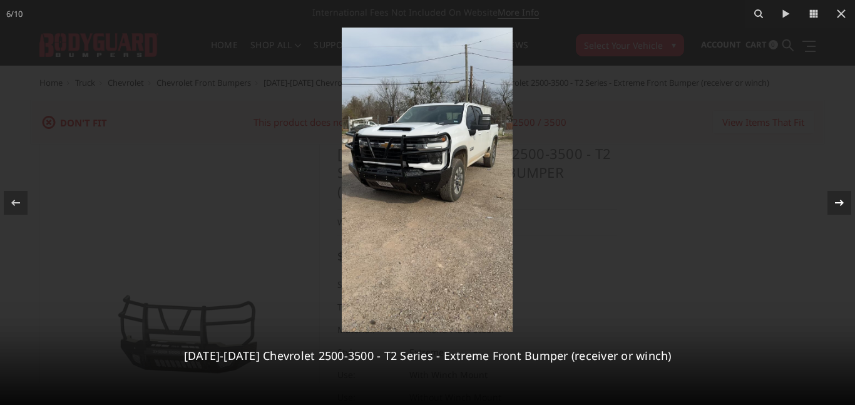
click at [843, 203] on icon at bounding box center [839, 202] width 15 height 15
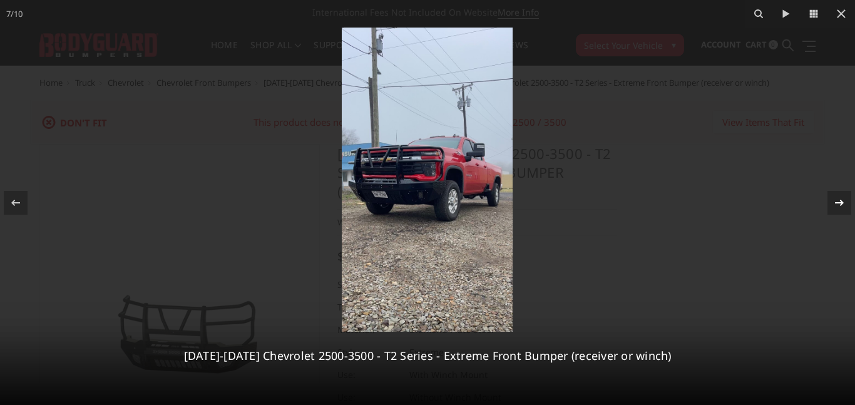
click at [843, 203] on icon at bounding box center [839, 202] width 15 height 15
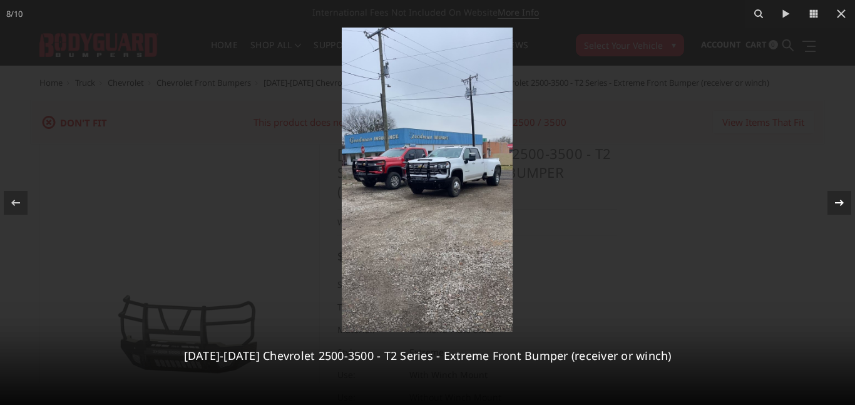
click at [843, 203] on icon at bounding box center [839, 202] width 15 height 15
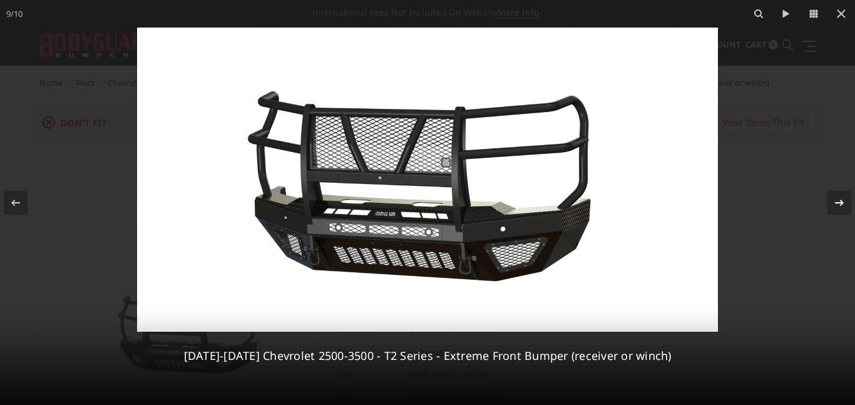
click at [832, 201] on icon at bounding box center [839, 202] width 15 height 15
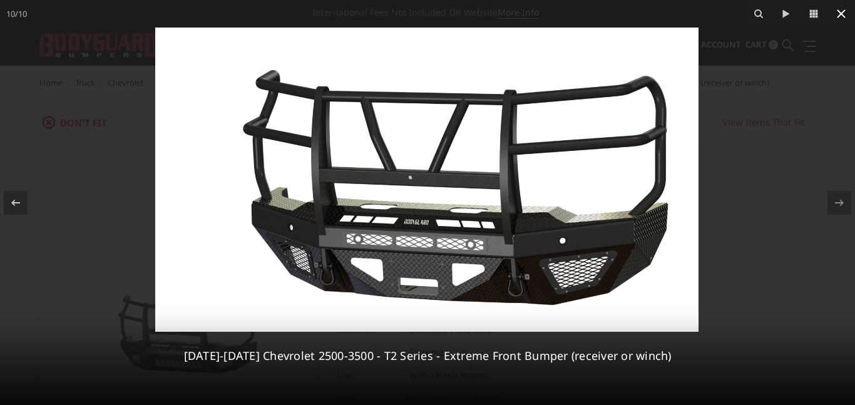
click at [835, 15] on icon at bounding box center [841, 13] width 15 height 15
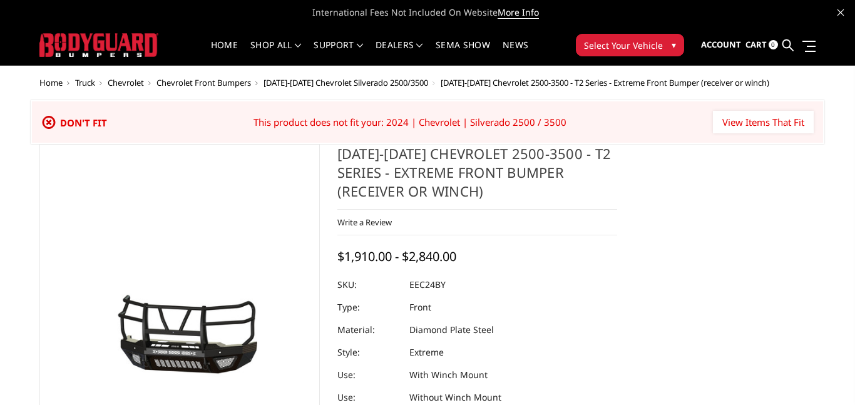
scroll to position [0, 239]
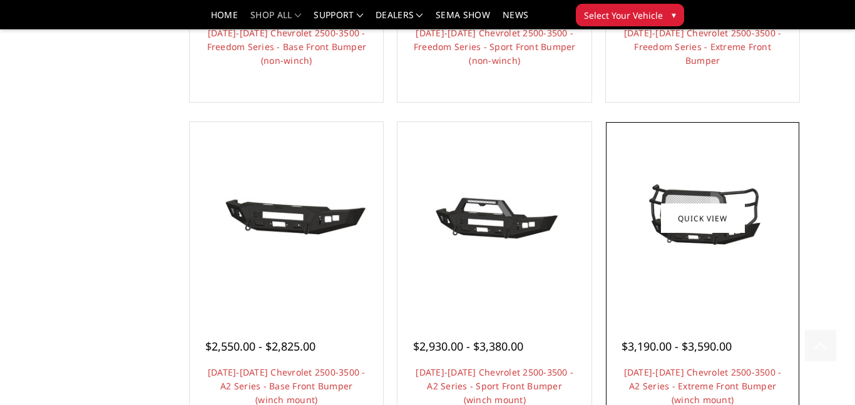
scroll to position [861, 0]
